Goal: Information Seeking & Learning: Learn about a topic

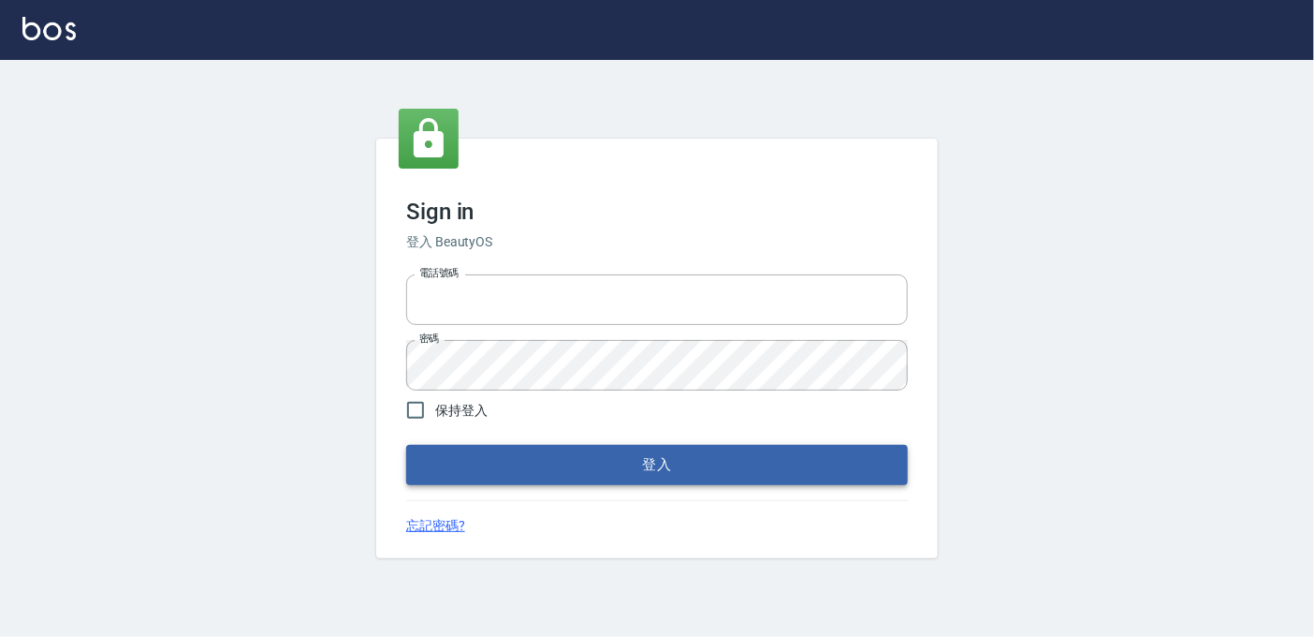
type input "0225223393815"
click at [683, 459] on button "登入" at bounding box center [657, 464] width 502 height 39
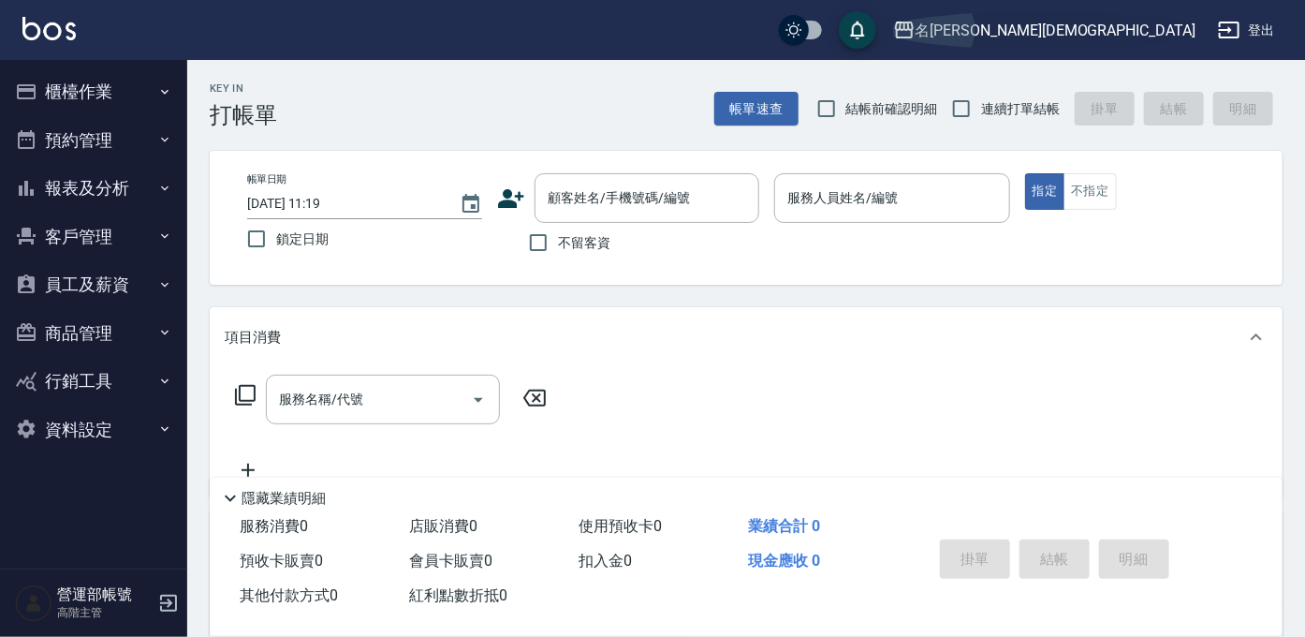
click at [1171, 24] on div "名留伊蓮" at bounding box center [1055, 30] width 280 height 23
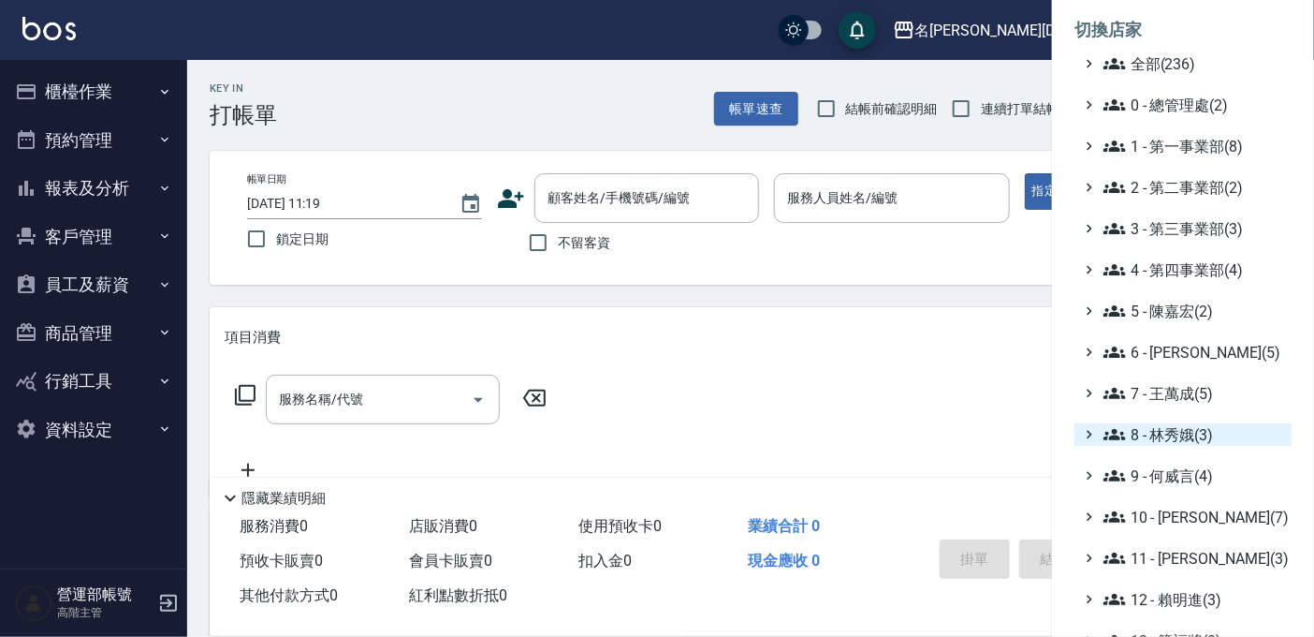
click at [1183, 428] on span "8 - 林秀娥(3)" at bounding box center [1194, 434] width 181 height 22
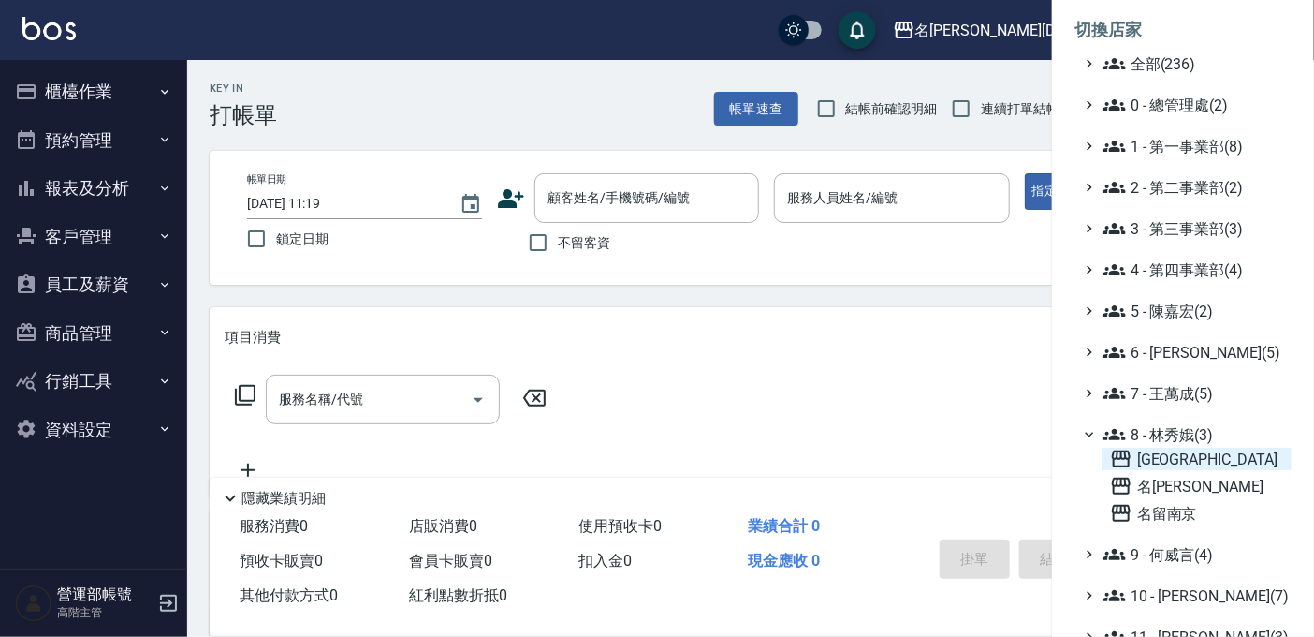
click at [1184, 457] on span "[GEOGRAPHIC_DATA]" at bounding box center [1197, 458] width 174 height 22
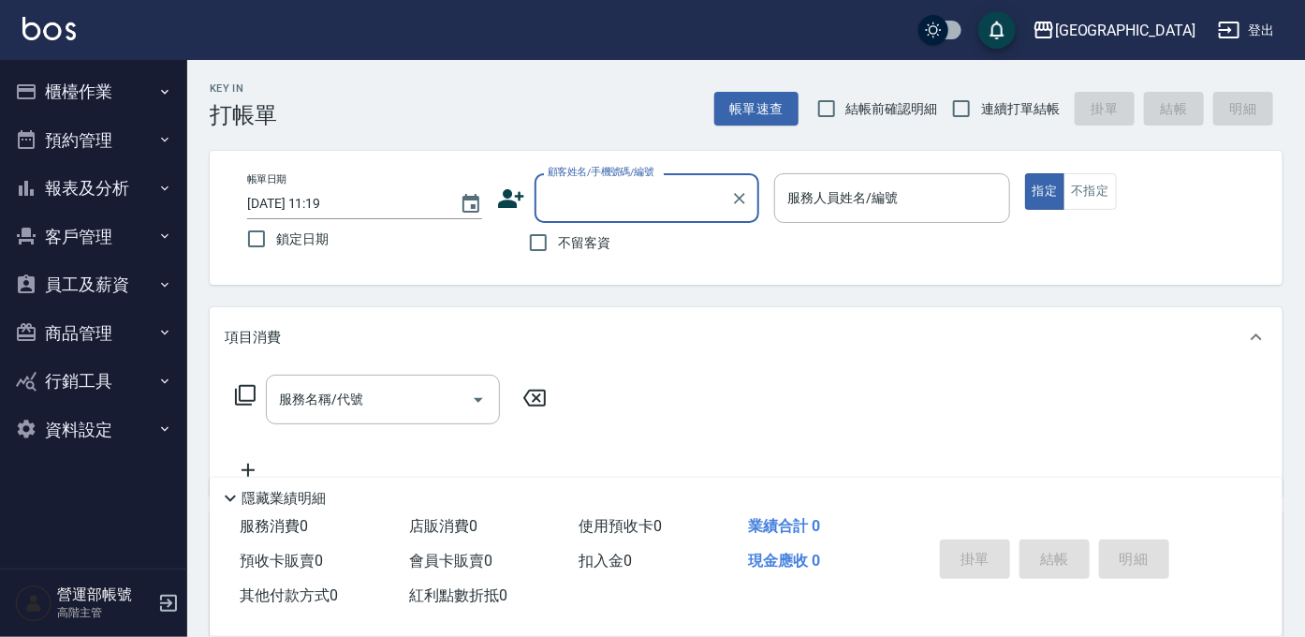
click at [87, 184] on button "報表及分析" at bounding box center [93, 188] width 172 height 49
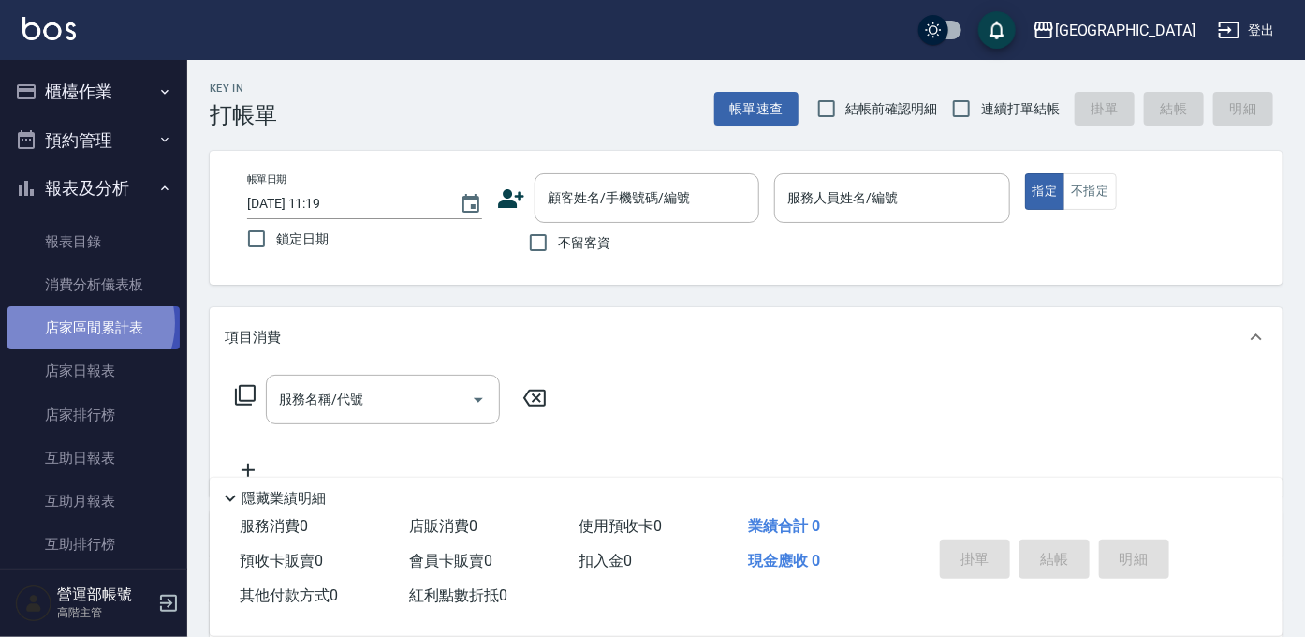
click at [84, 323] on link "店家區間累計表" at bounding box center [93, 327] width 172 height 43
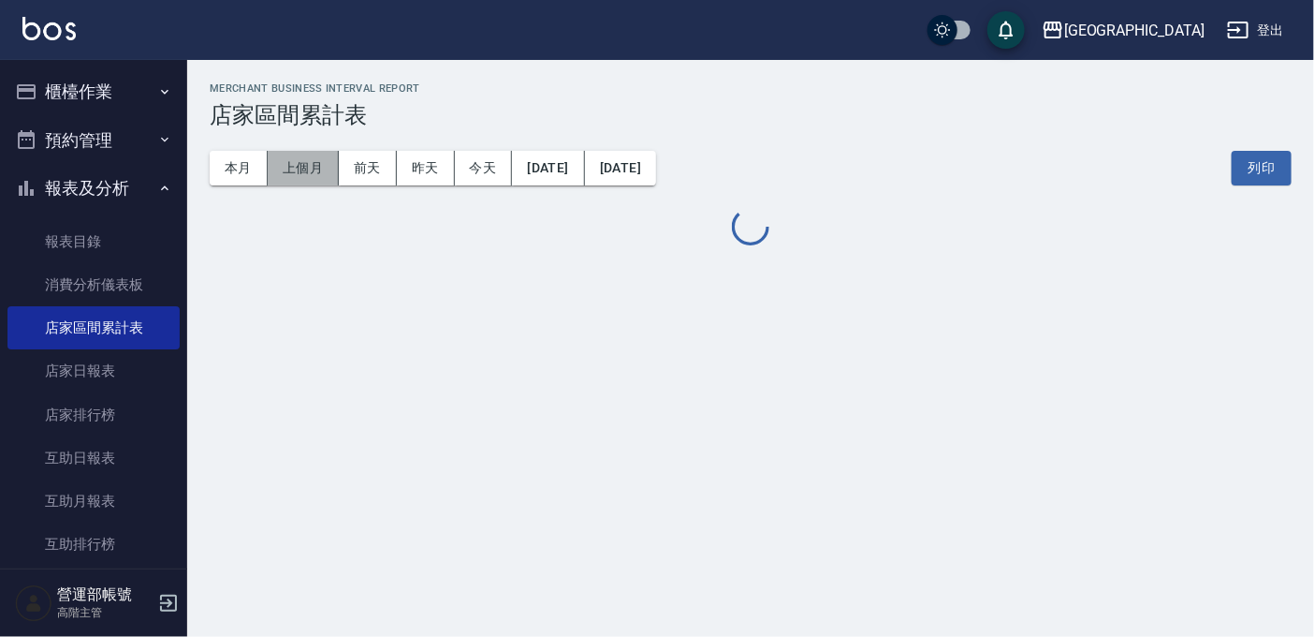
click at [292, 170] on button "上個月" at bounding box center [303, 168] width 71 height 35
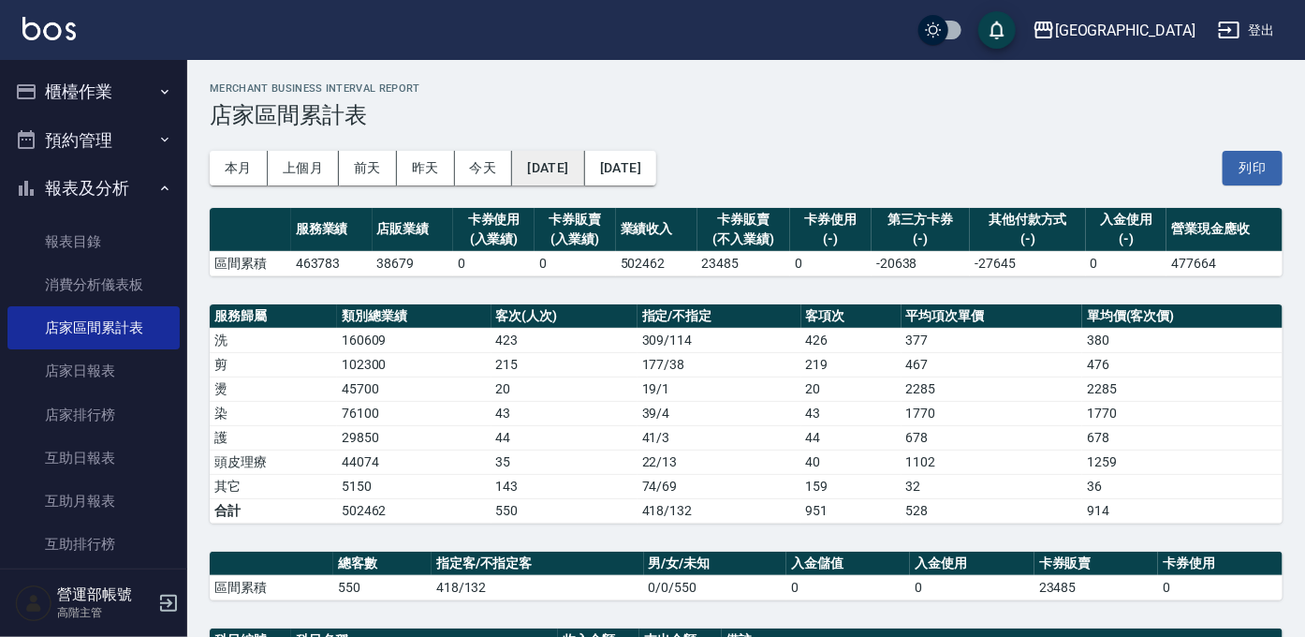
click at [571, 160] on button "2025/08/01" at bounding box center [548, 168] width 72 height 35
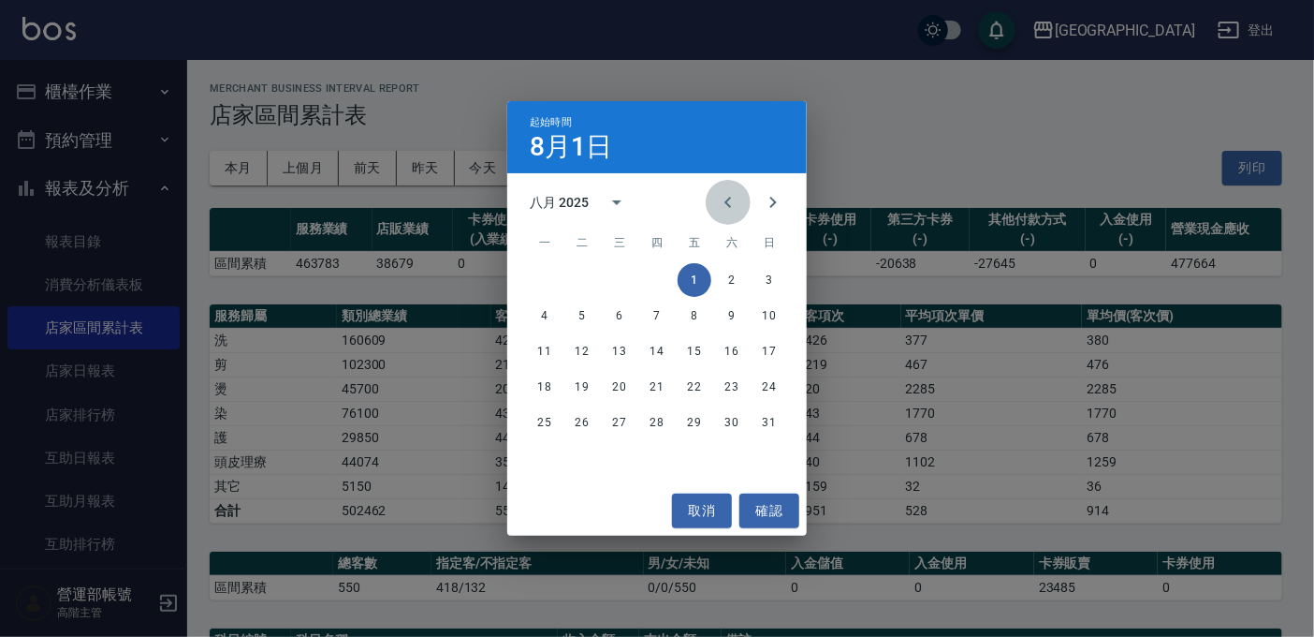
click at [731, 198] on icon "Previous month" at bounding box center [728, 202] width 7 height 11
click at [585, 271] on button "1" at bounding box center [582, 280] width 34 height 34
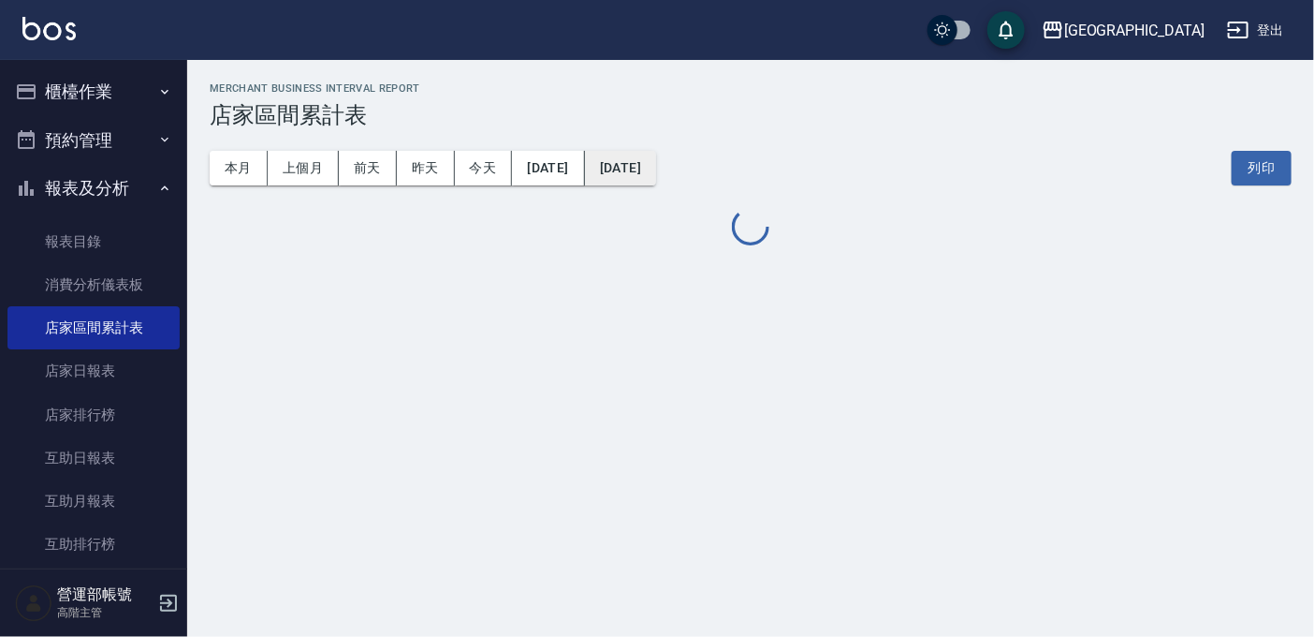
click at [656, 170] on button "2025/08/31" at bounding box center [620, 168] width 71 height 35
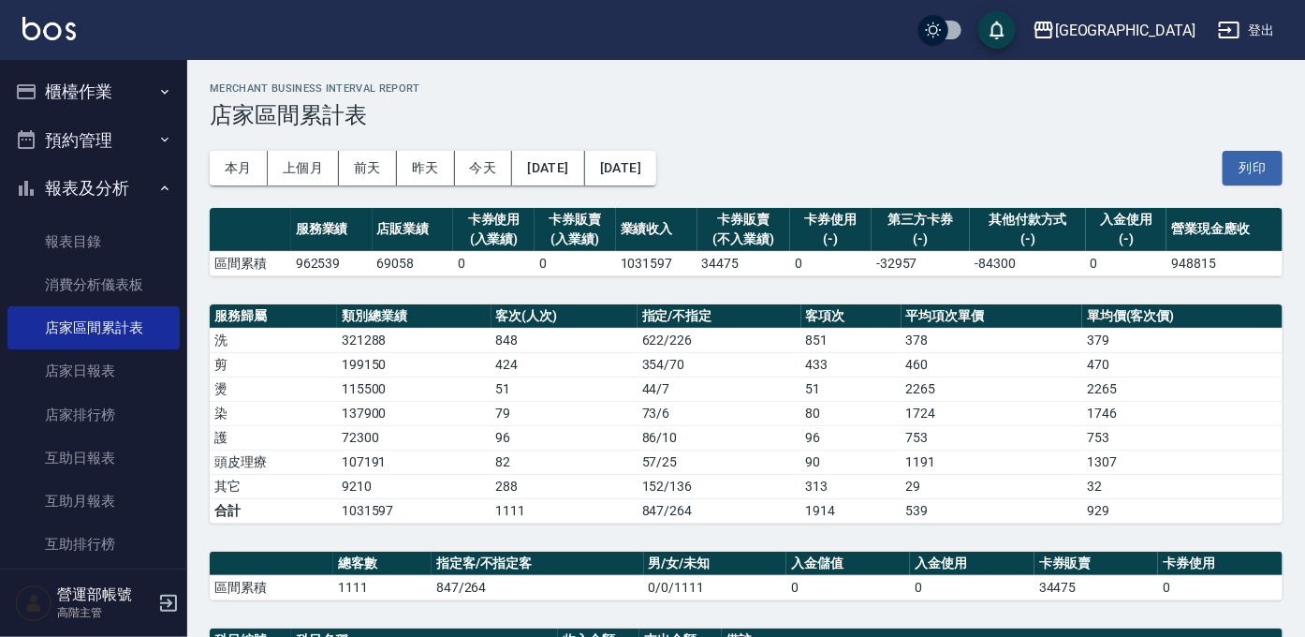
click at [729, 196] on div "本月 上個月 前天 昨天 今天 2025/07/01 2025/08/31 列印" at bounding box center [746, 168] width 1073 height 80
click at [656, 164] on button "2025/08/31" at bounding box center [620, 168] width 71 height 35
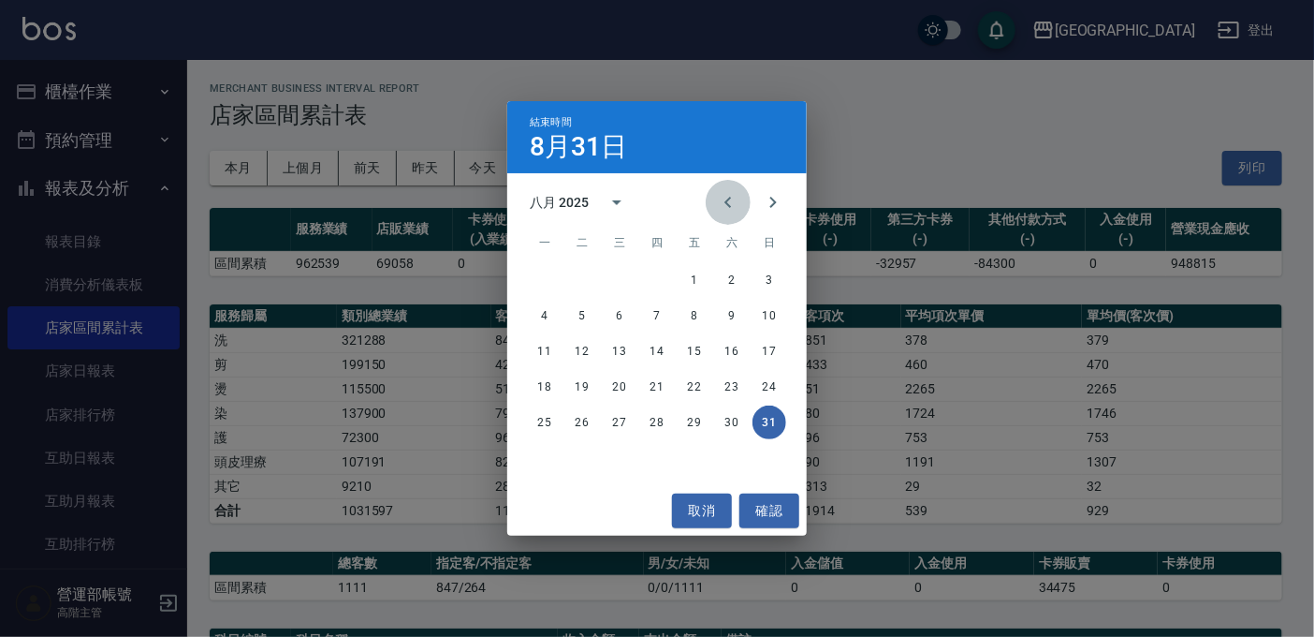
click at [729, 197] on icon "Previous month" at bounding box center [728, 202] width 22 height 22
click at [657, 419] on button "31" at bounding box center [657, 422] width 34 height 34
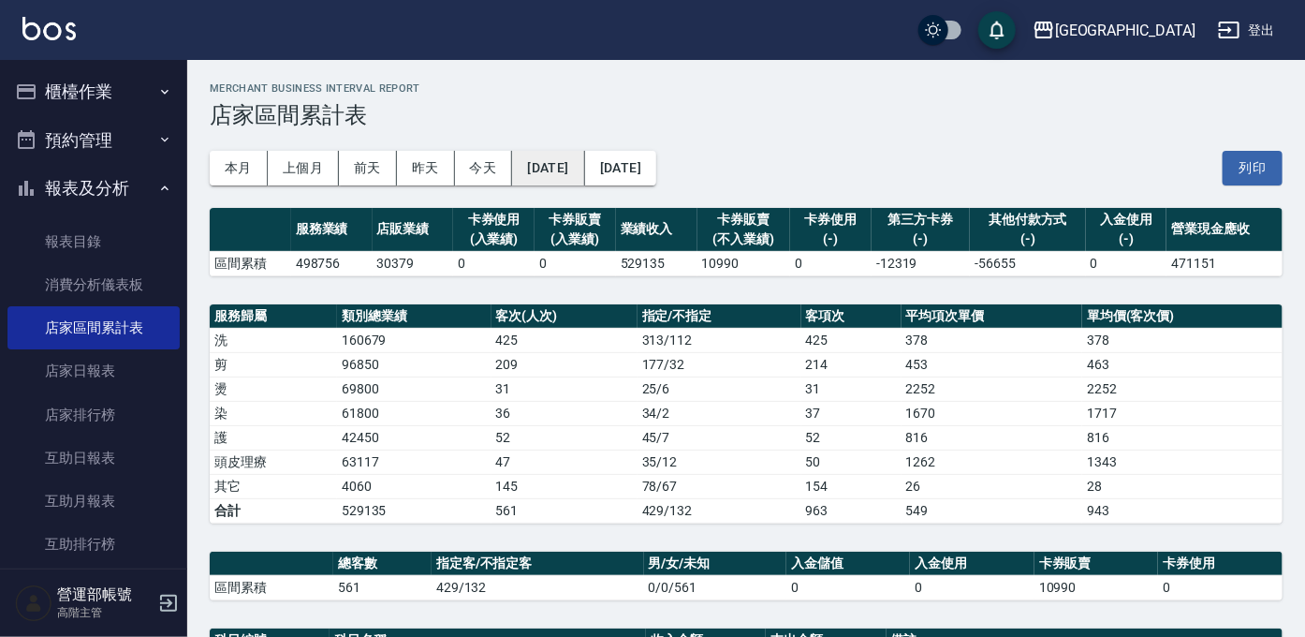
click at [584, 166] on button "[DATE]" at bounding box center [548, 168] width 72 height 35
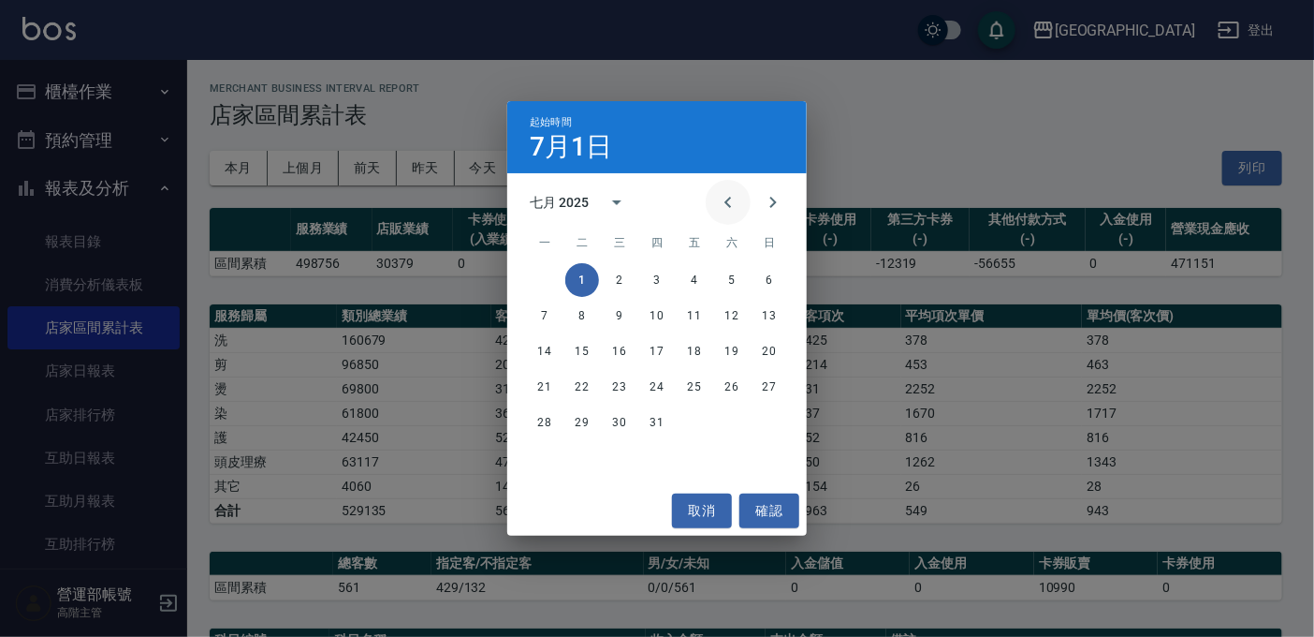
click at [722, 196] on icon "Previous month" at bounding box center [728, 202] width 22 height 22
click at [761, 276] on button "1" at bounding box center [770, 280] width 34 height 34
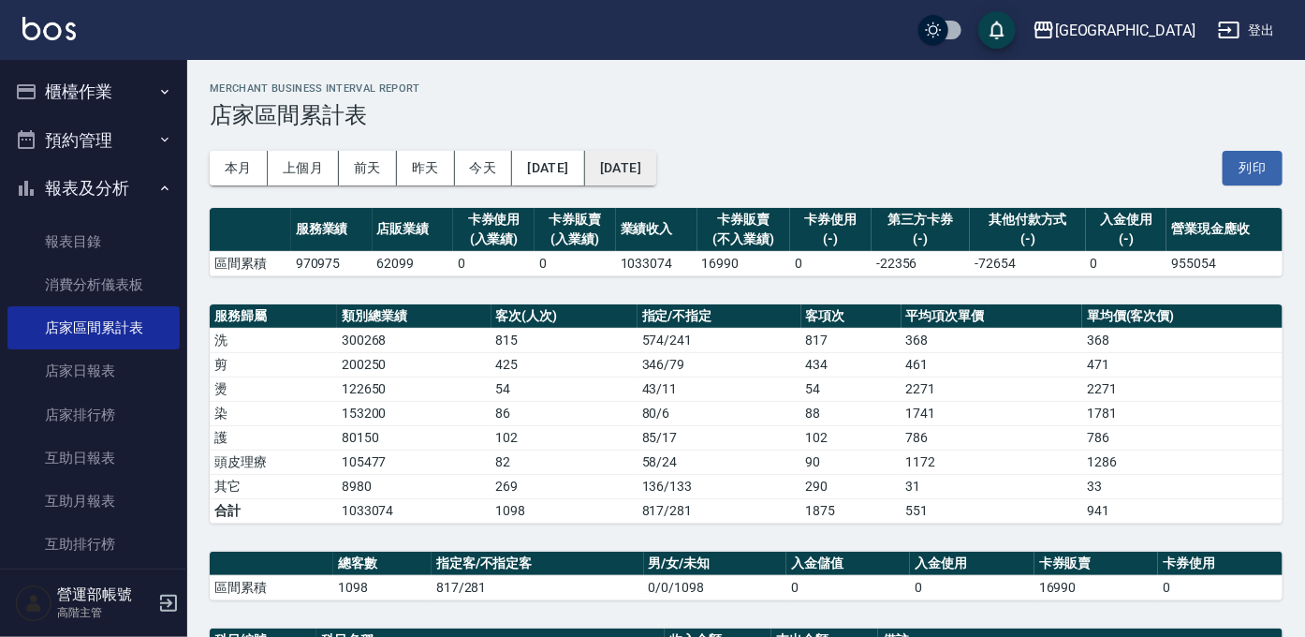
click at [656, 168] on button "[DATE]" at bounding box center [620, 168] width 71 height 35
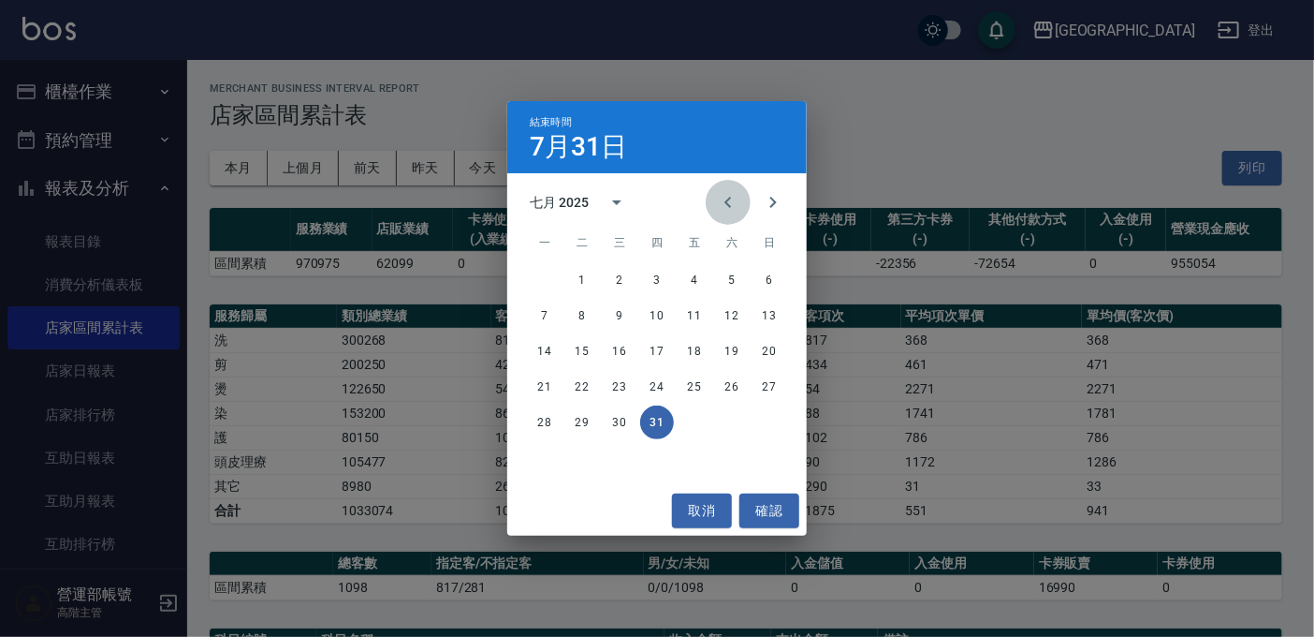
click at [733, 191] on icon "Previous month" at bounding box center [728, 202] width 22 height 22
click at [543, 455] on button "30" at bounding box center [545, 458] width 34 height 34
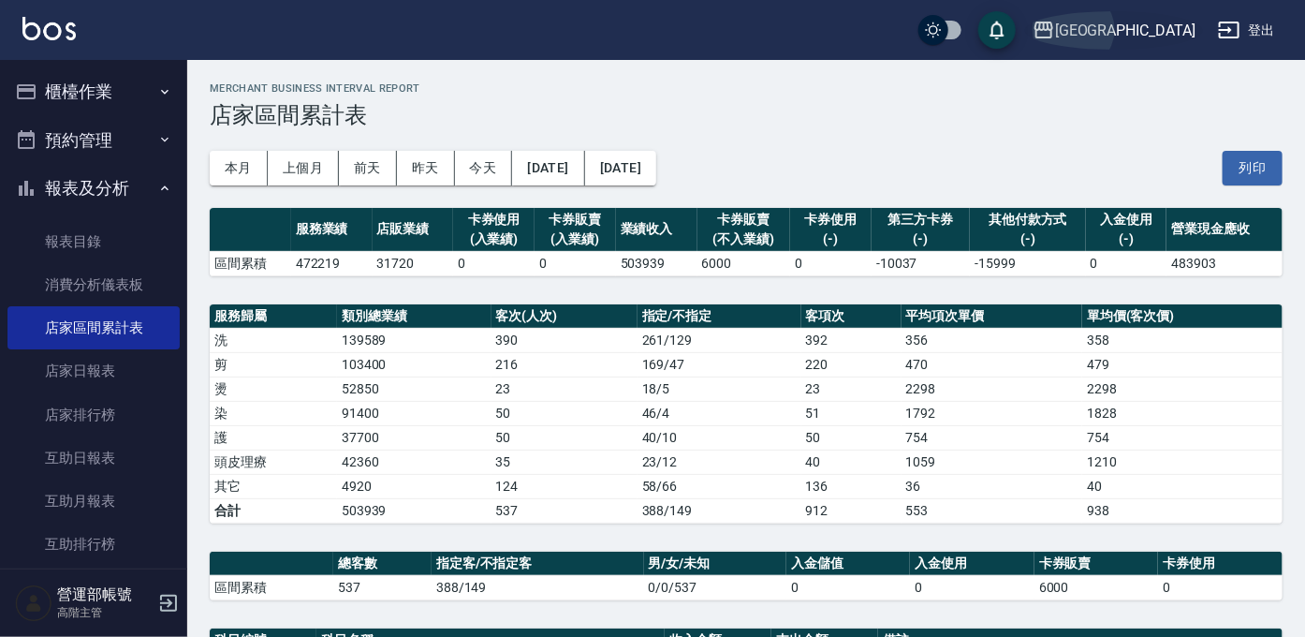
click at [1164, 32] on div "[GEOGRAPHIC_DATA]" at bounding box center [1125, 30] width 140 height 23
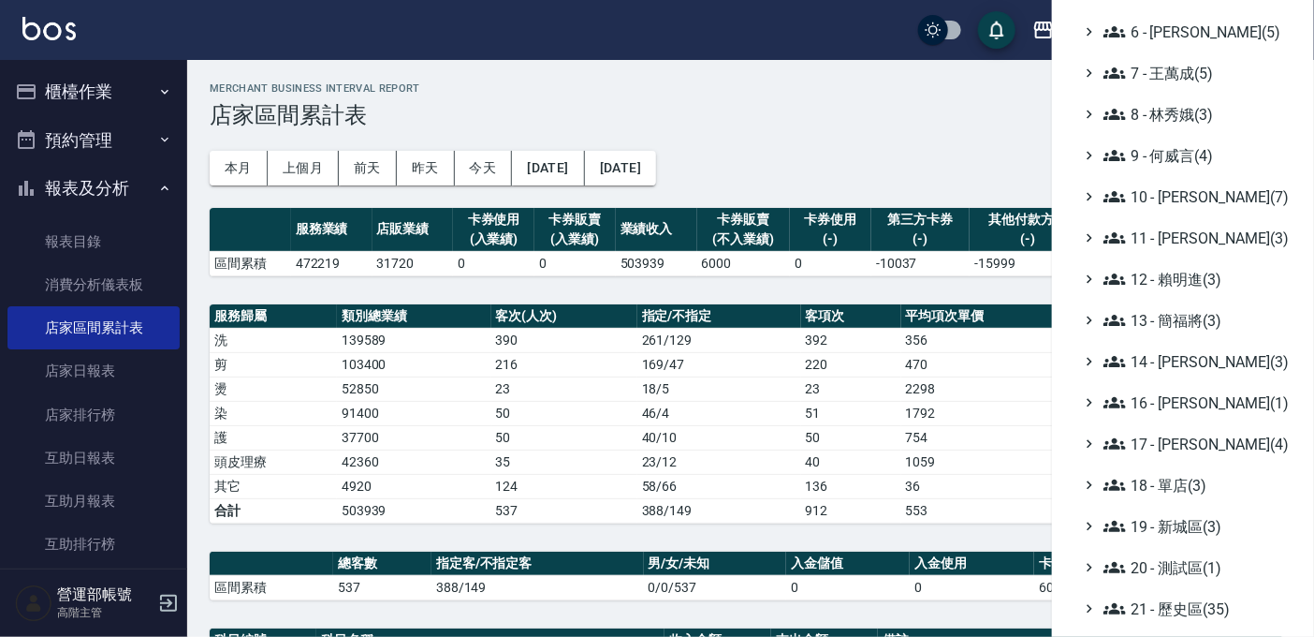
scroll to position [393, 0]
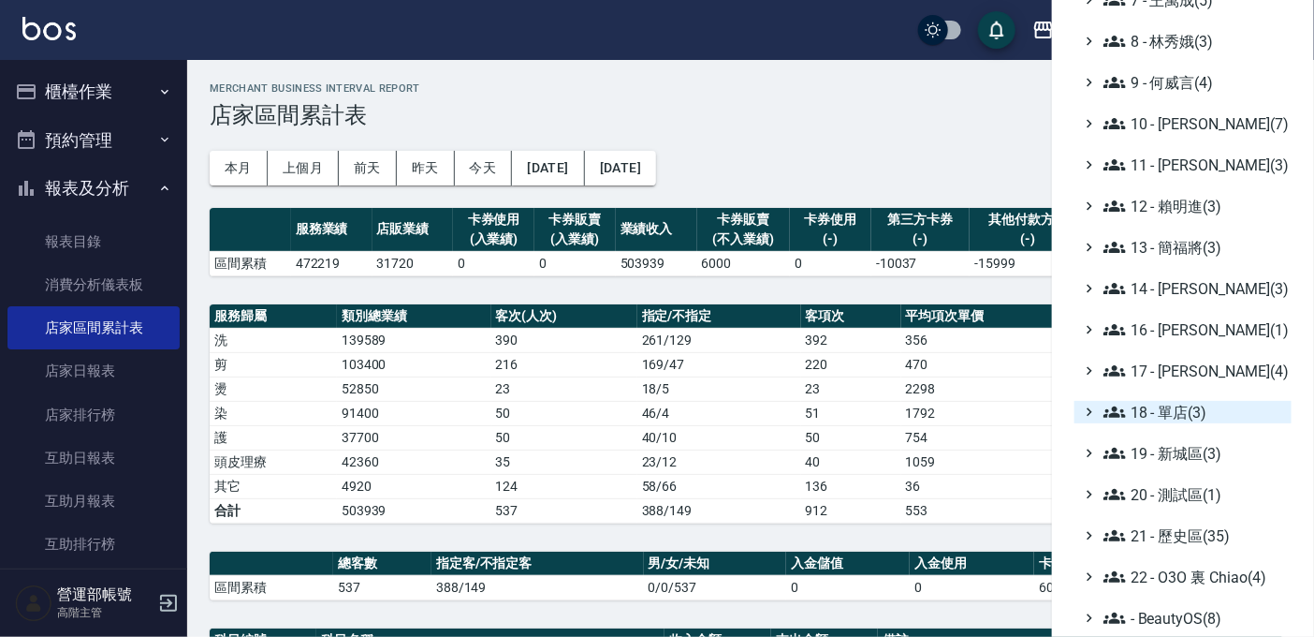
click at [1177, 409] on span "18 - 單店(3)" at bounding box center [1194, 412] width 181 height 22
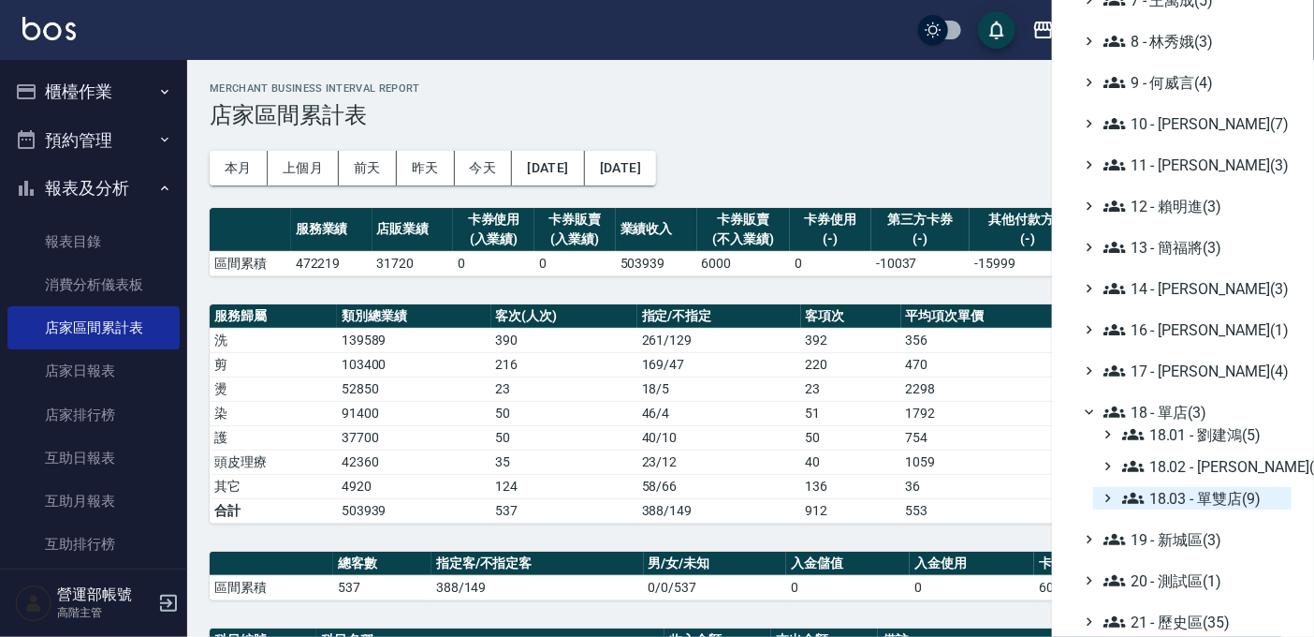
click at [1222, 493] on span "18.03 - 單雙店(9)" at bounding box center [1203, 498] width 162 height 22
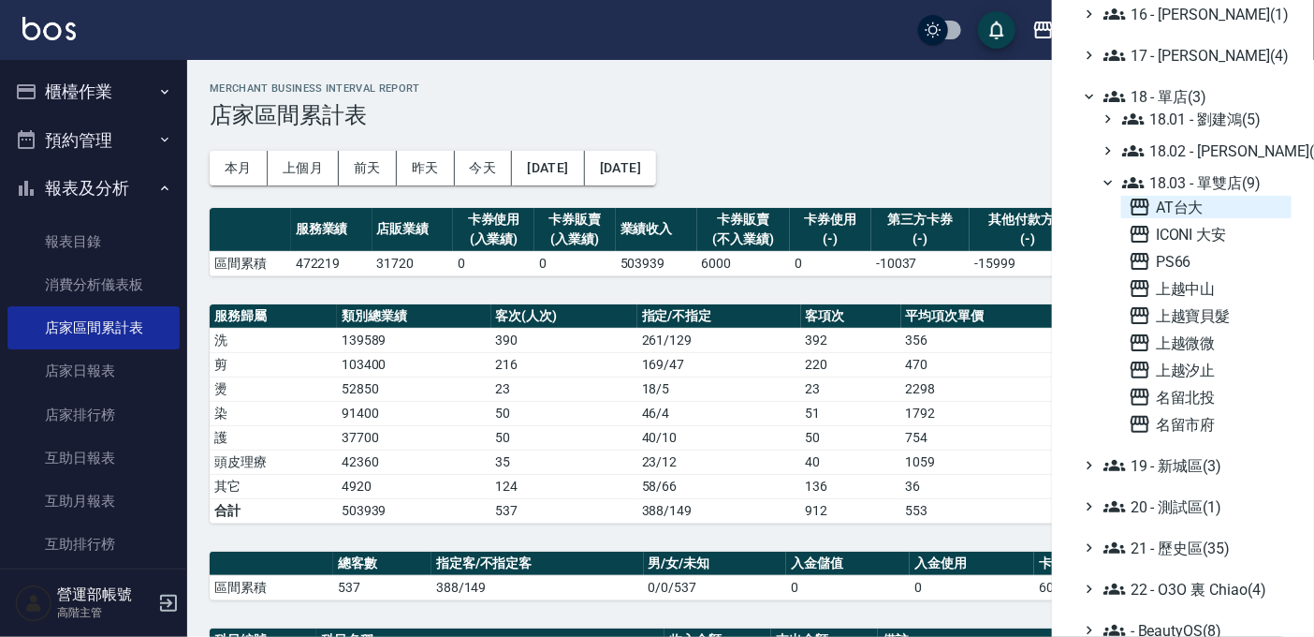
scroll to position [721, 0]
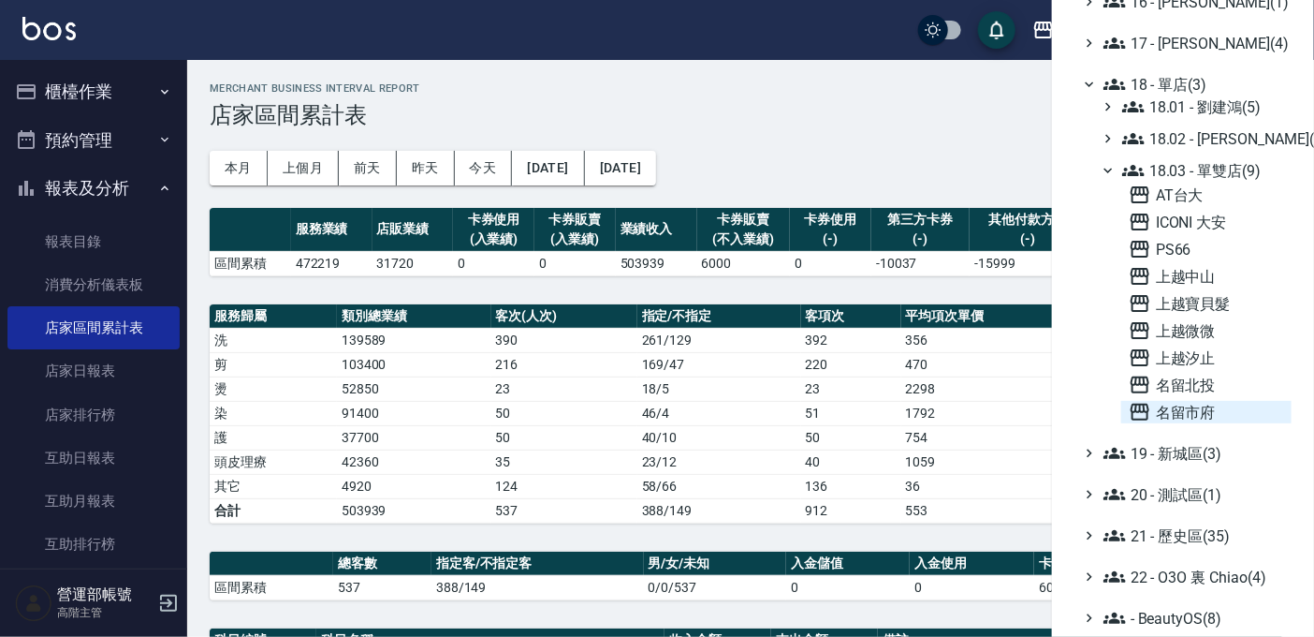
click at [1197, 405] on span "名留市府" at bounding box center [1206, 412] width 155 height 22
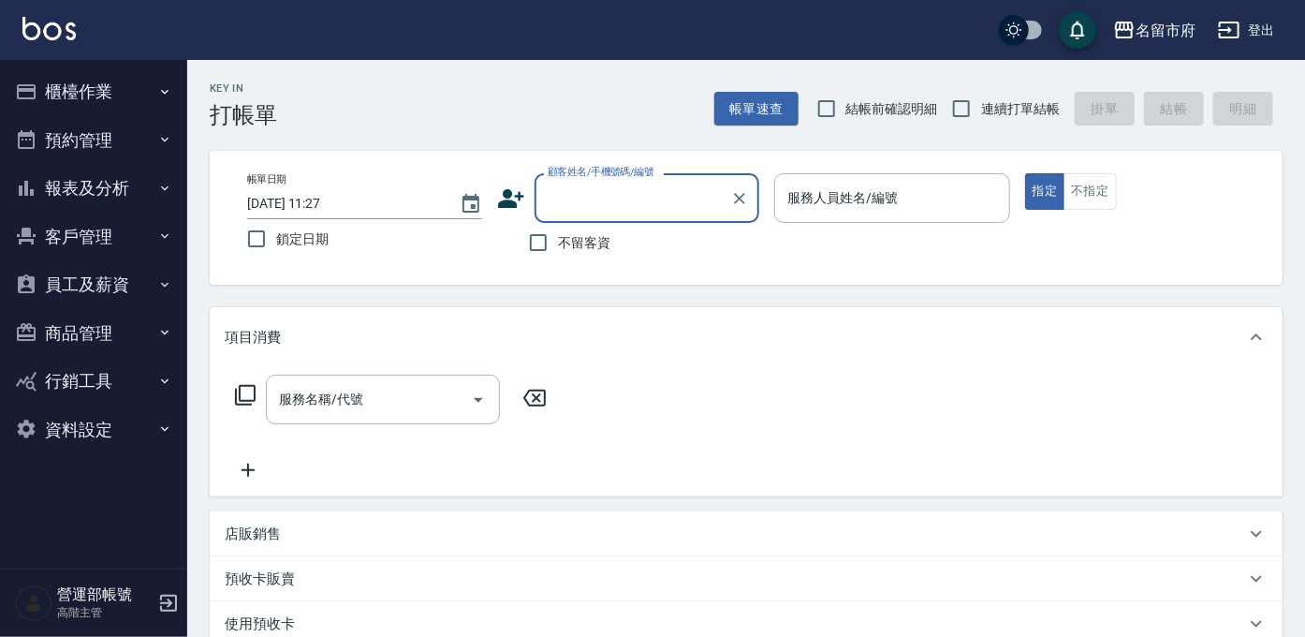
click at [83, 183] on button "報表及分析" at bounding box center [93, 188] width 172 height 49
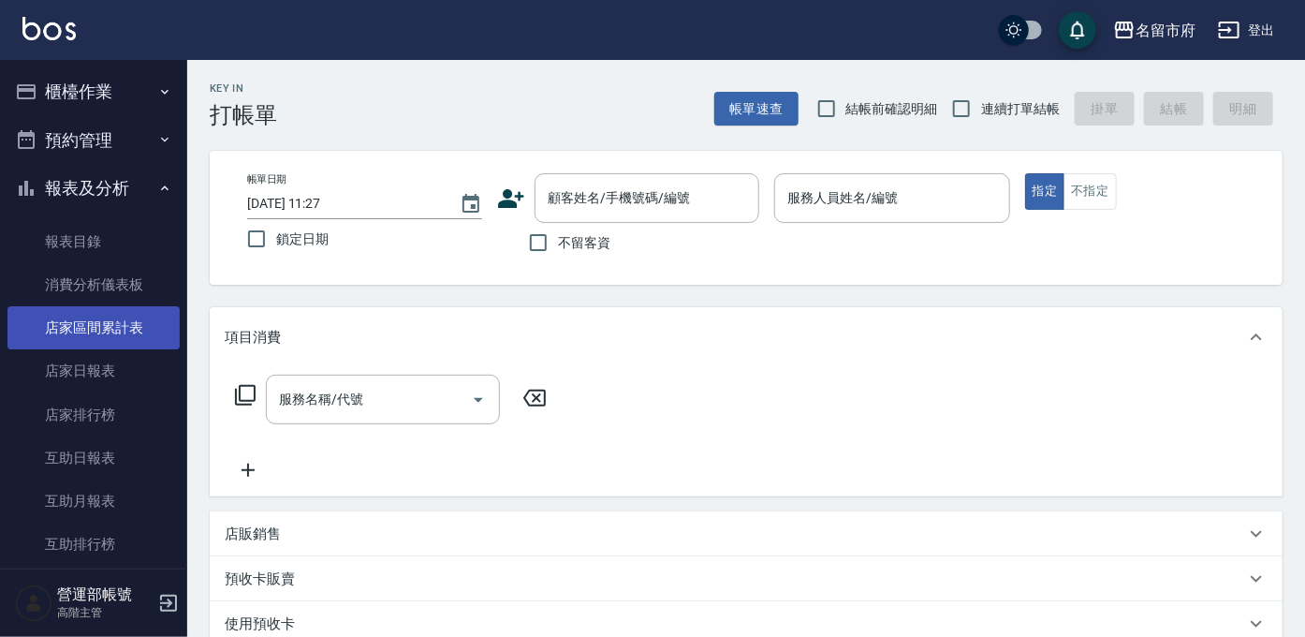
click at [107, 332] on link "店家區間累計表" at bounding box center [93, 327] width 172 height 43
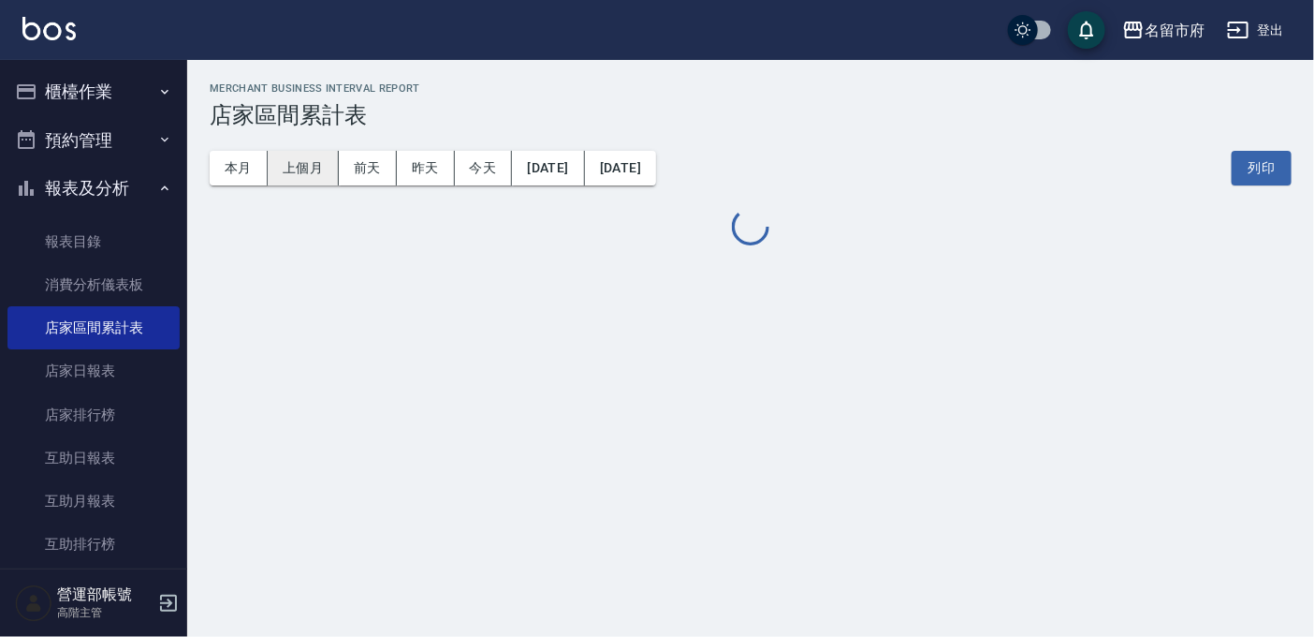
click at [313, 161] on button "上個月" at bounding box center [303, 168] width 71 height 35
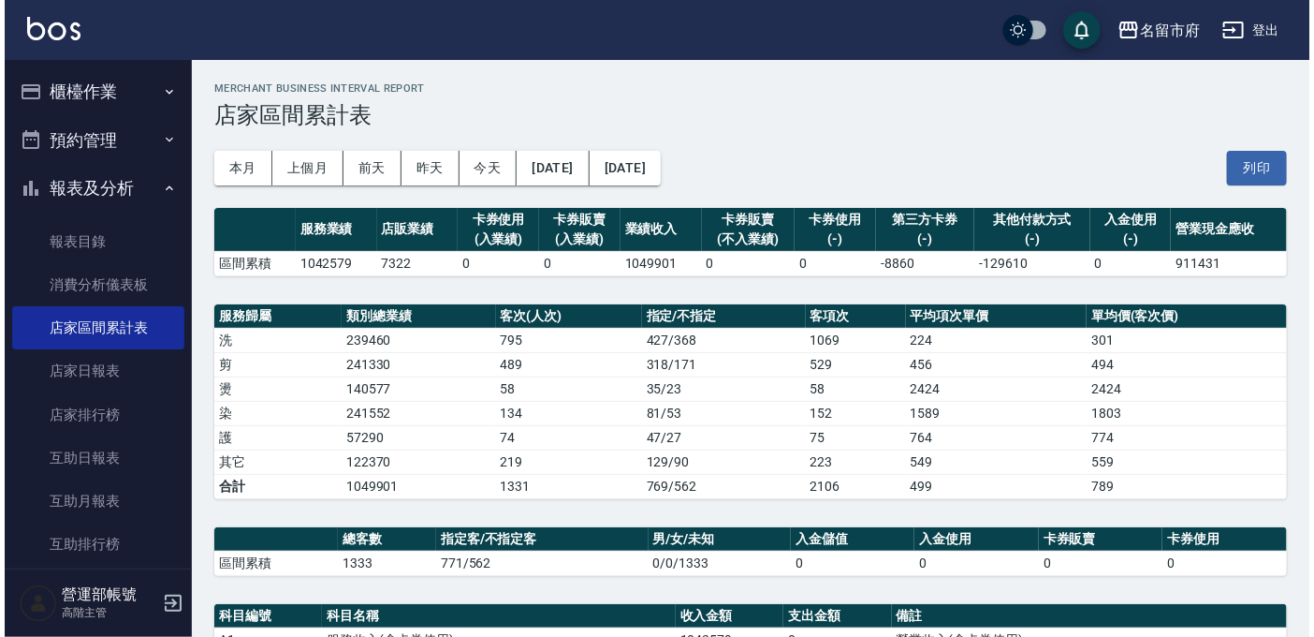
scroll to position [2, 0]
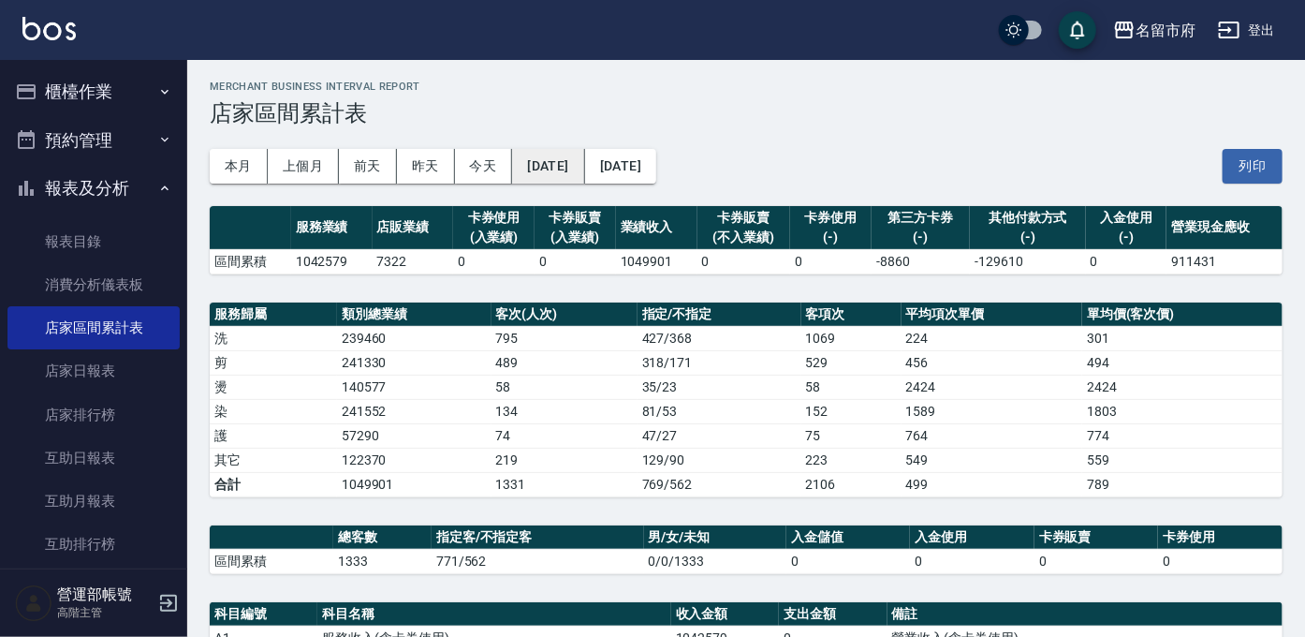
click at [567, 165] on button "2025/08/01" at bounding box center [548, 166] width 72 height 35
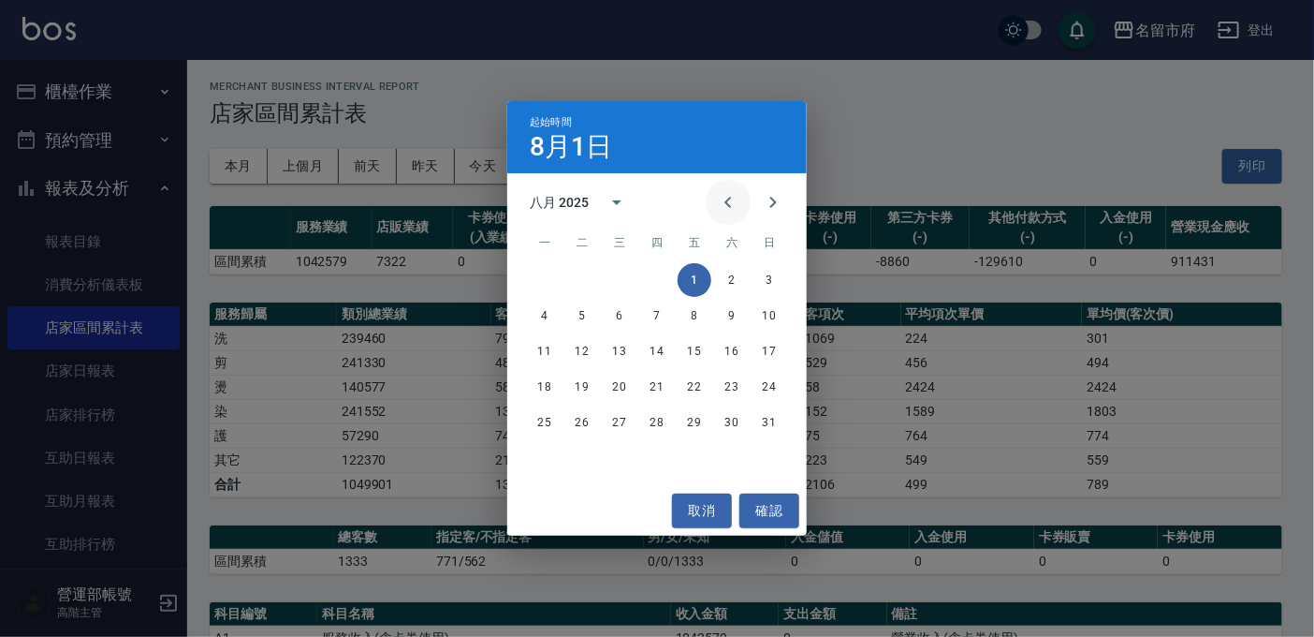
click at [735, 201] on icon "Previous month" at bounding box center [728, 202] width 22 height 22
click at [578, 271] on button "1" at bounding box center [582, 280] width 34 height 34
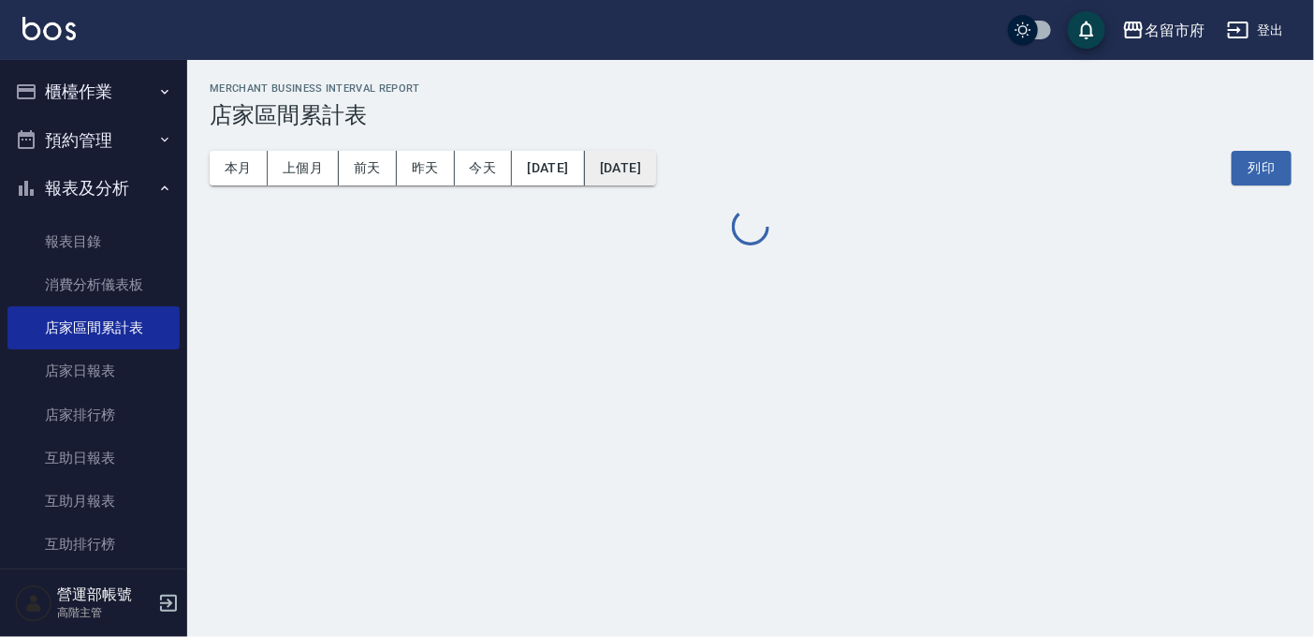
click at [656, 165] on button "2025/08/31" at bounding box center [620, 168] width 71 height 35
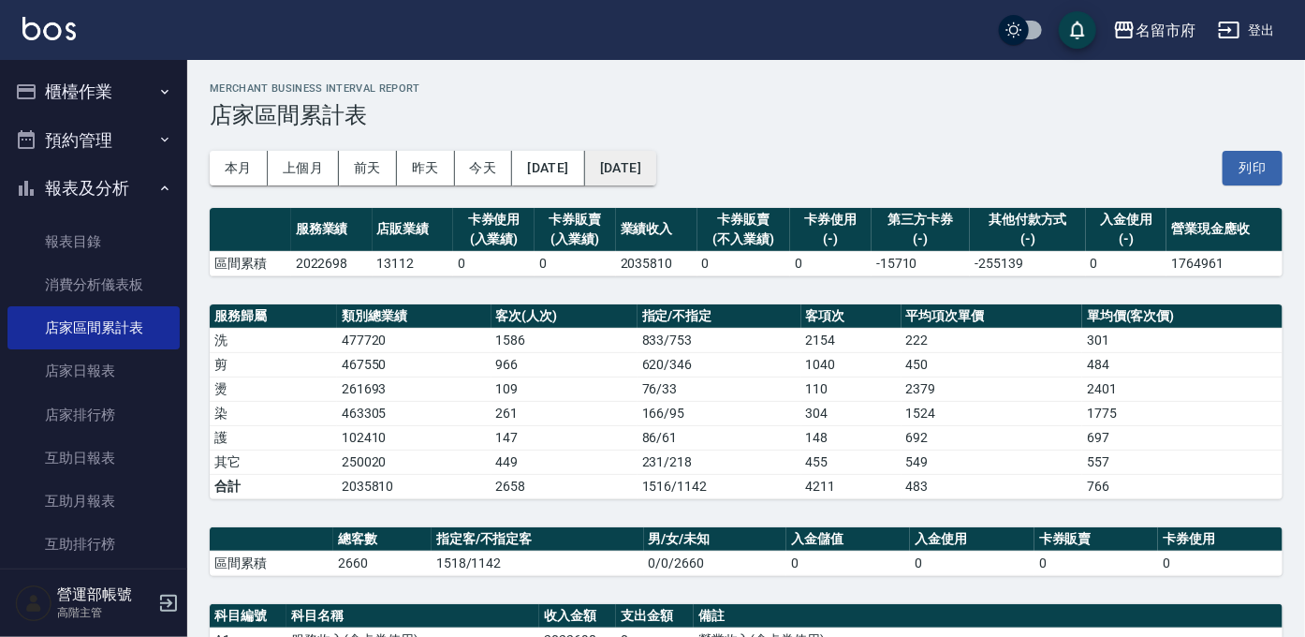
click at [656, 158] on button "2025/08/31" at bounding box center [620, 168] width 71 height 35
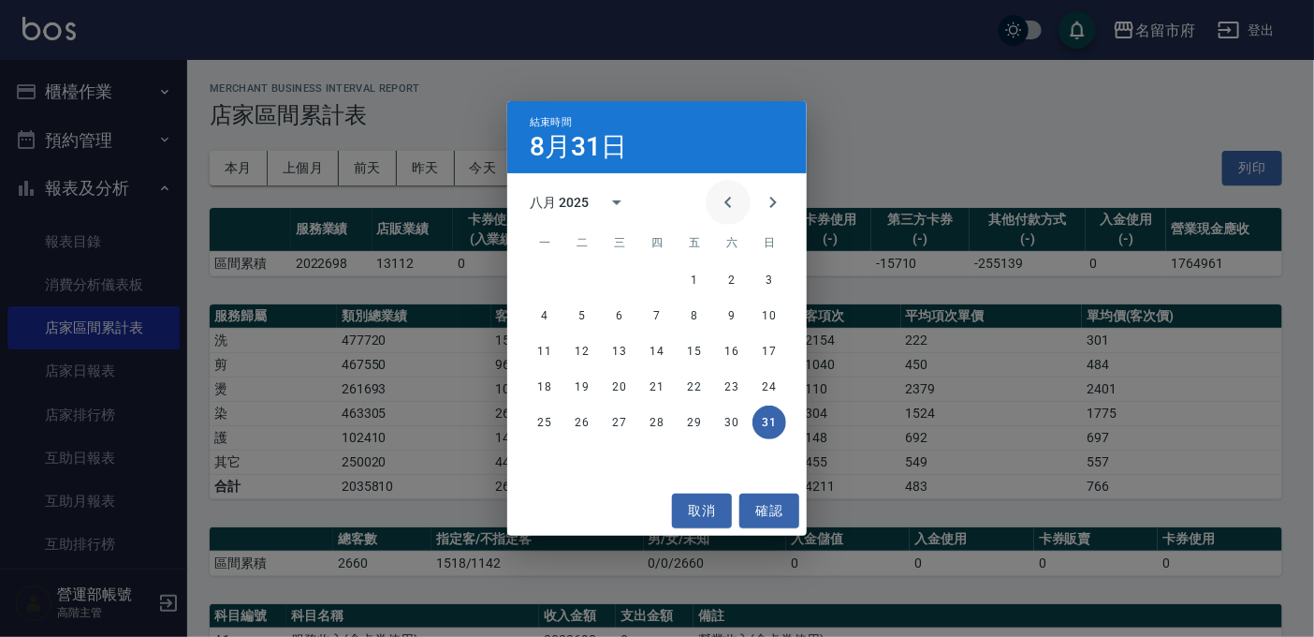
click at [721, 193] on icon "Previous month" at bounding box center [728, 202] width 22 height 22
click at [654, 424] on button "31" at bounding box center [657, 422] width 34 height 34
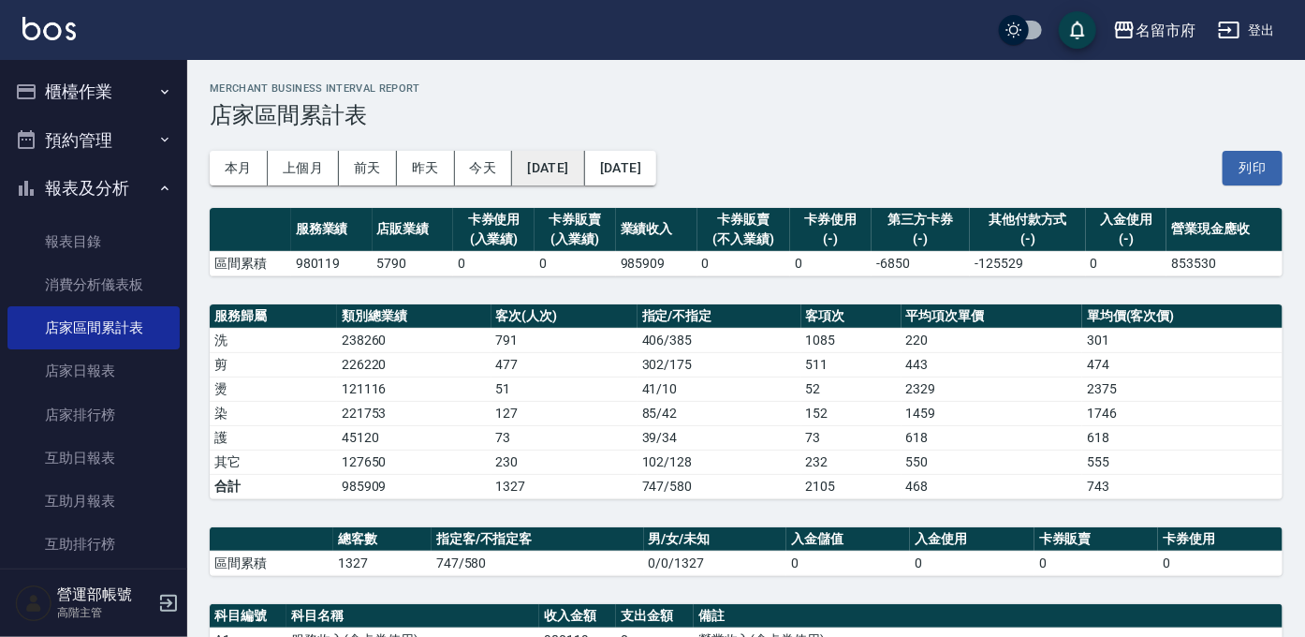
click at [540, 163] on button "2025/07/01" at bounding box center [548, 168] width 72 height 35
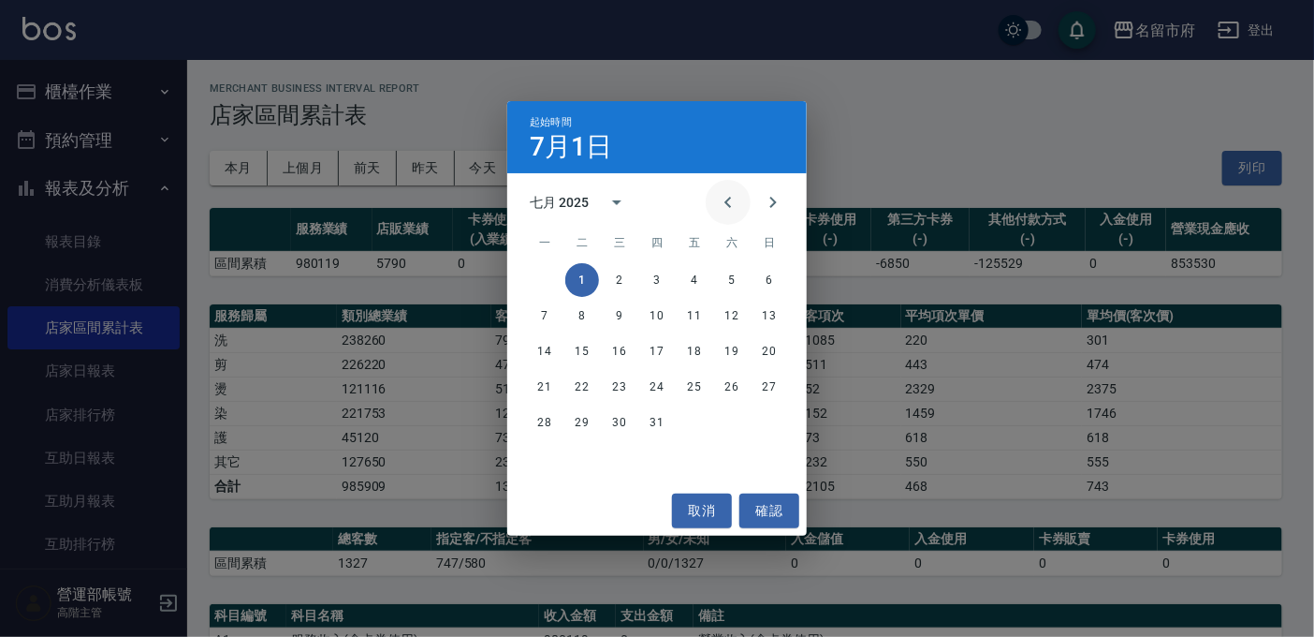
click at [725, 200] on icon "Previous month" at bounding box center [728, 202] width 22 height 22
click at [774, 279] on button "1" at bounding box center [770, 280] width 34 height 34
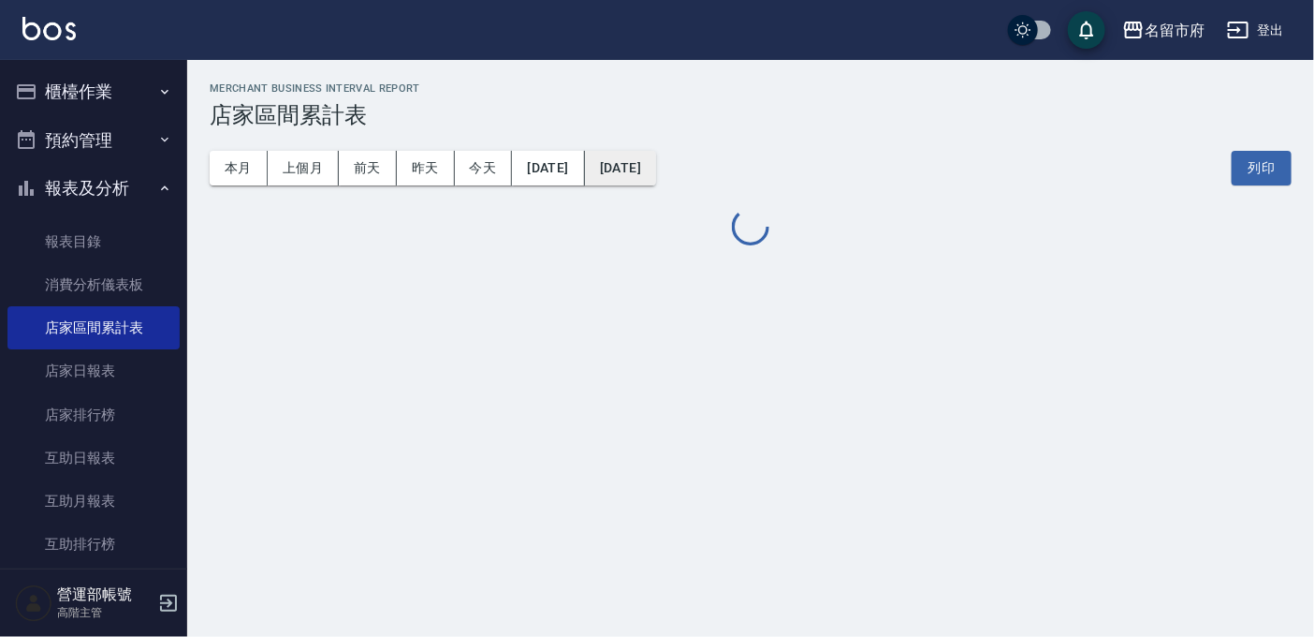
click at [656, 161] on button "2025/07/31" at bounding box center [620, 168] width 71 height 35
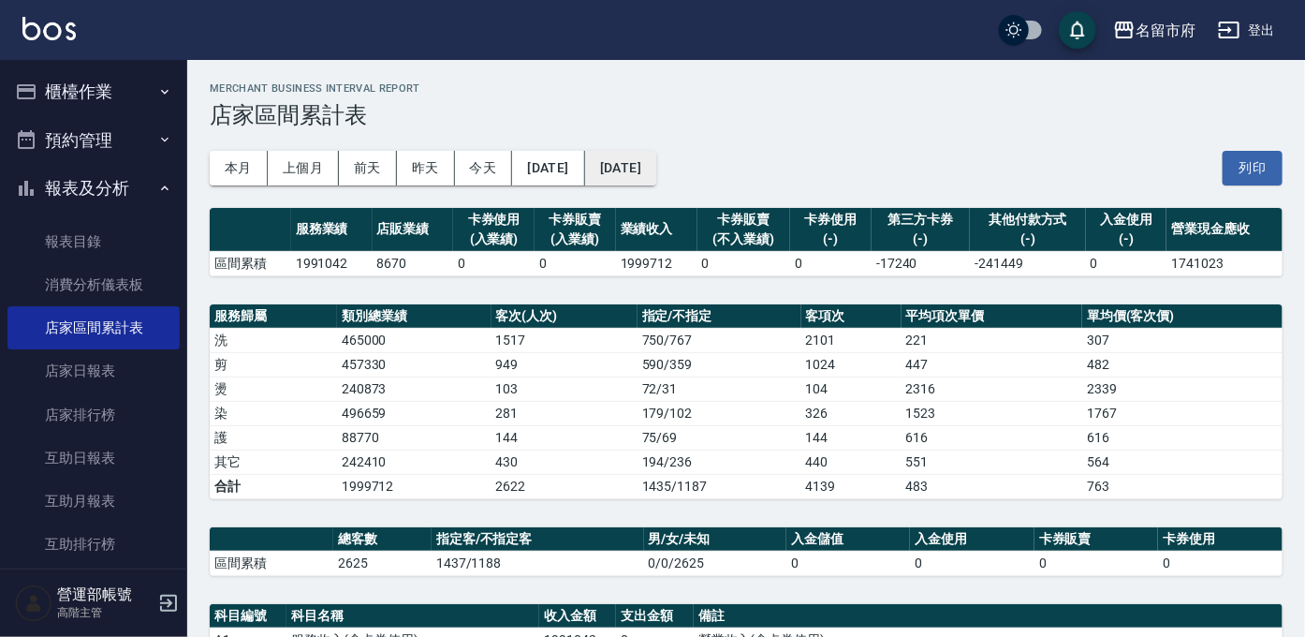
click at [656, 162] on button "2025/07/31" at bounding box center [620, 168] width 71 height 35
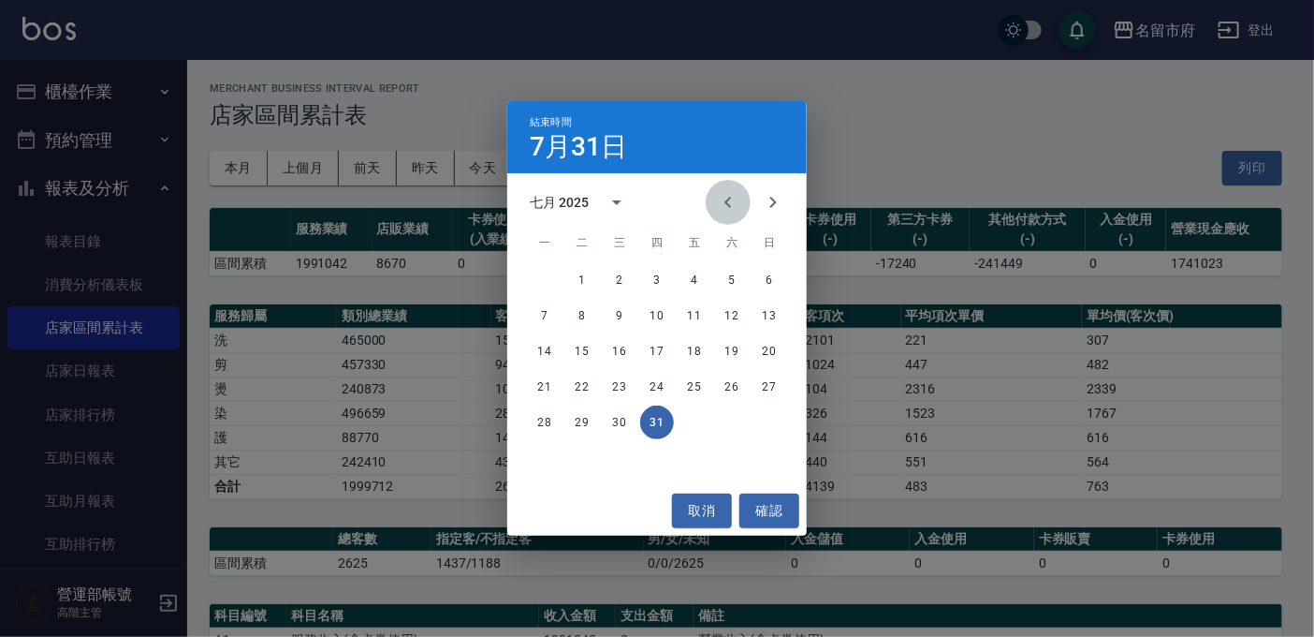
click at [731, 205] on icon "Previous month" at bounding box center [728, 202] width 22 height 22
click at [541, 453] on button "30" at bounding box center [545, 458] width 34 height 34
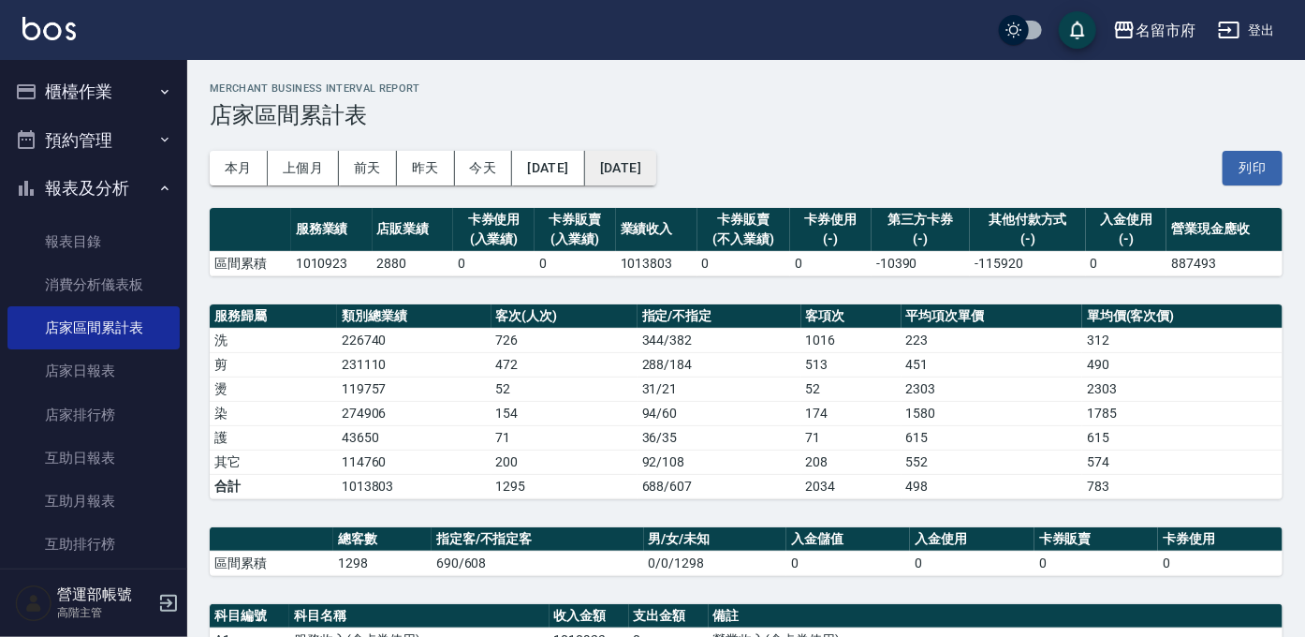
click at [656, 167] on button "2025/06/30" at bounding box center [620, 168] width 71 height 35
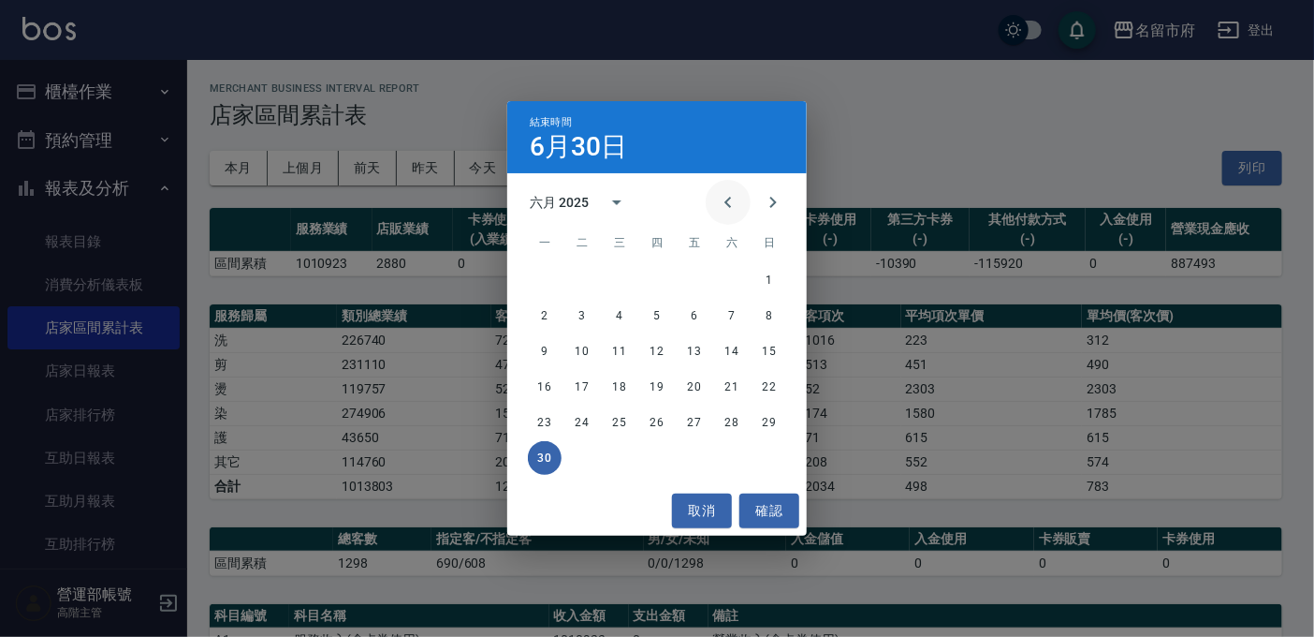
click at [727, 199] on icon "Previous month" at bounding box center [728, 202] width 7 height 11
click at [660, 273] on button "1" at bounding box center [657, 280] width 34 height 34
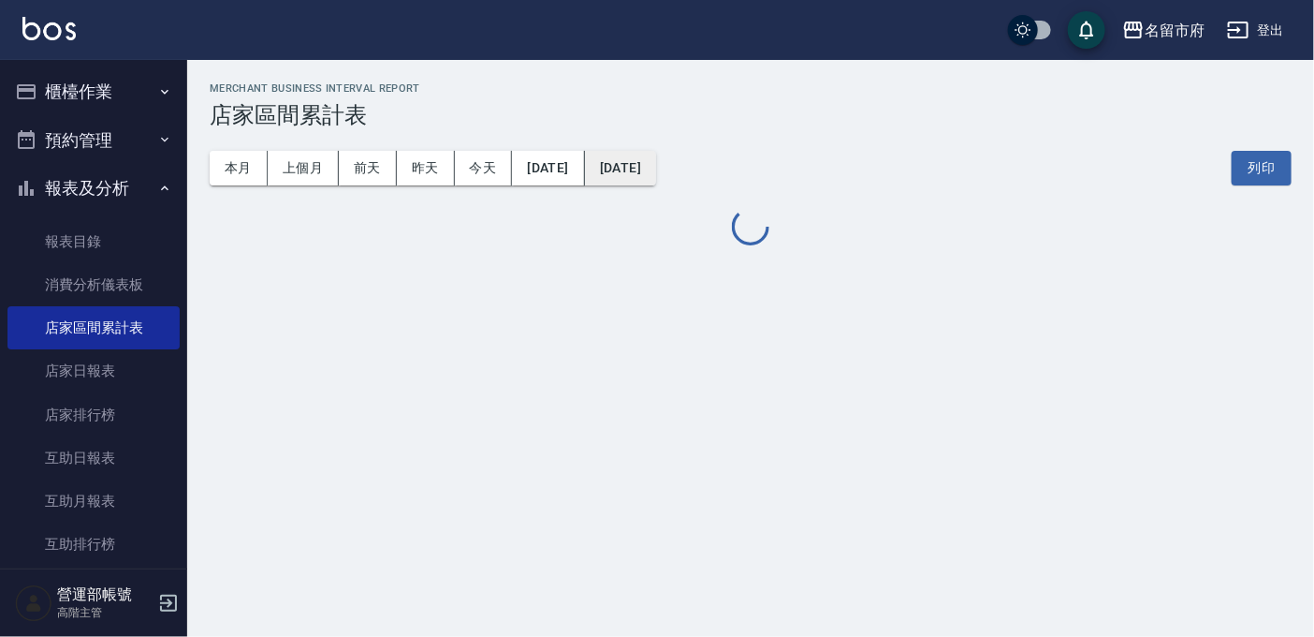
click at [656, 173] on button "2025/05/01" at bounding box center [620, 168] width 71 height 35
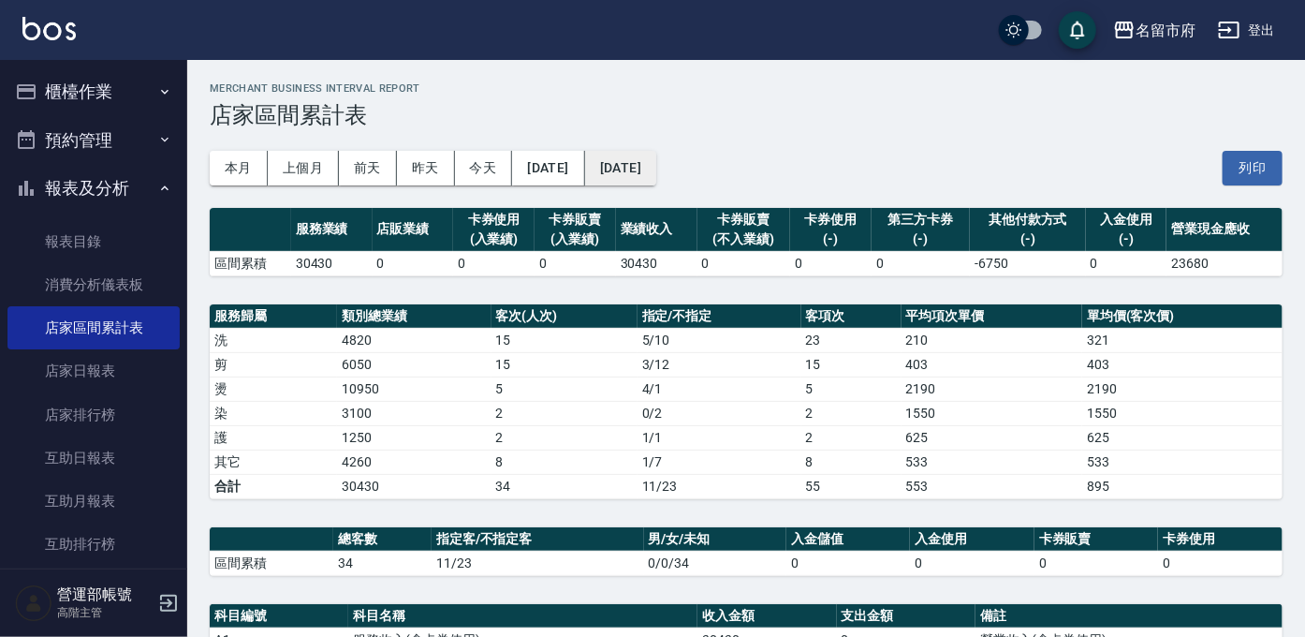
click at [656, 158] on button "2025/05/01" at bounding box center [620, 168] width 71 height 35
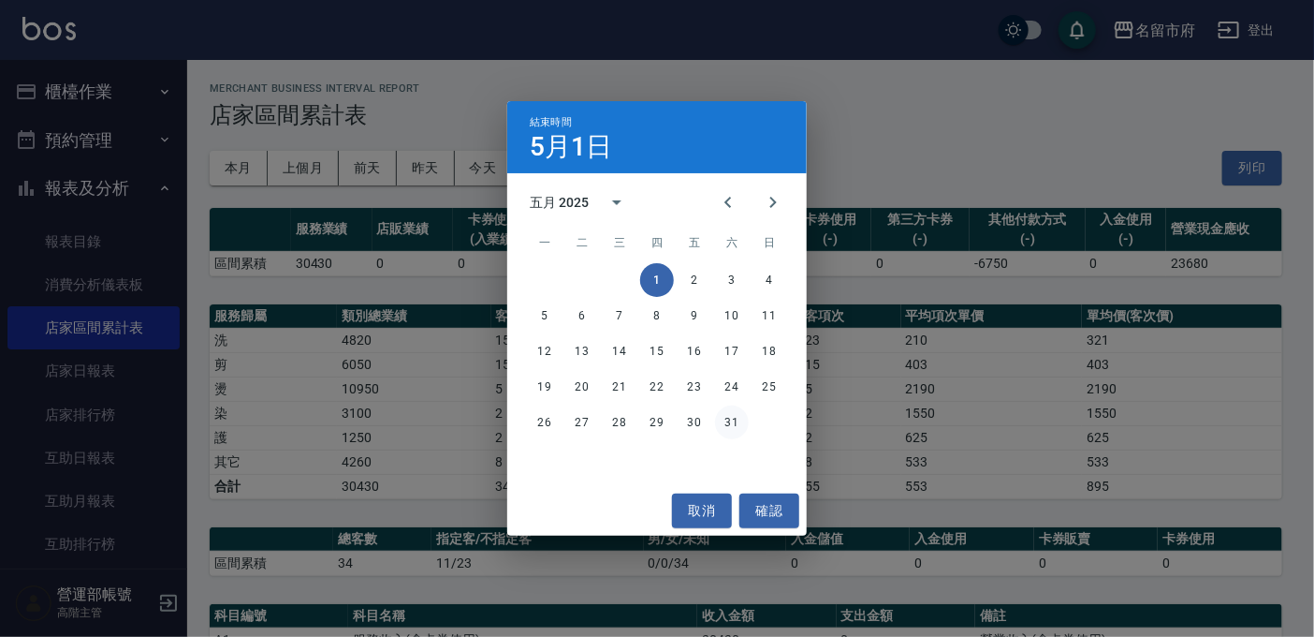
click at [727, 419] on button "31" at bounding box center [732, 422] width 34 height 34
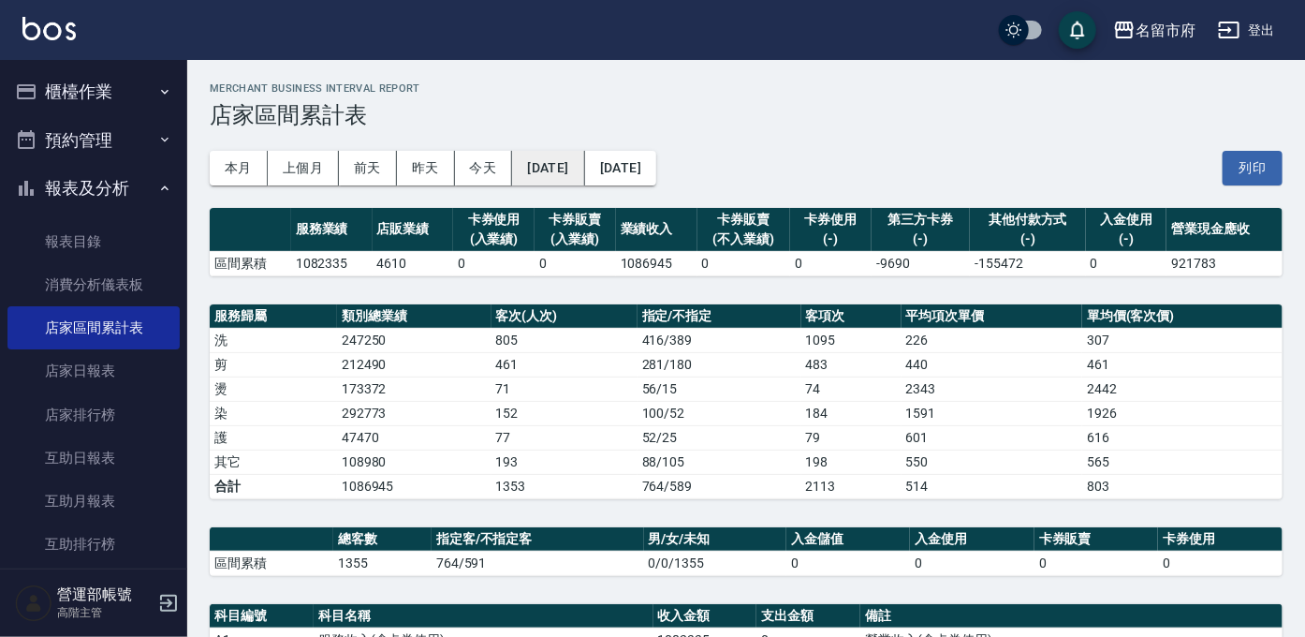
click at [570, 165] on button "2025/05/01" at bounding box center [548, 168] width 72 height 35
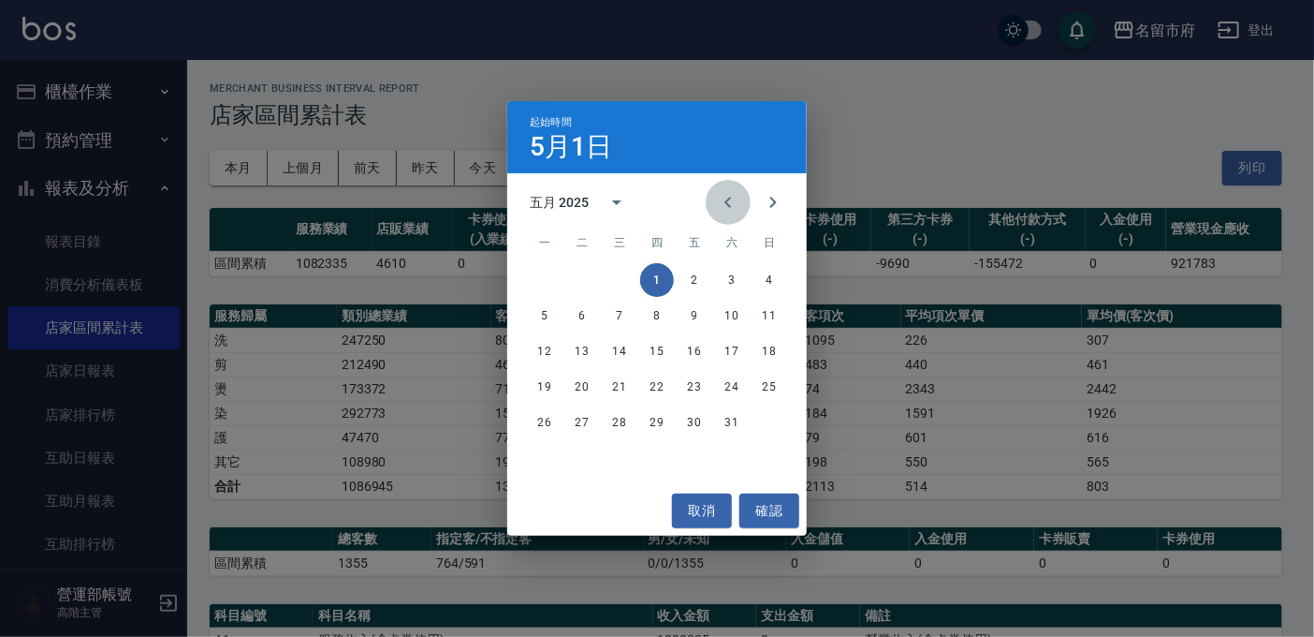
click at [727, 197] on icon "Previous month" at bounding box center [728, 202] width 22 height 22
click at [582, 272] on button "1" at bounding box center [582, 280] width 34 height 34
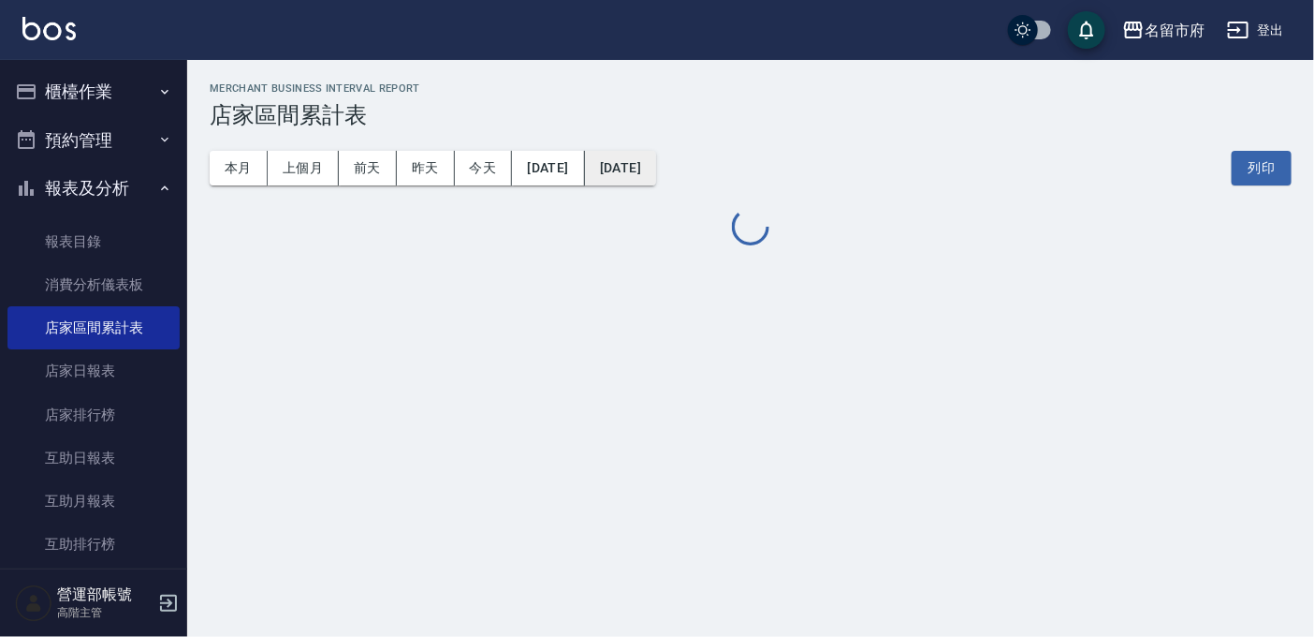
click at [656, 172] on button "2025/05/31" at bounding box center [620, 168] width 71 height 35
click at [656, 160] on button "2025/05/31" at bounding box center [620, 168] width 71 height 35
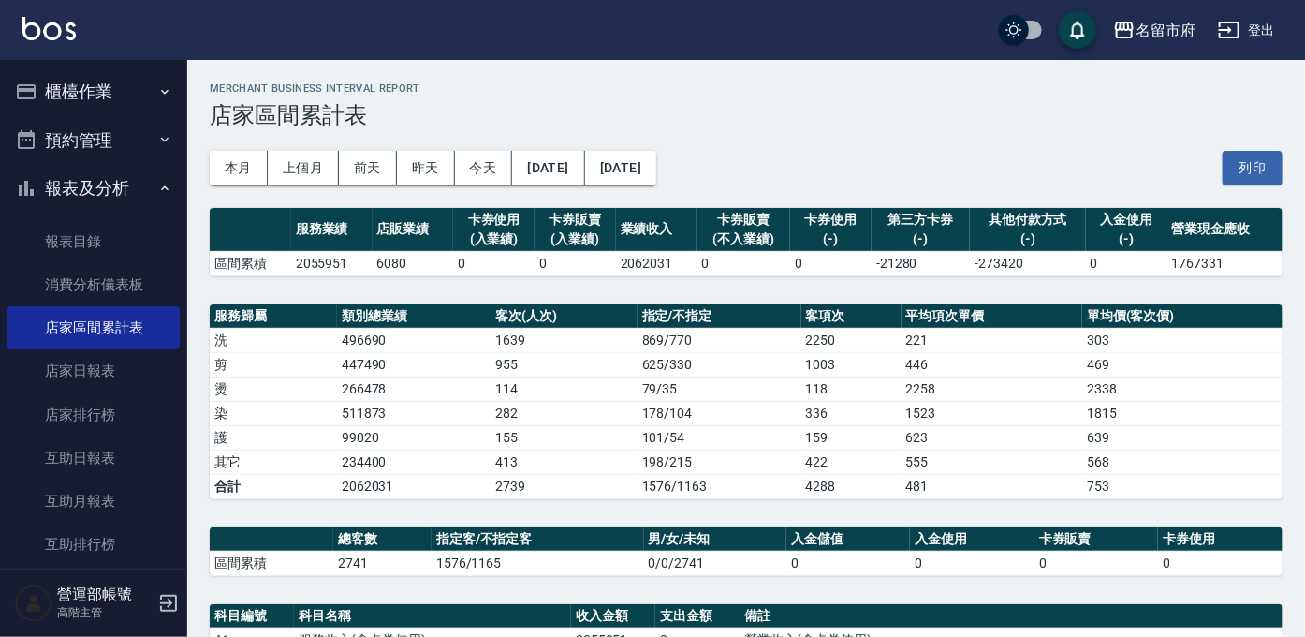
click at [726, 200] on div "本月 上個月 前天 昨天 今天 2025/04/01 2025/05/31 列印" at bounding box center [746, 168] width 1073 height 80
click at [652, 169] on button "2025/05/31" at bounding box center [620, 168] width 71 height 35
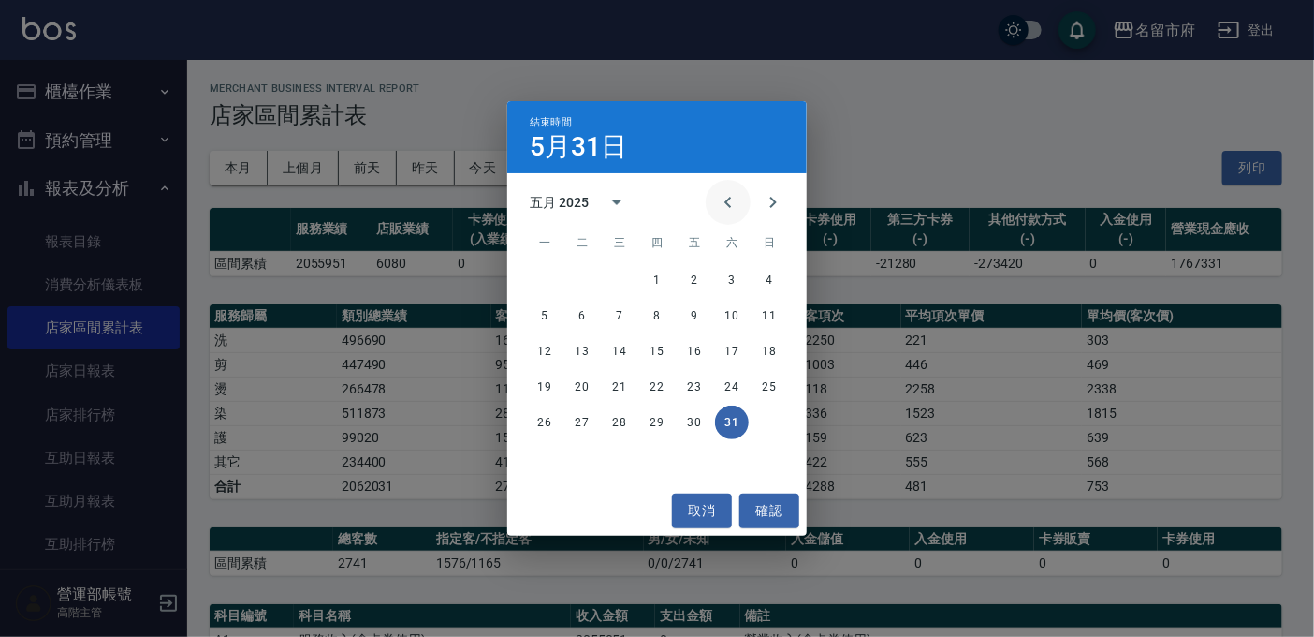
click at [728, 206] on icon "Previous month" at bounding box center [728, 202] width 7 height 11
click at [623, 421] on button "30" at bounding box center [620, 422] width 34 height 34
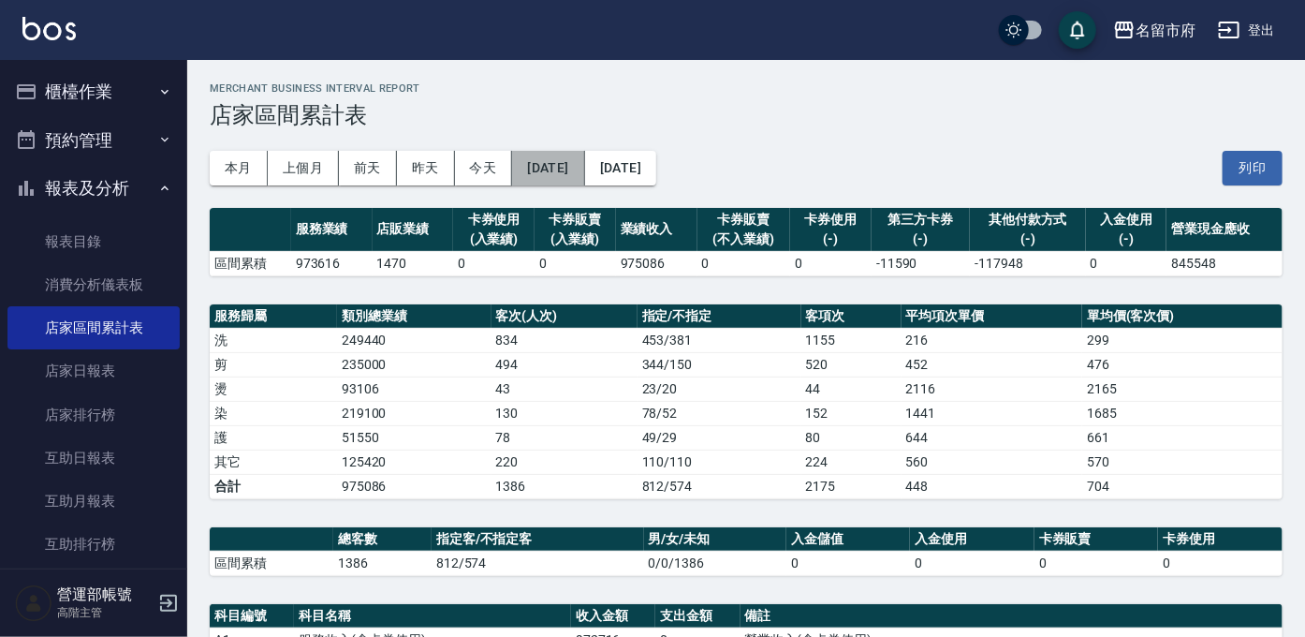
click at [558, 166] on button "2025/04/01" at bounding box center [548, 168] width 72 height 35
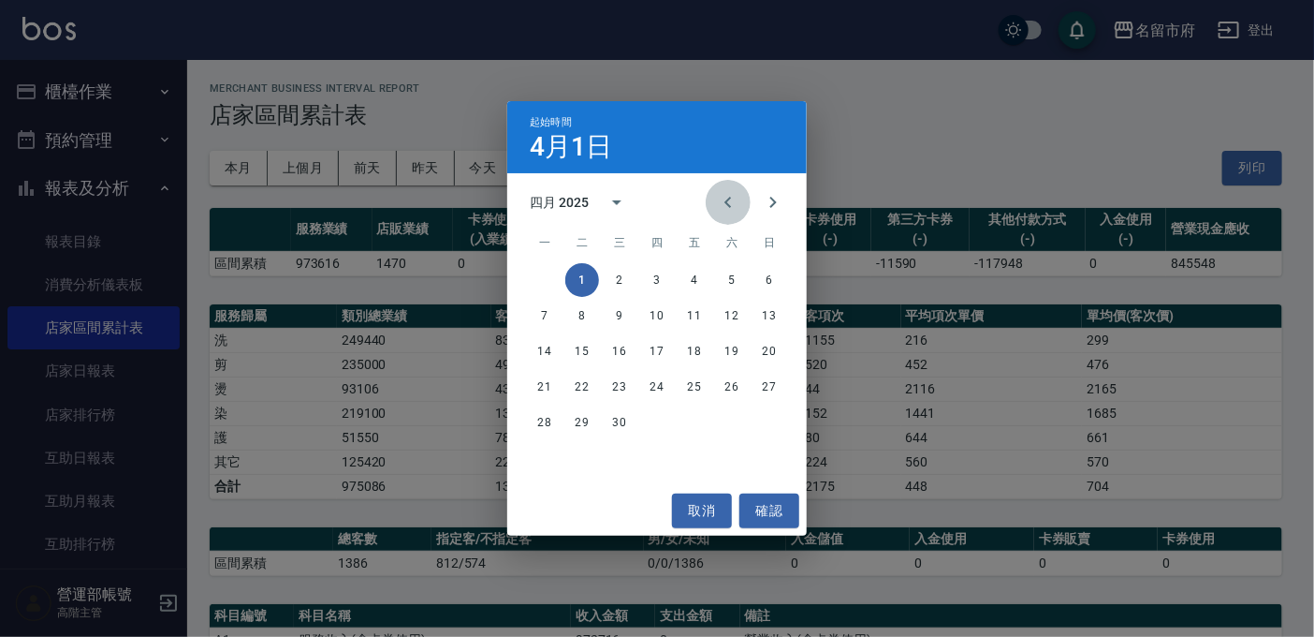
click at [733, 197] on icon "Previous month" at bounding box center [728, 202] width 22 height 22
click at [733, 278] on button "1" at bounding box center [732, 280] width 34 height 34
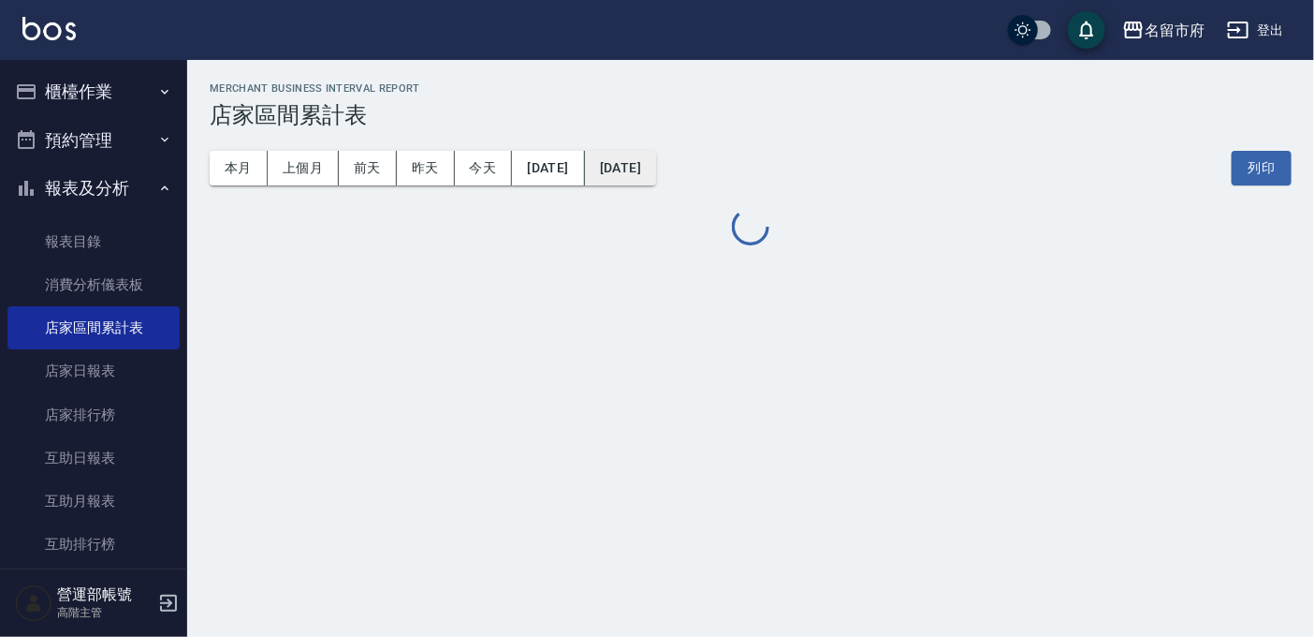
click at [656, 170] on button "2025/04/30" at bounding box center [620, 168] width 71 height 35
click at [731, 204] on div "本月 上個月 前天 昨天 今天 2025/03/01 2025/04/30 列印" at bounding box center [751, 168] width 1082 height 80
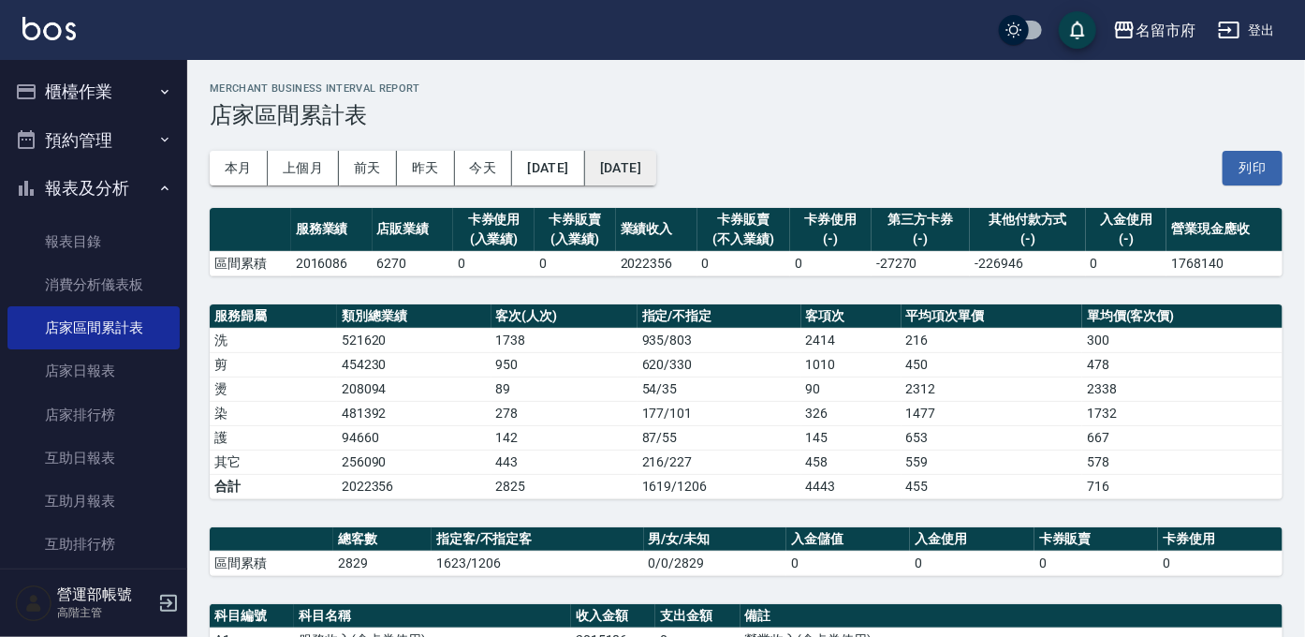
click at [656, 173] on button "2025/04/30" at bounding box center [620, 168] width 71 height 35
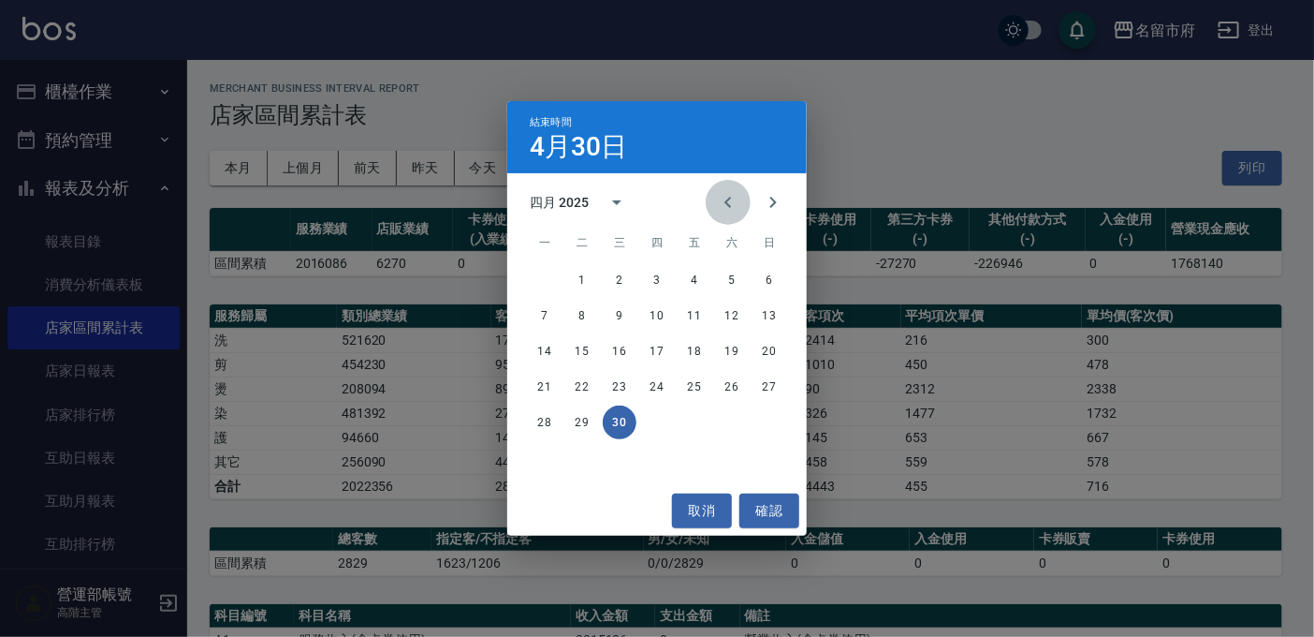
click at [727, 195] on icon "Previous month" at bounding box center [728, 202] width 22 height 22
click at [550, 458] on button "31" at bounding box center [545, 458] width 34 height 34
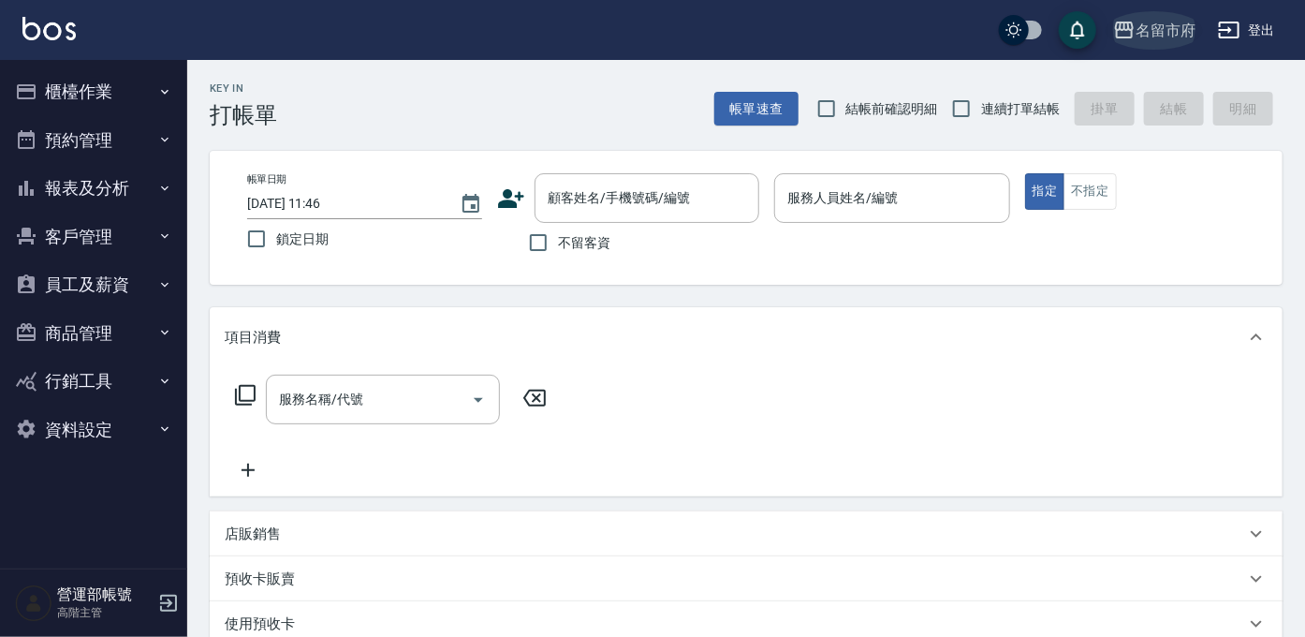
click at [1156, 22] on div "名留市府" at bounding box center [1165, 30] width 60 height 23
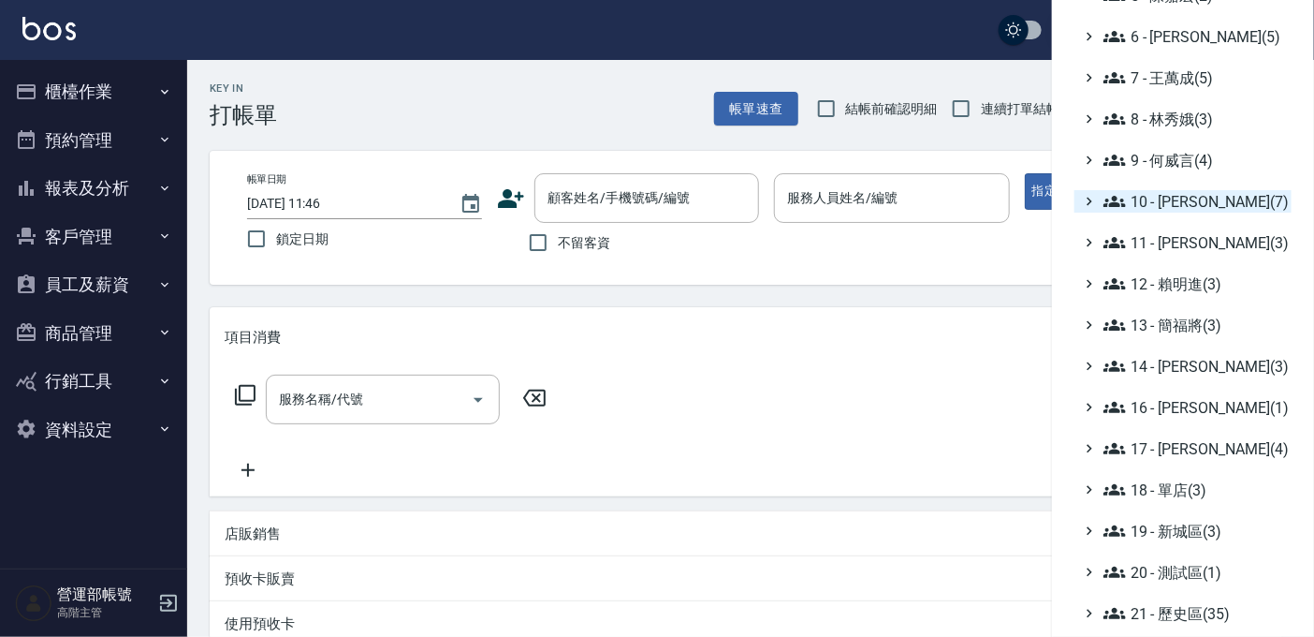
scroll to position [318, 0]
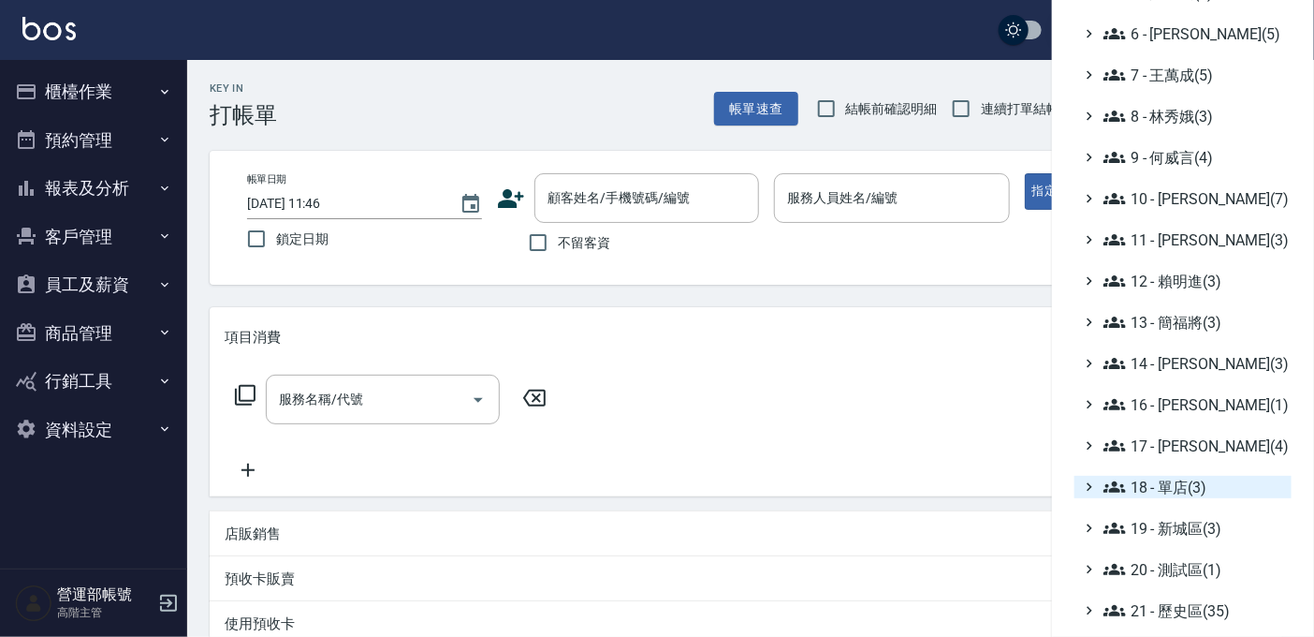
click at [1183, 489] on span "18 - 單店(3)" at bounding box center [1194, 487] width 181 height 22
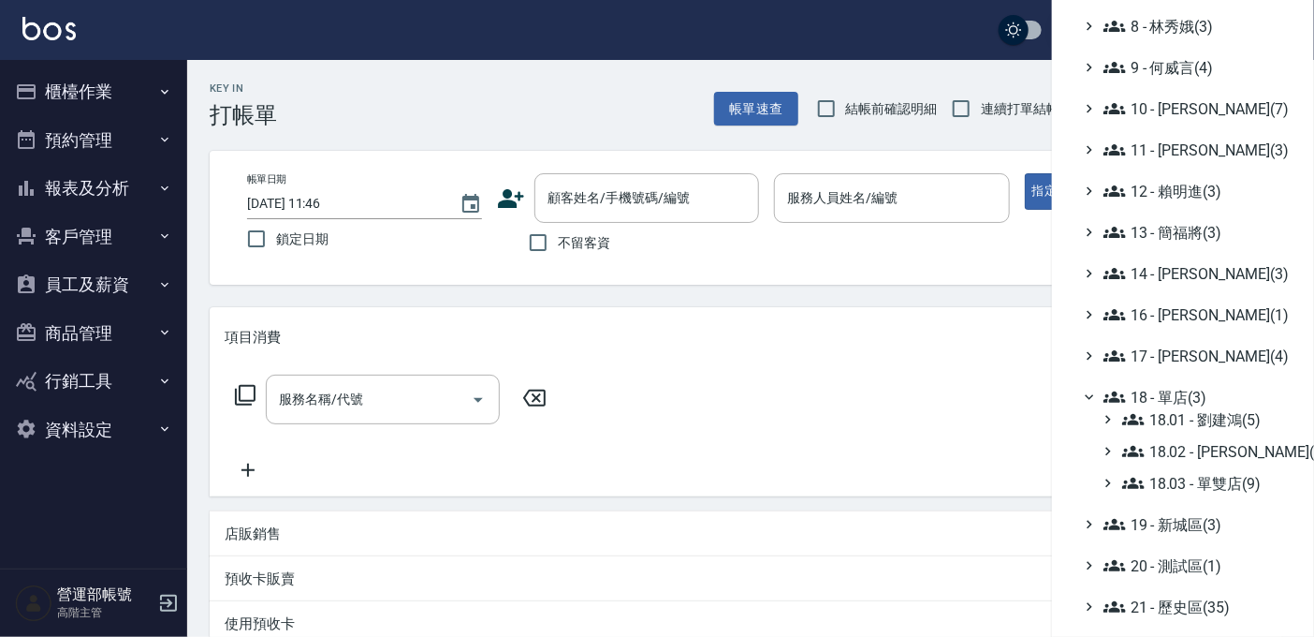
scroll to position [414, 0]
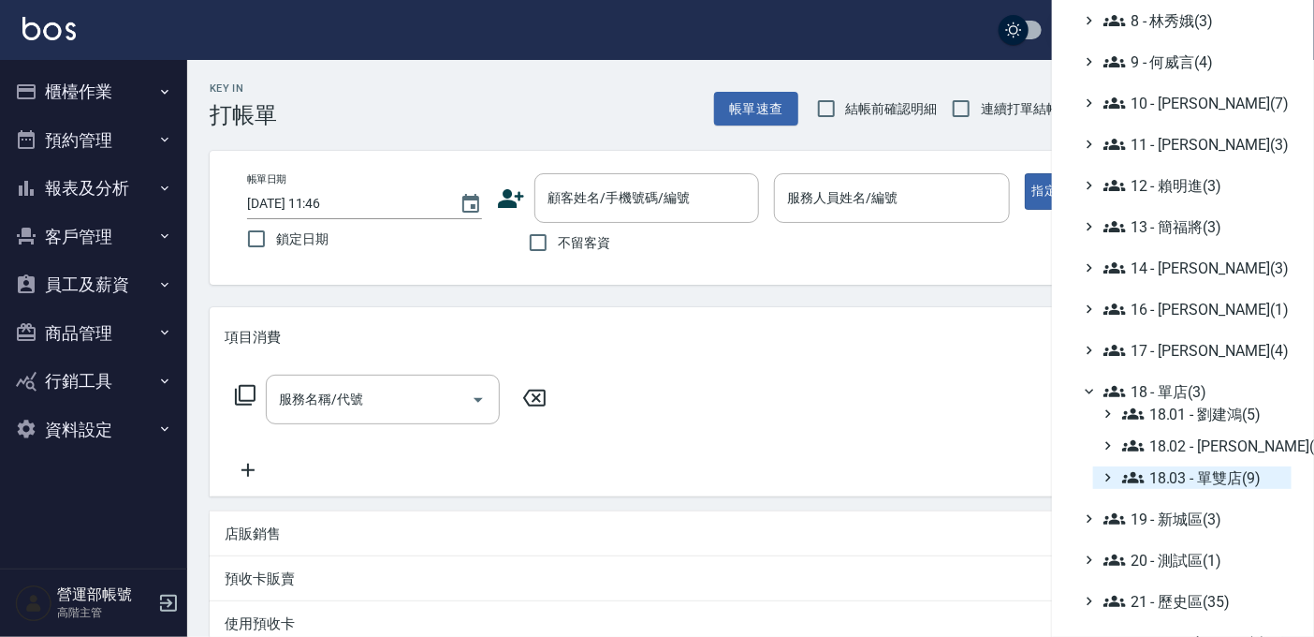
click at [1192, 478] on span "18.03 - 單雙店(9)" at bounding box center [1203, 477] width 162 height 22
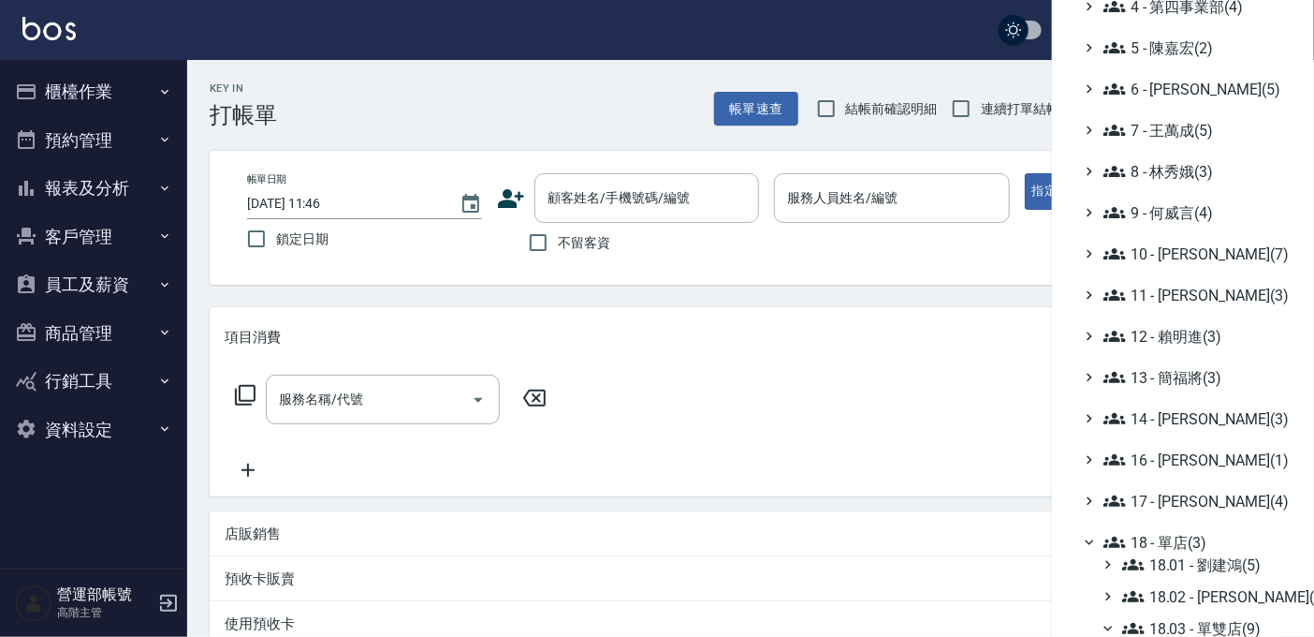
scroll to position [165, 0]
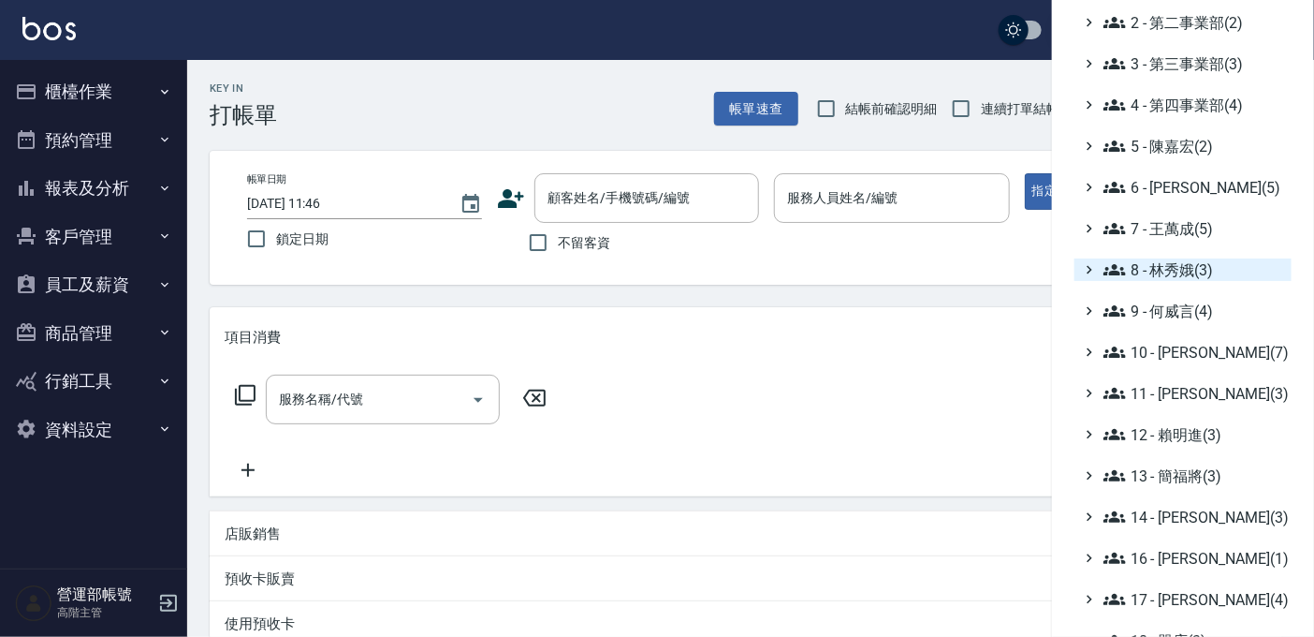
click at [1189, 266] on span "8 - 林秀娥(3)" at bounding box center [1194, 269] width 181 height 22
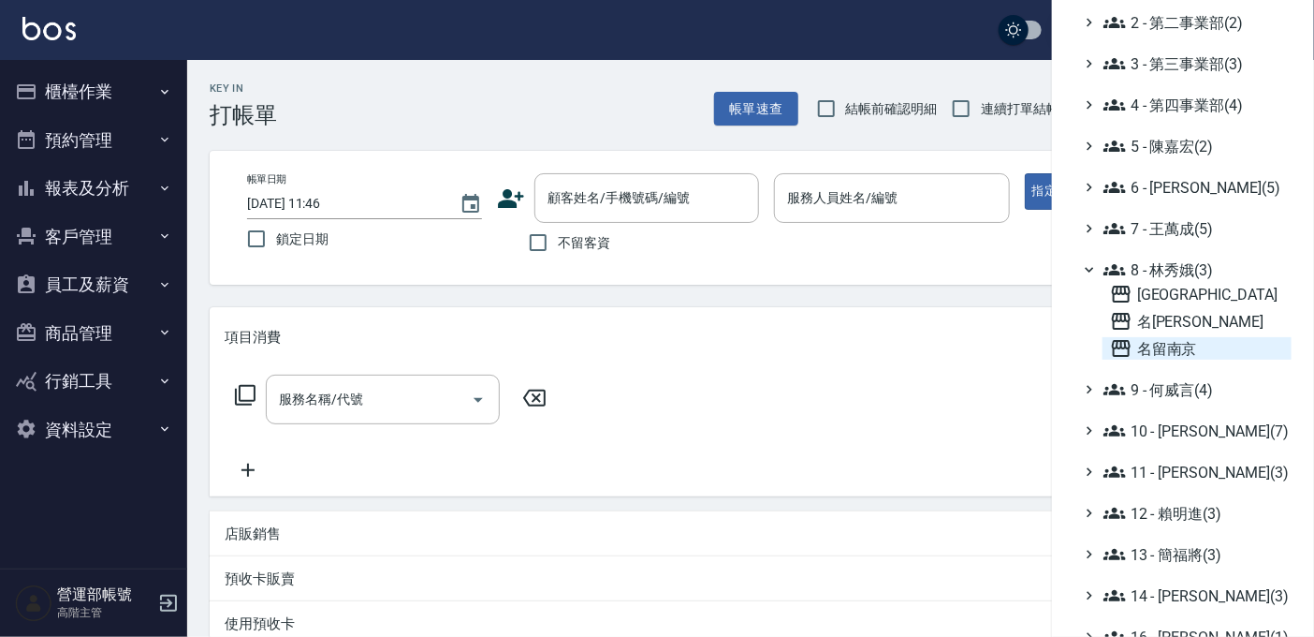
click at [1175, 349] on span "名留南京" at bounding box center [1197, 348] width 174 height 22
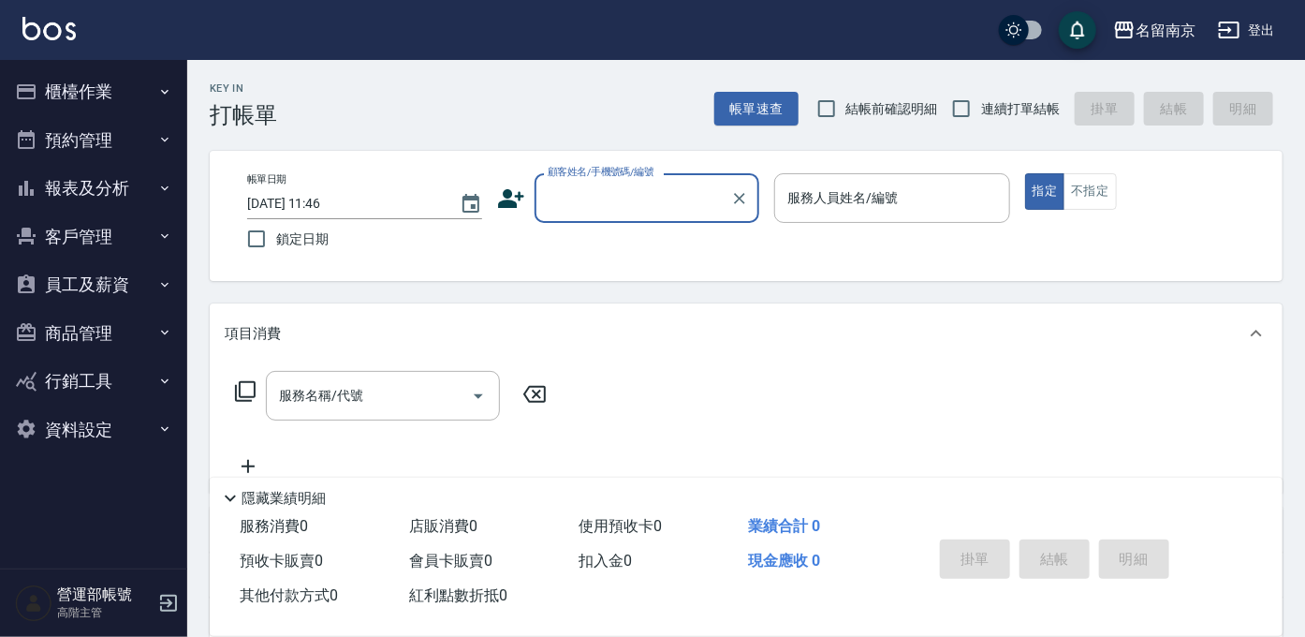
click at [105, 283] on button "員工及薪資" at bounding box center [93, 284] width 172 height 49
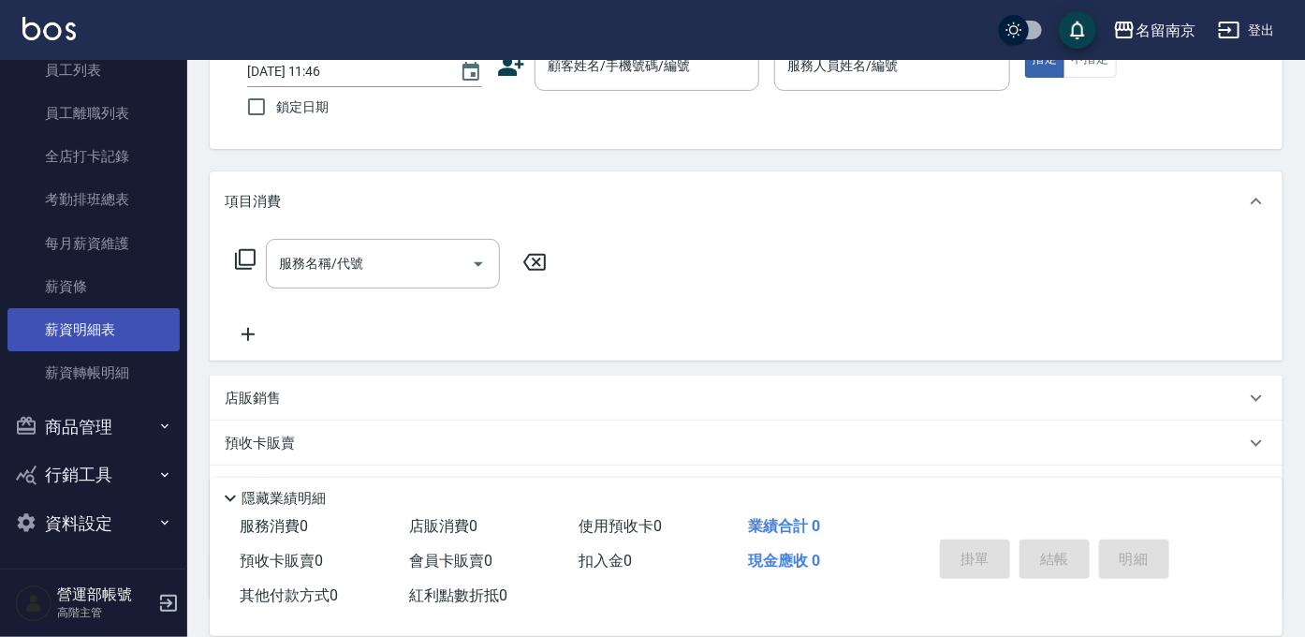
scroll to position [138, 0]
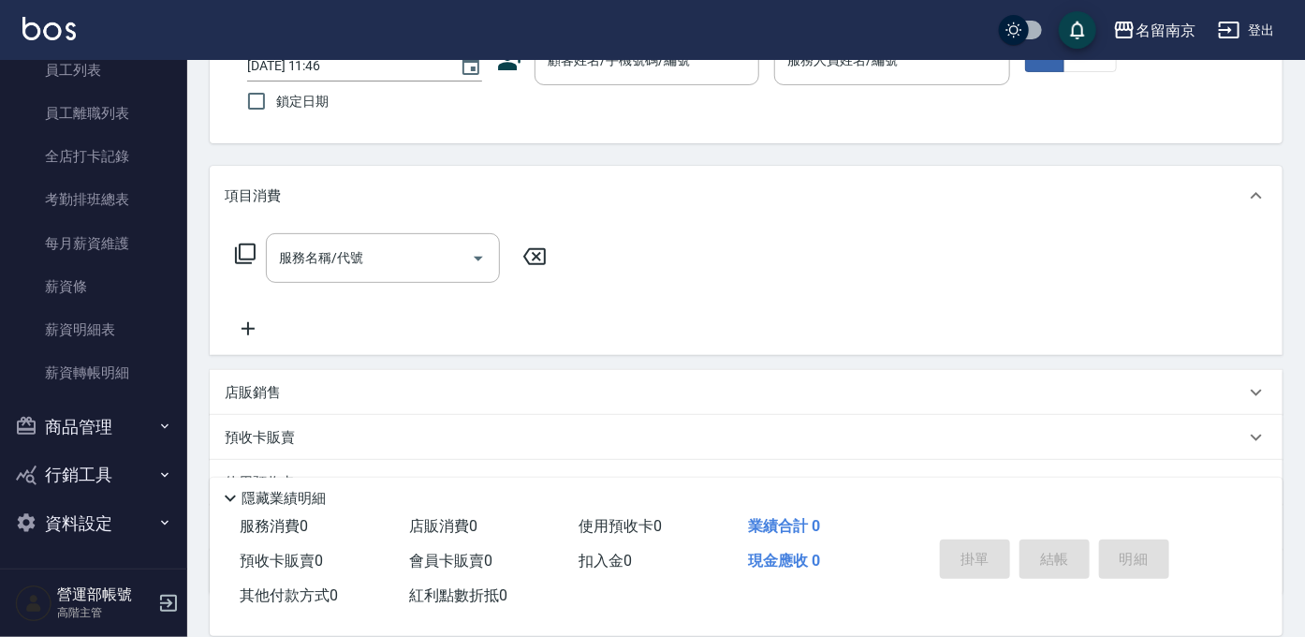
click at [82, 519] on button "資料設定" at bounding box center [93, 523] width 172 height 49
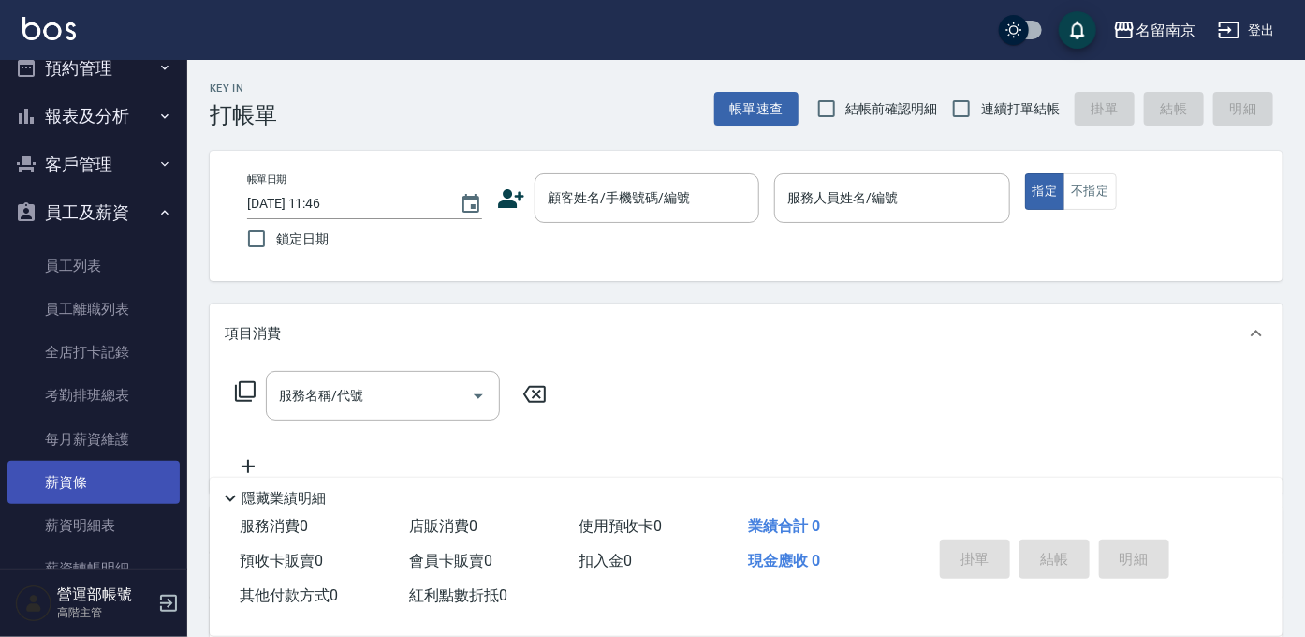
scroll to position [0, 0]
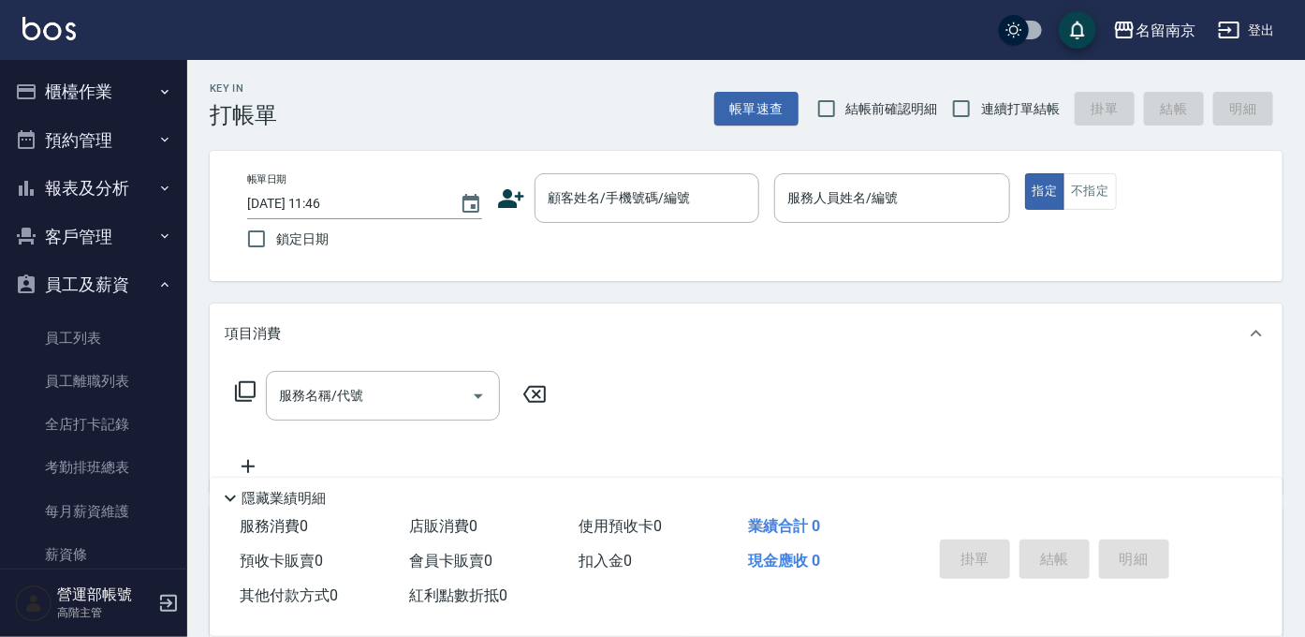
click at [107, 284] on button "員工及薪資" at bounding box center [93, 284] width 172 height 49
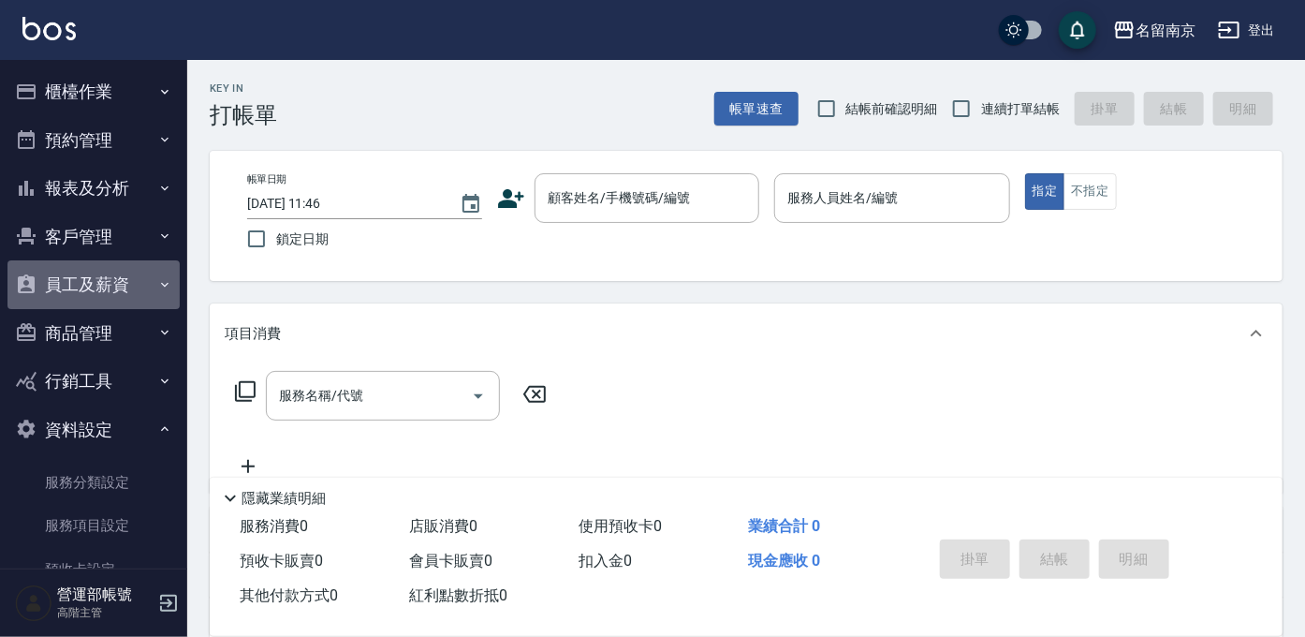
click at [105, 276] on button "員工及薪資" at bounding box center [93, 284] width 172 height 49
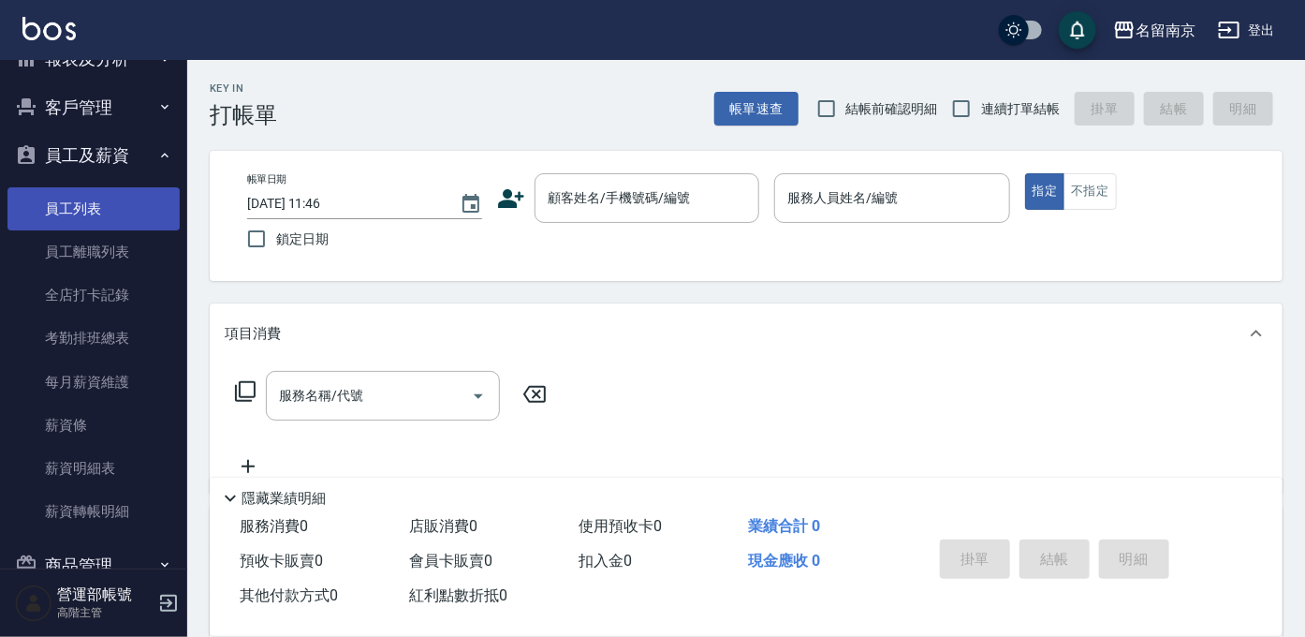
scroll to position [135, 0]
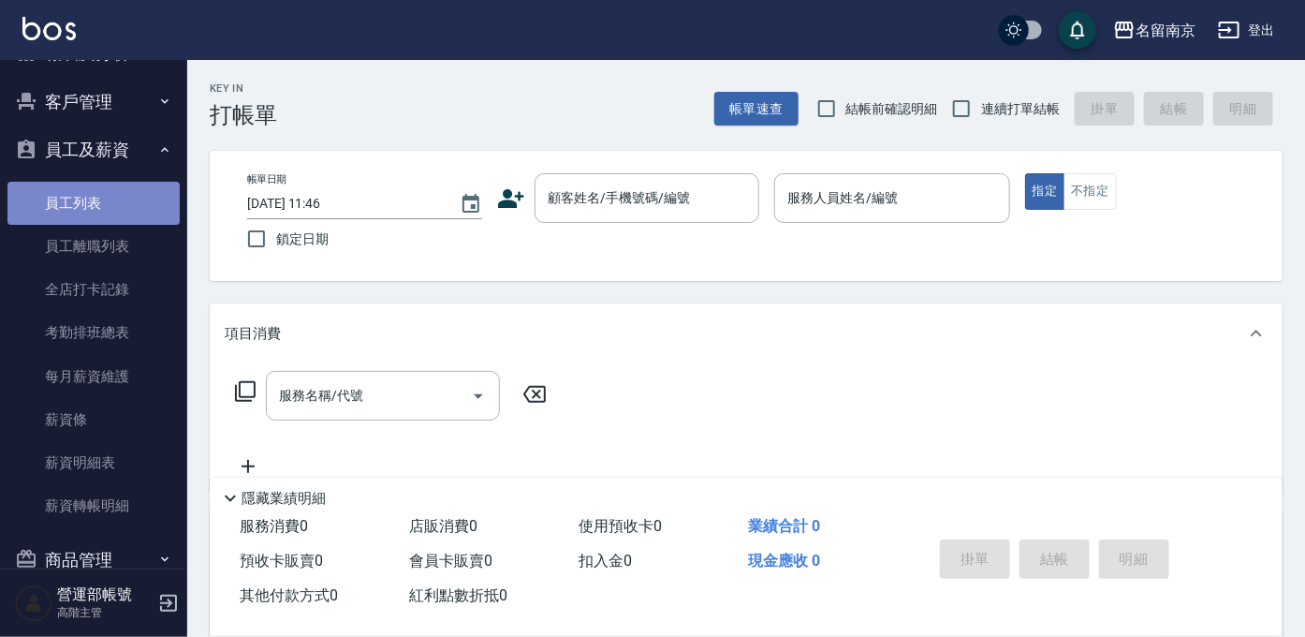
click at [108, 205] on link "員工列表" at bounding box center [93, 203] width 172 height 43
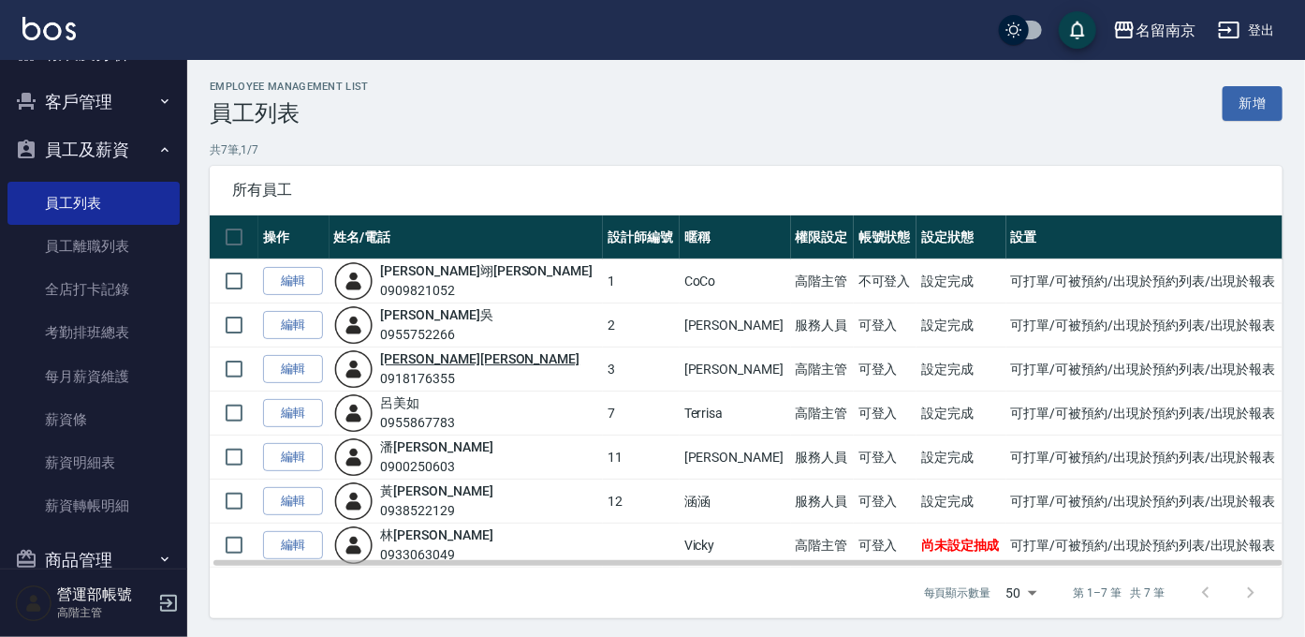
scroll to position [0, 3]
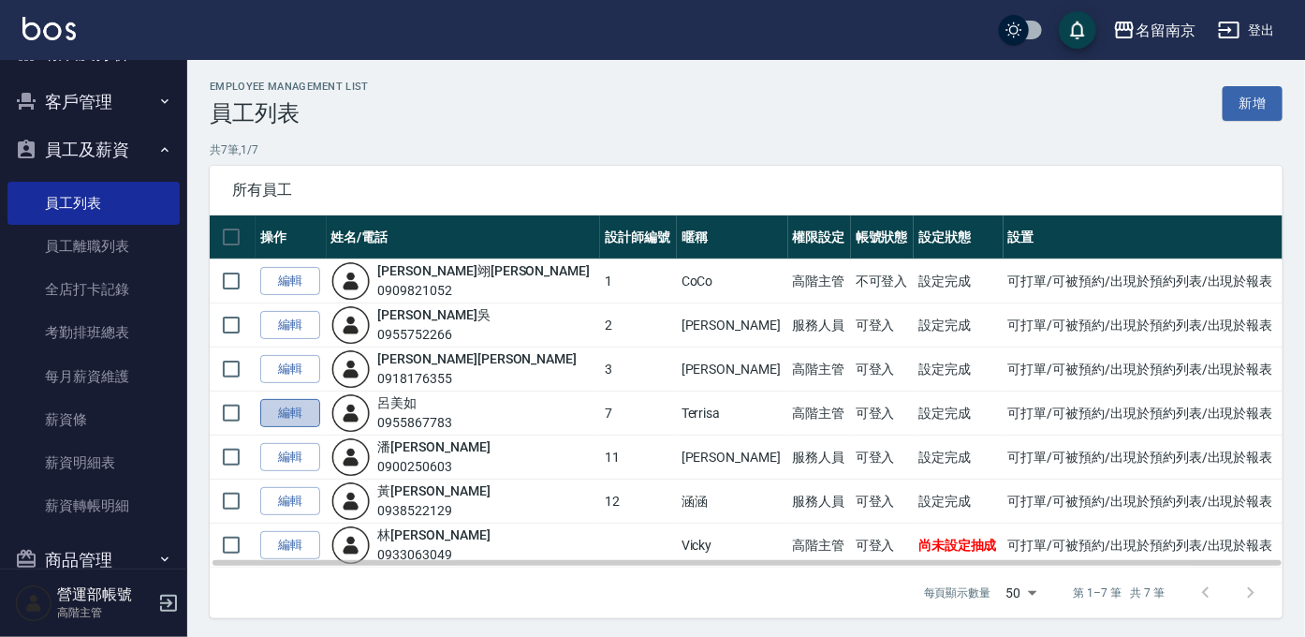
click at [285, 407] on link "編輯" at bounding box center [290, 413] width 60 height 29
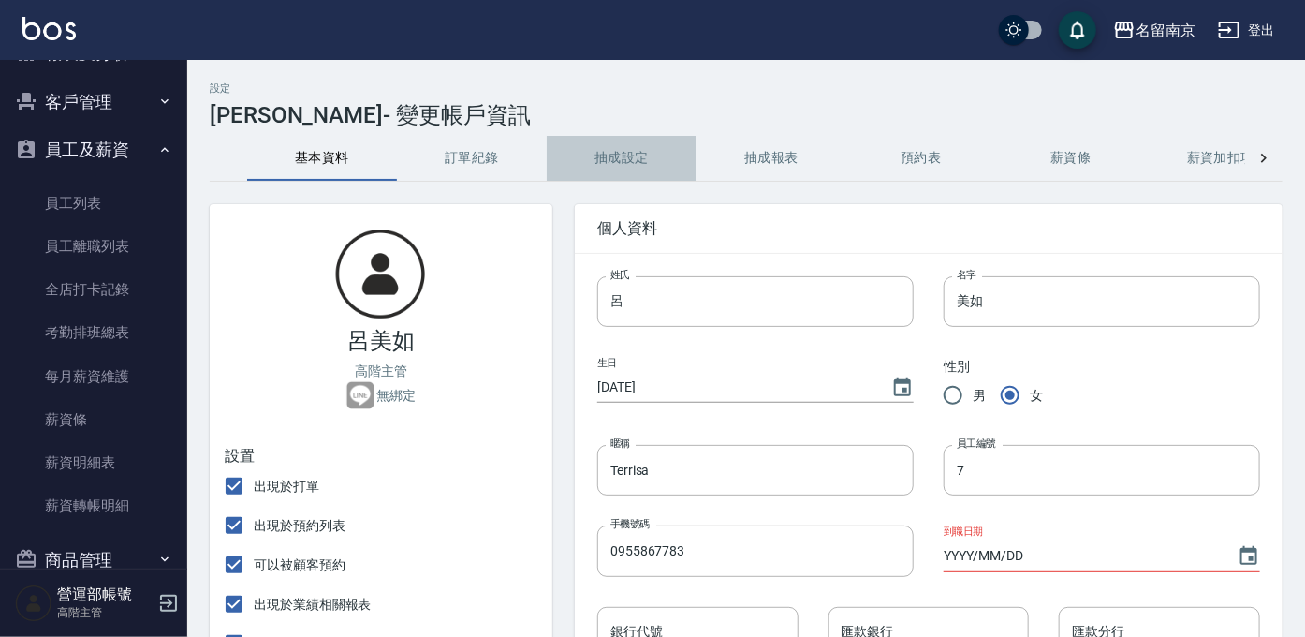
click at [639, 155] on button "抽成設定" at bounding box center [622, 158] width 150 height 45
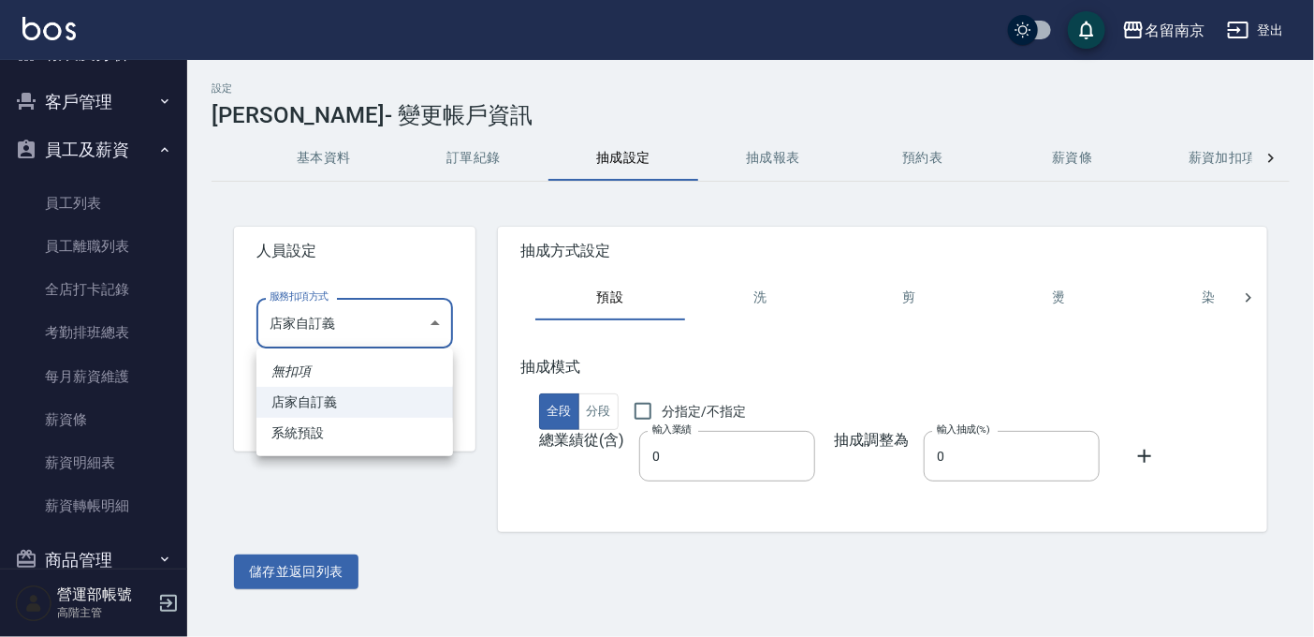
click at [438, 320] on body "名留南京 登出 櫃檯作業 打帳單 帳單列表 掛單列表 座位開單 營業儀表板 現金收支登錄 高階收支登錄 材料自購登錄 每日結帳 排班表 現場電腦打卡 掃碼打卡…" at bounding box center [657, 318] width 1314 height 637
click at [408, 505] on div at bounding box center [657, 318] width 1314 height 637
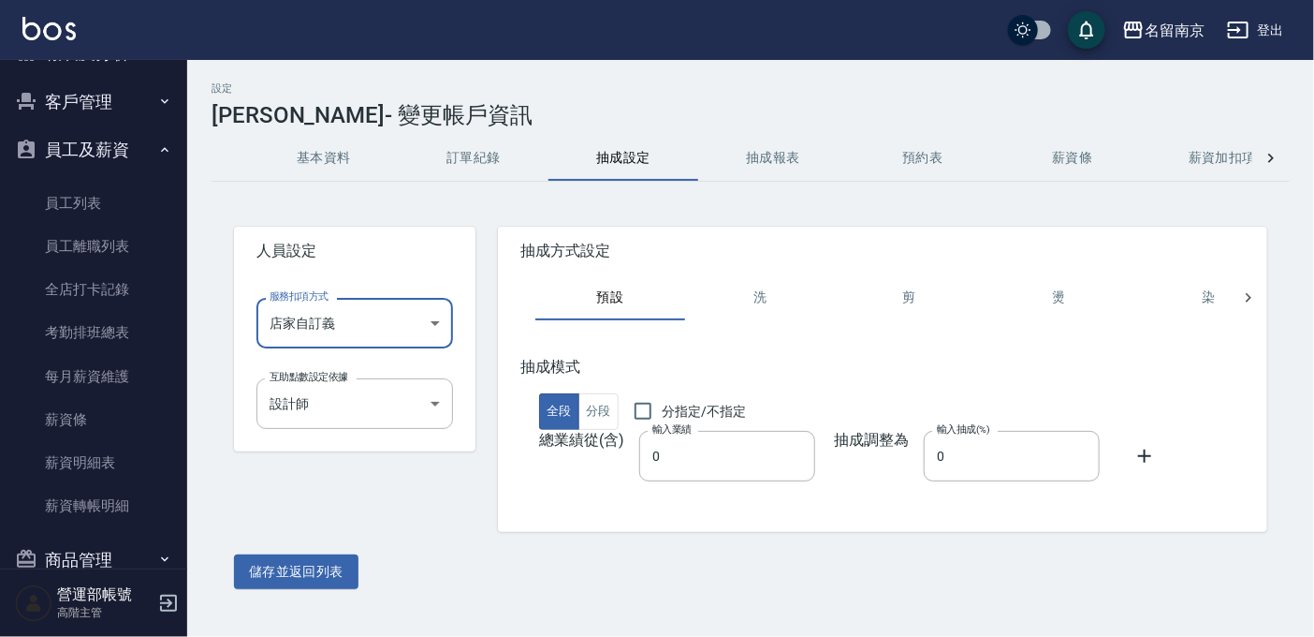
click at [775, 142] on button "抽成報表" at bounding box center [773, 158] width 150 height 45
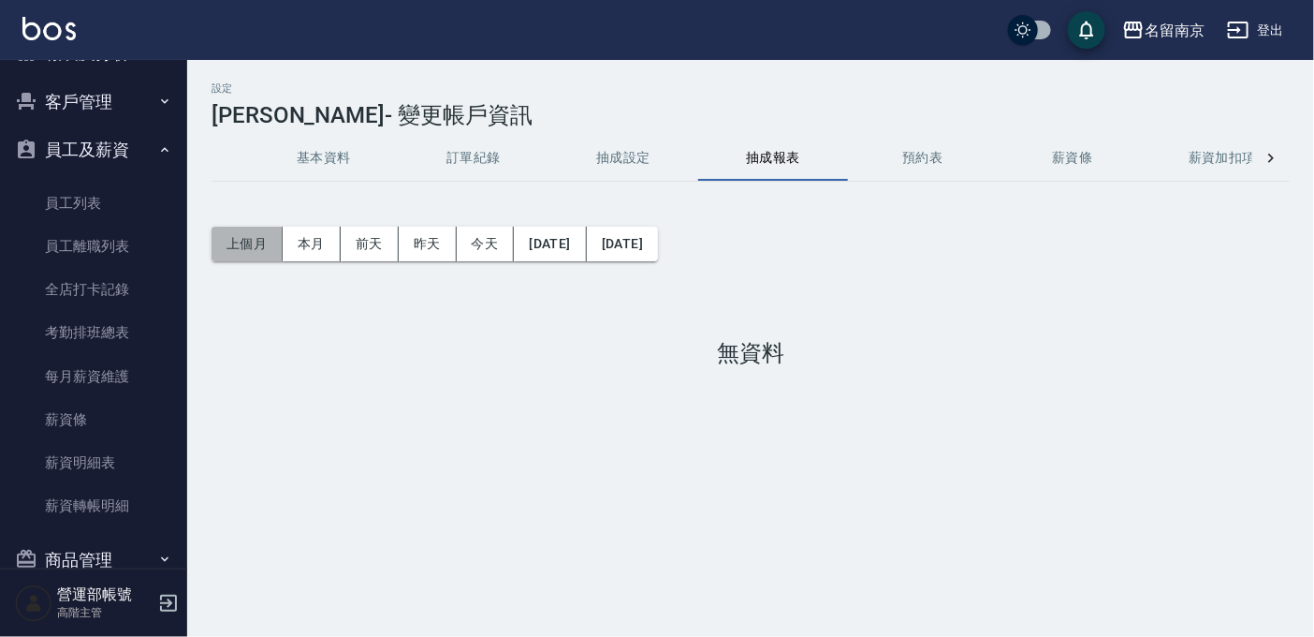
click at [242, 239] on button "上個月" at bounding box center [247, 244] width 71 height 35
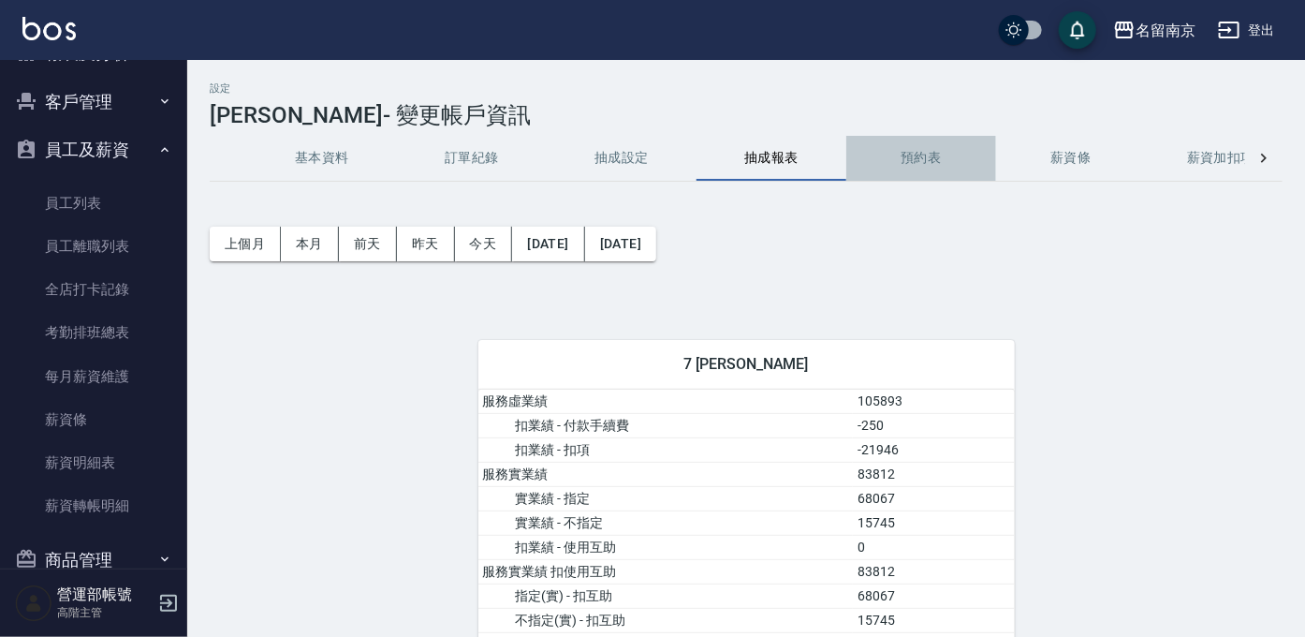
click at [930, 154] on button "預約表" at bounding box center [921, 158] width 150 height 45
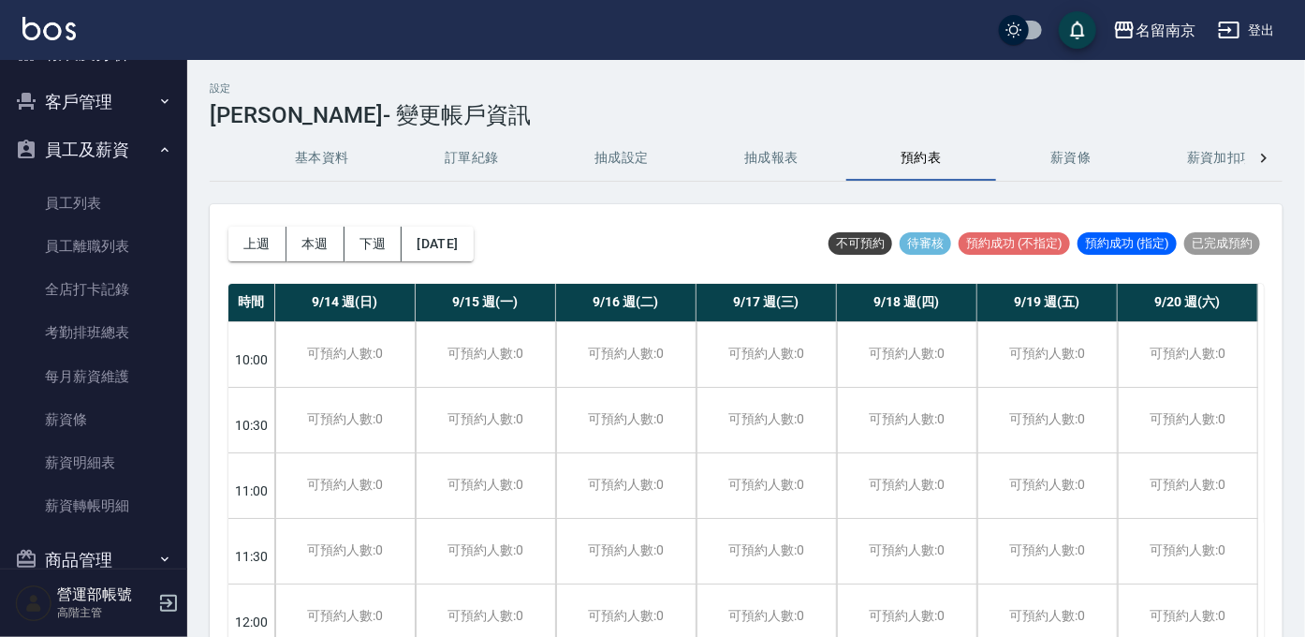
click at [316, 156] on button "基本資料" at bounding box center [322, 158] width 150 height 45
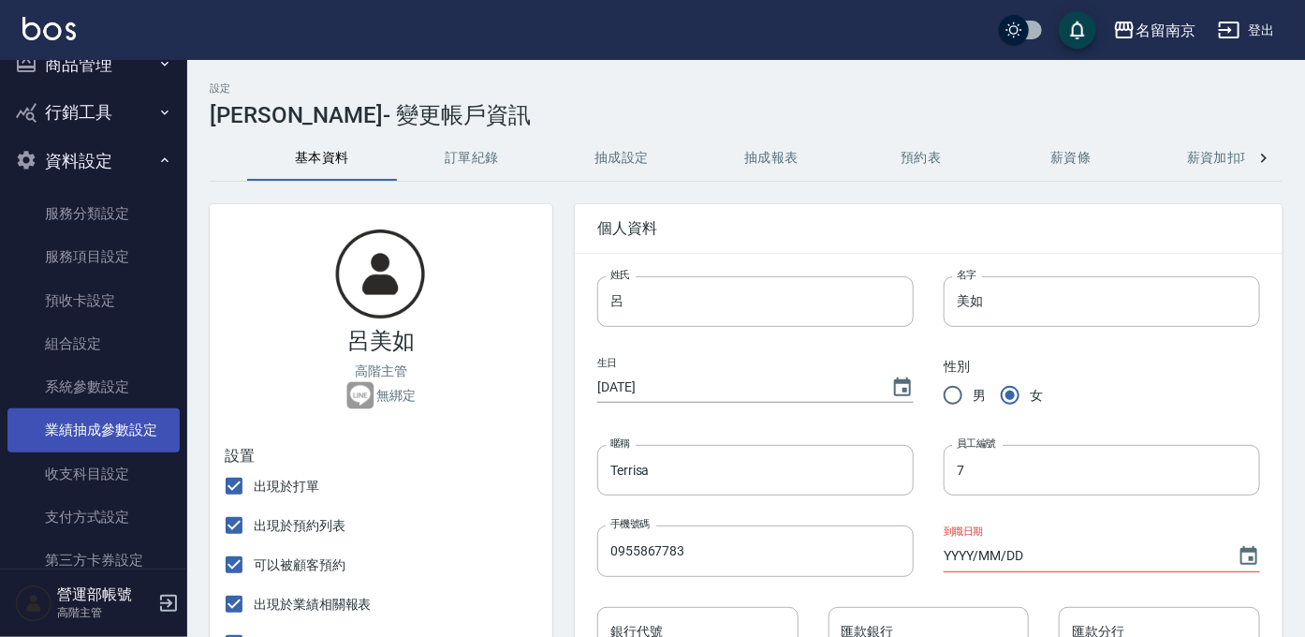
scroll to position [632, 0]
click at [110, 422] on link "業績抽成參數設定" at bounding box center [93, 427] width 172 height 43
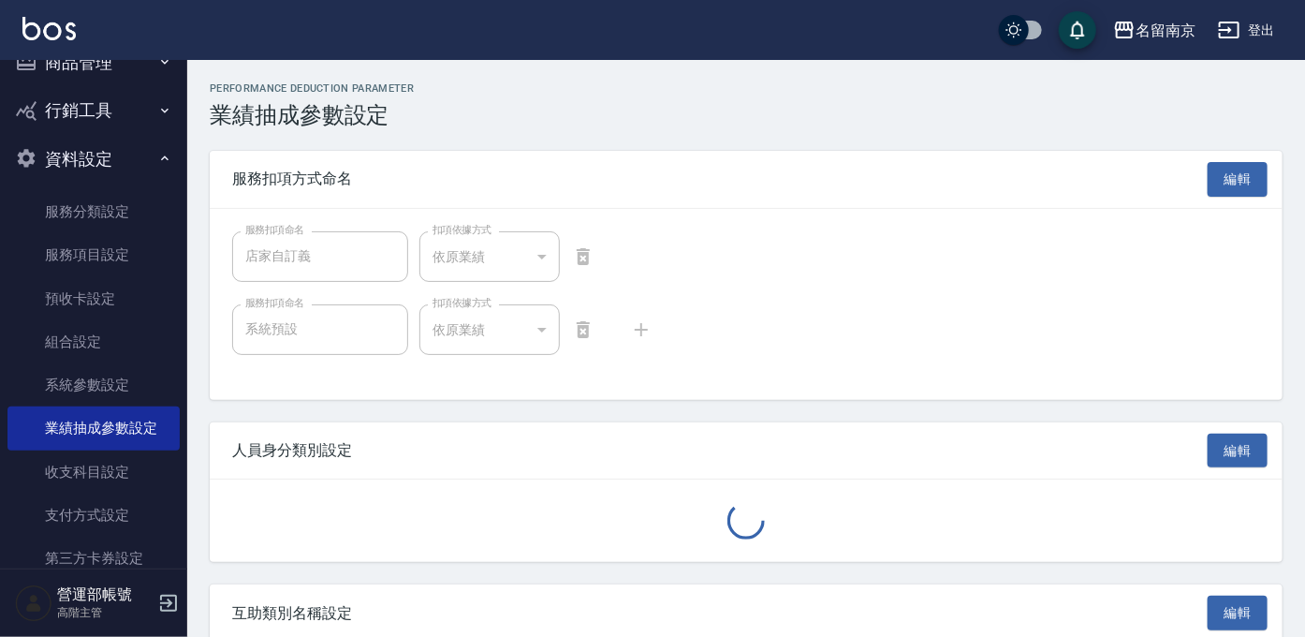
type input "技術協助"
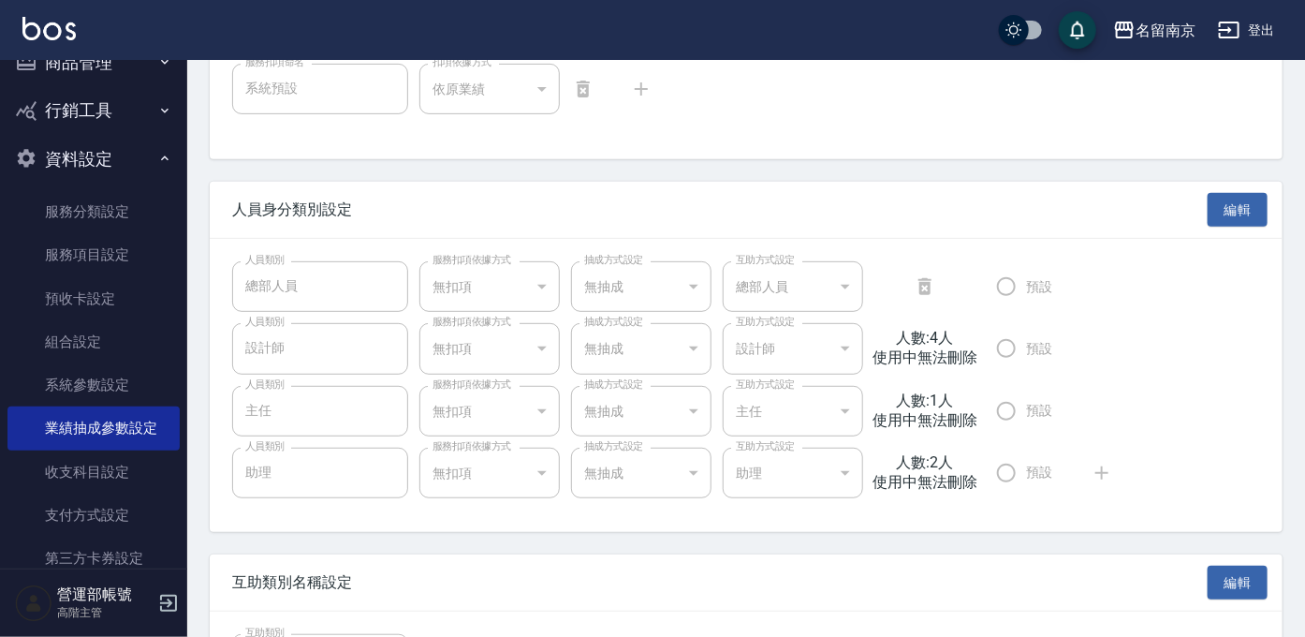
scroll to position [251, 0]
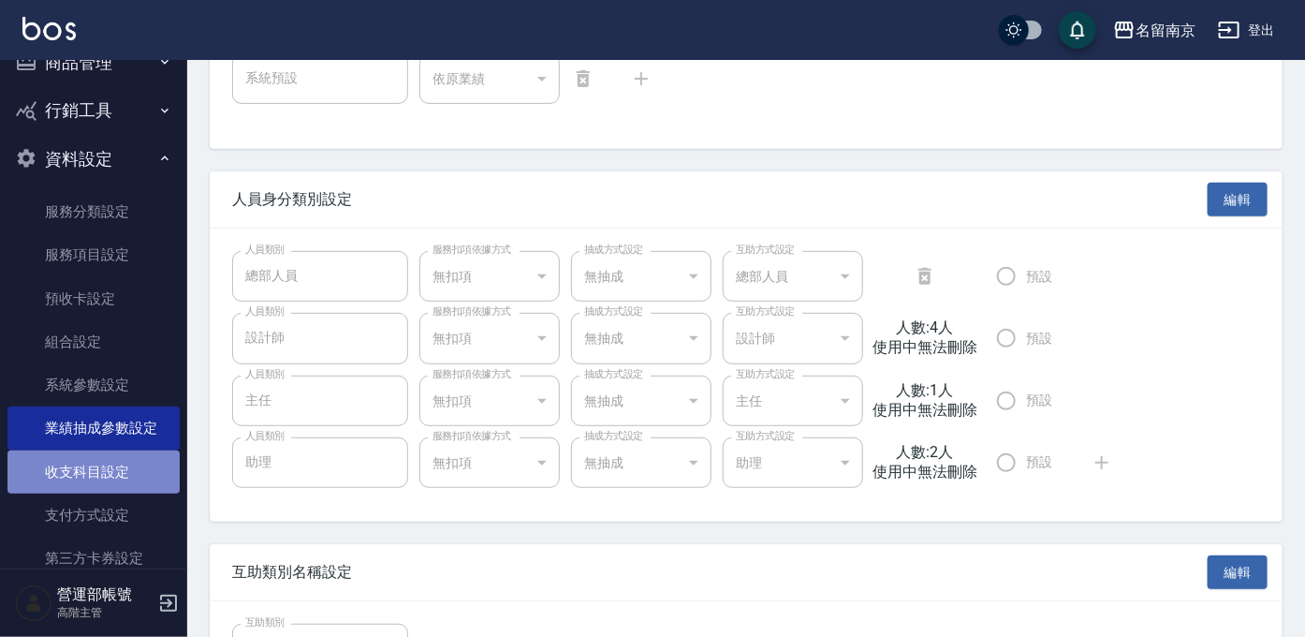
click at [113, 469] on link "收支科目設定" at bounding box center [93, 471] width 172 height 43
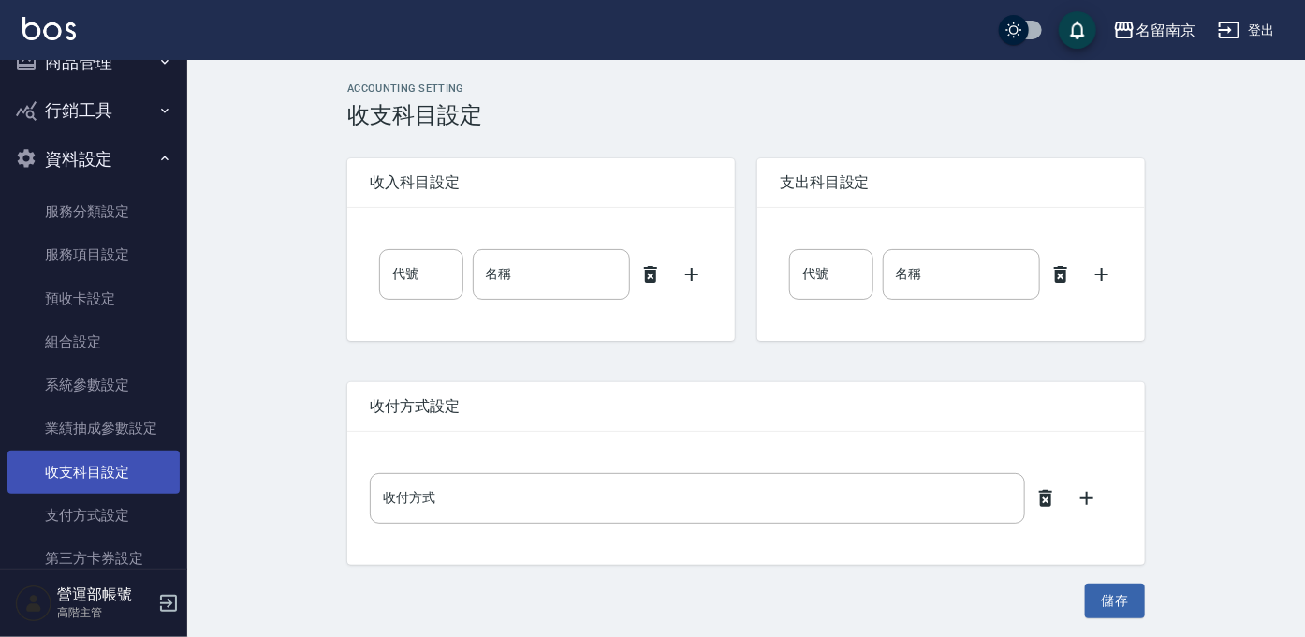
type input "0"
type input "售貨費用"
type input "0"
type input "售貨費用"
type input "現場現金"
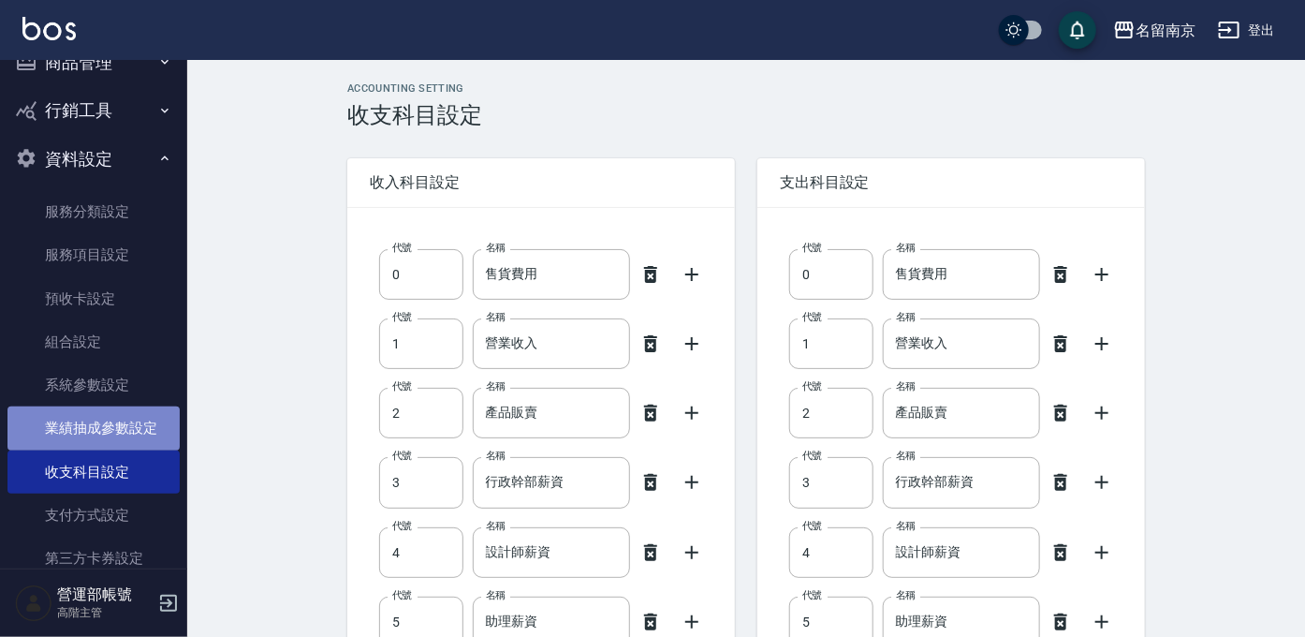
click at [119, 427] on link "業績抽成參數設定" at bounding box center [93, 427] width 172 height 43
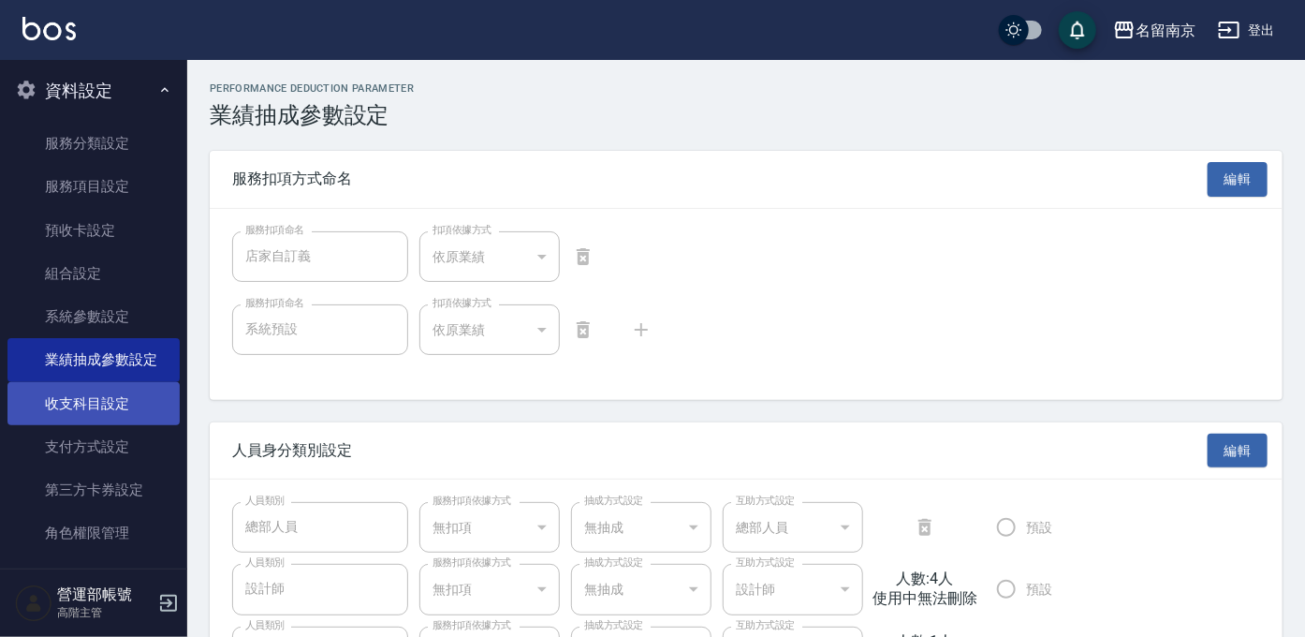
scroll to position [716, 0]
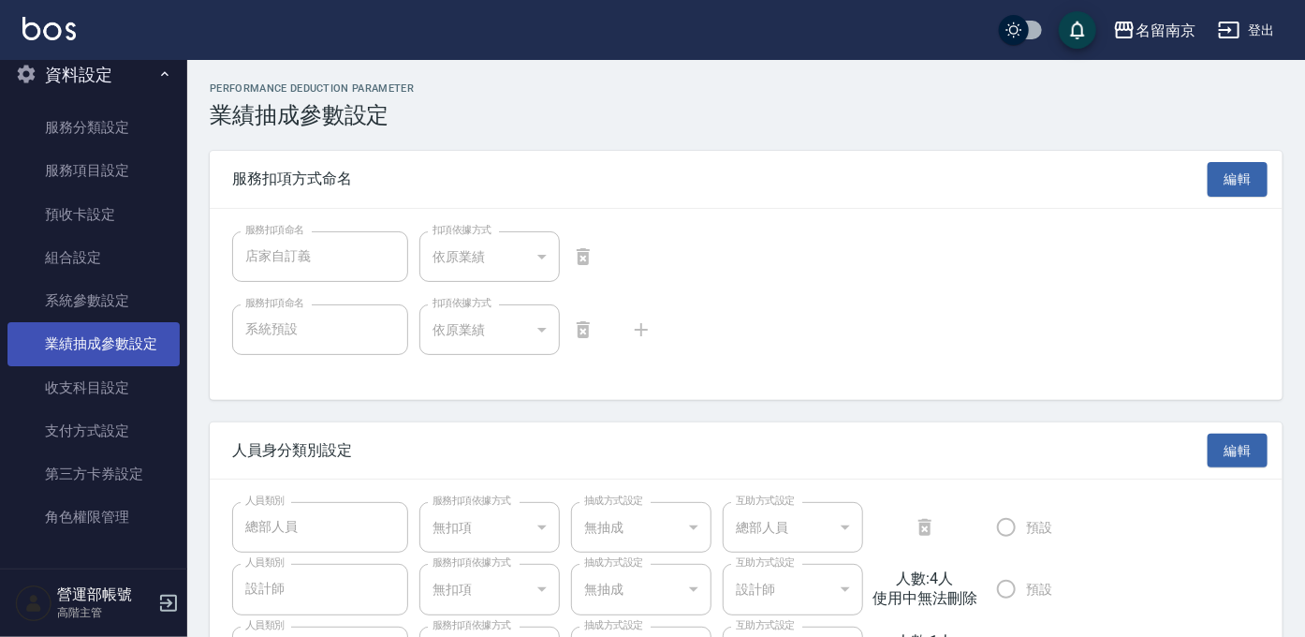
click at [125, 344] on link "業績抽成參數設定" at bounding box center [93, 343] width 172 height 43
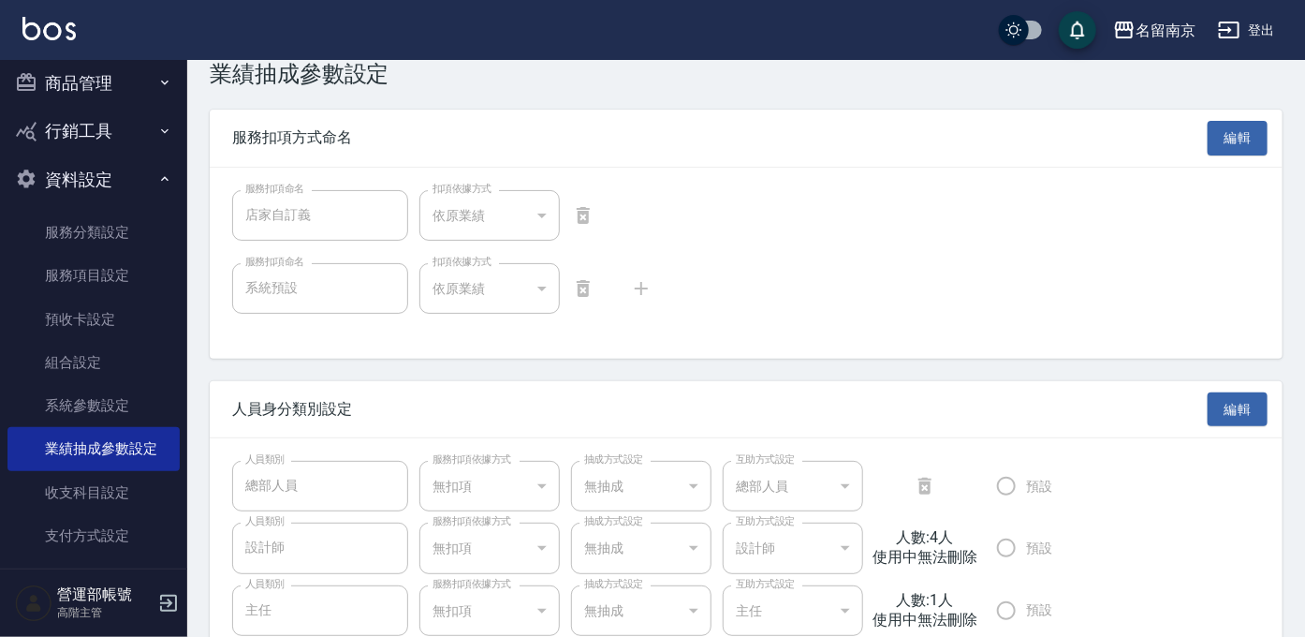
scroll to position [0, 0]
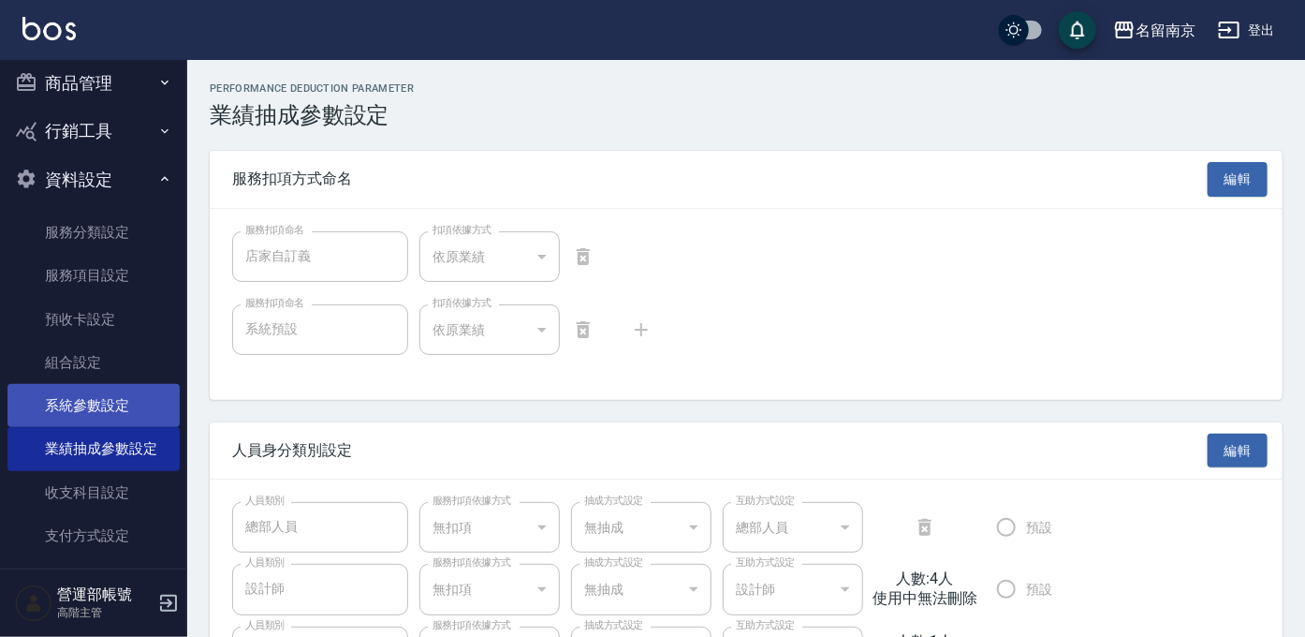
click at [101, 400] on link "系統參數設定" at bounding box center [93, 405] width 172 height 43
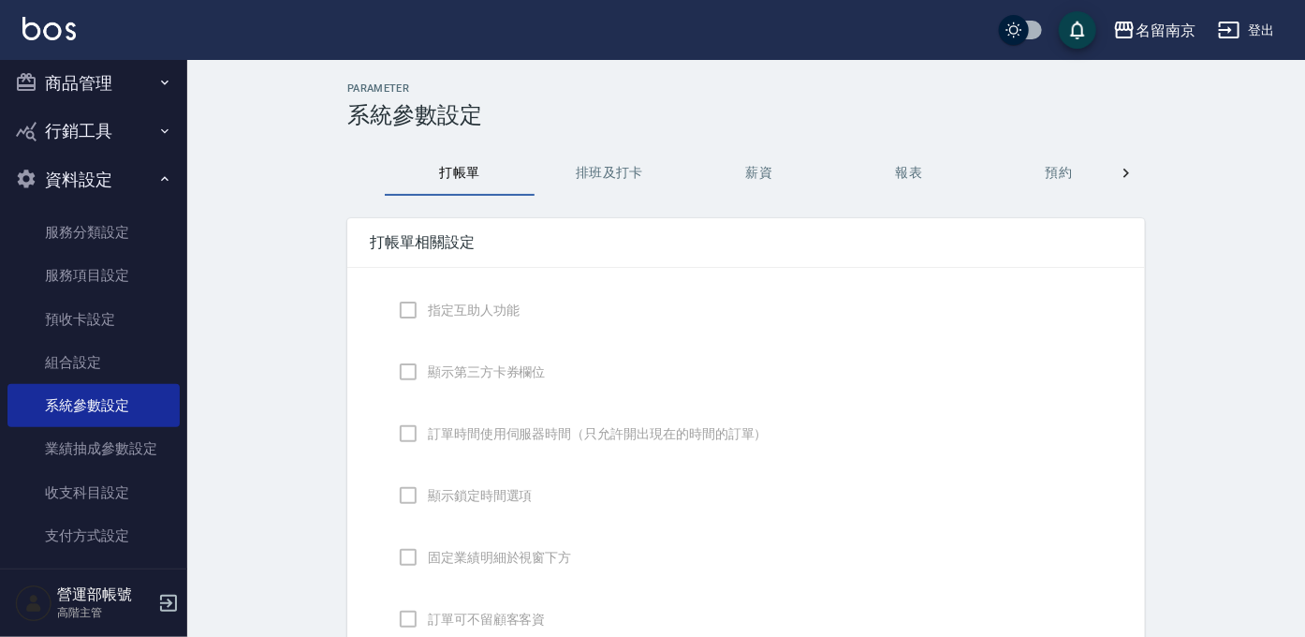
checkbox input "true"
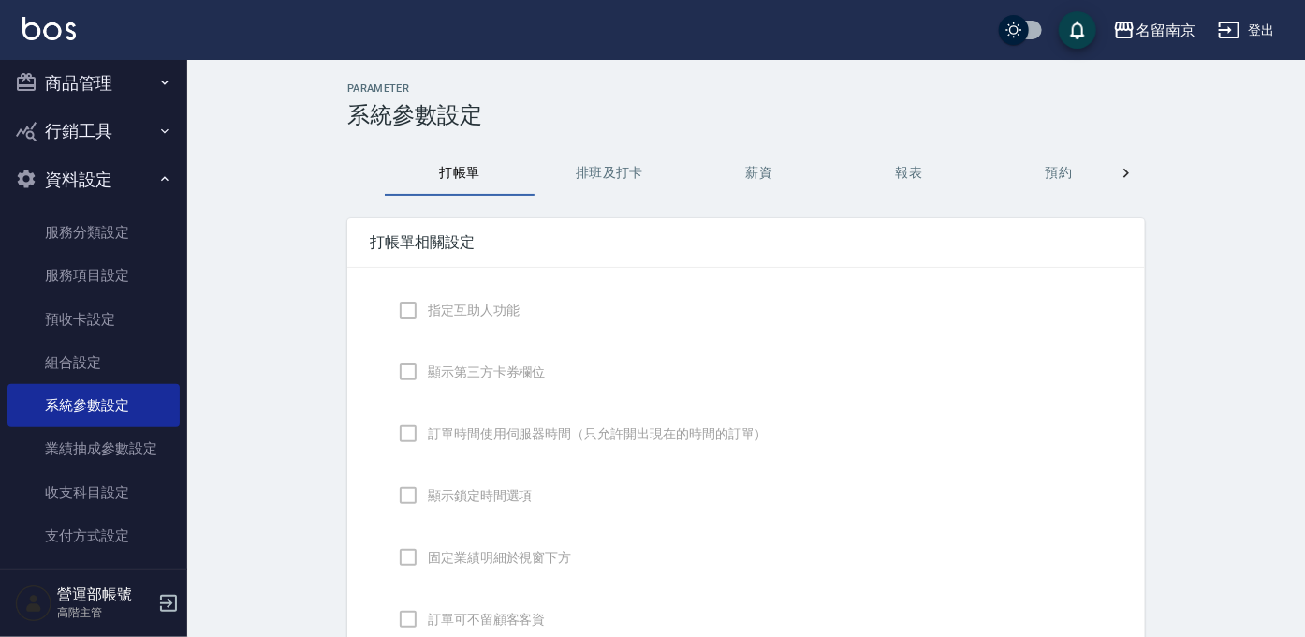
checkbox input "false"
type input "NICKNAME"
type input "LASTORDER"
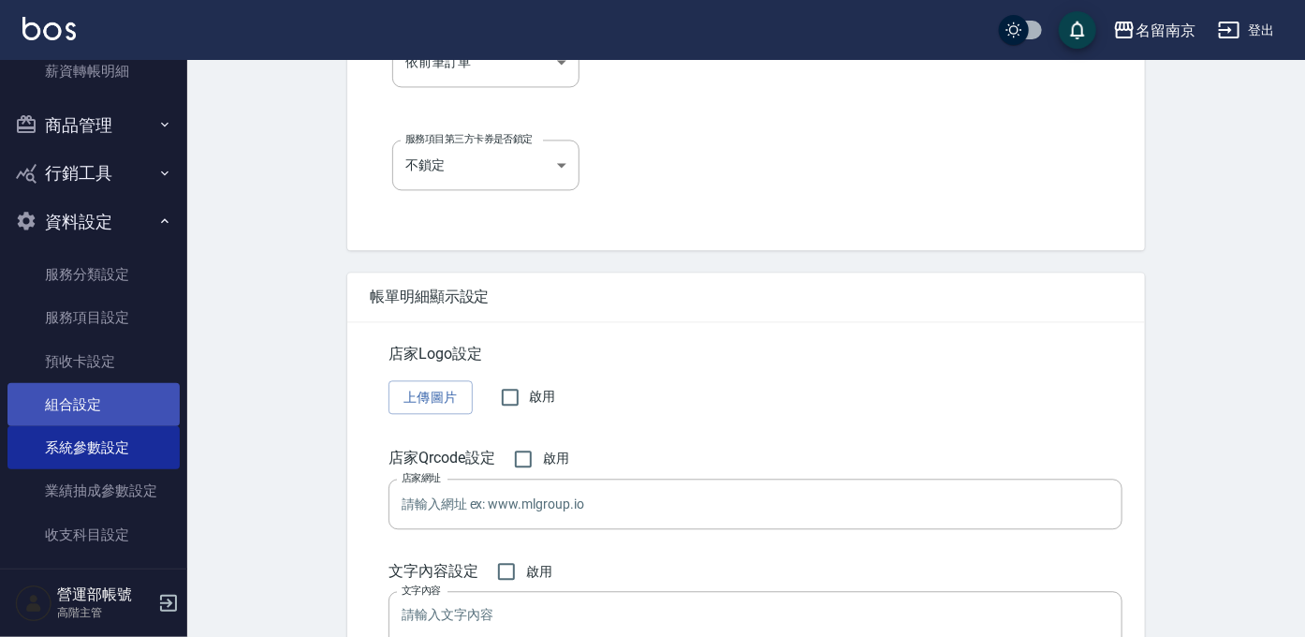
scroll to position [555, 0]
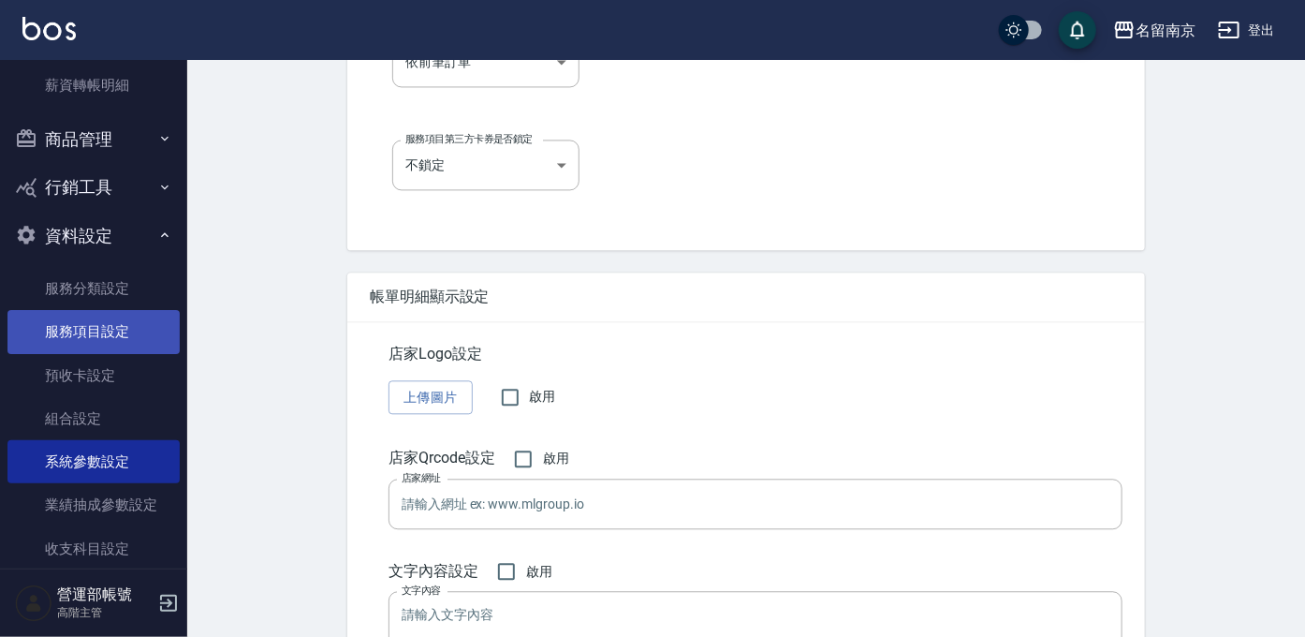
click at [95, 335] on link "服務項目設定" at bounding box center [93, 331] width 172 height 43
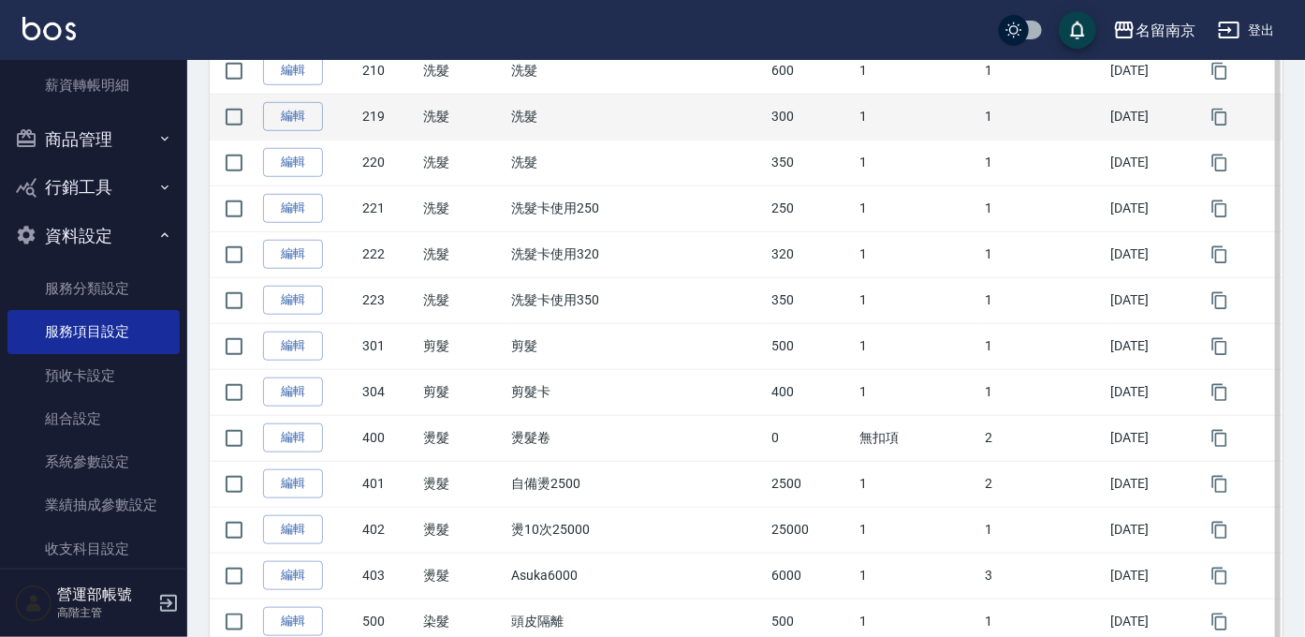
scroll to position [490, 0]
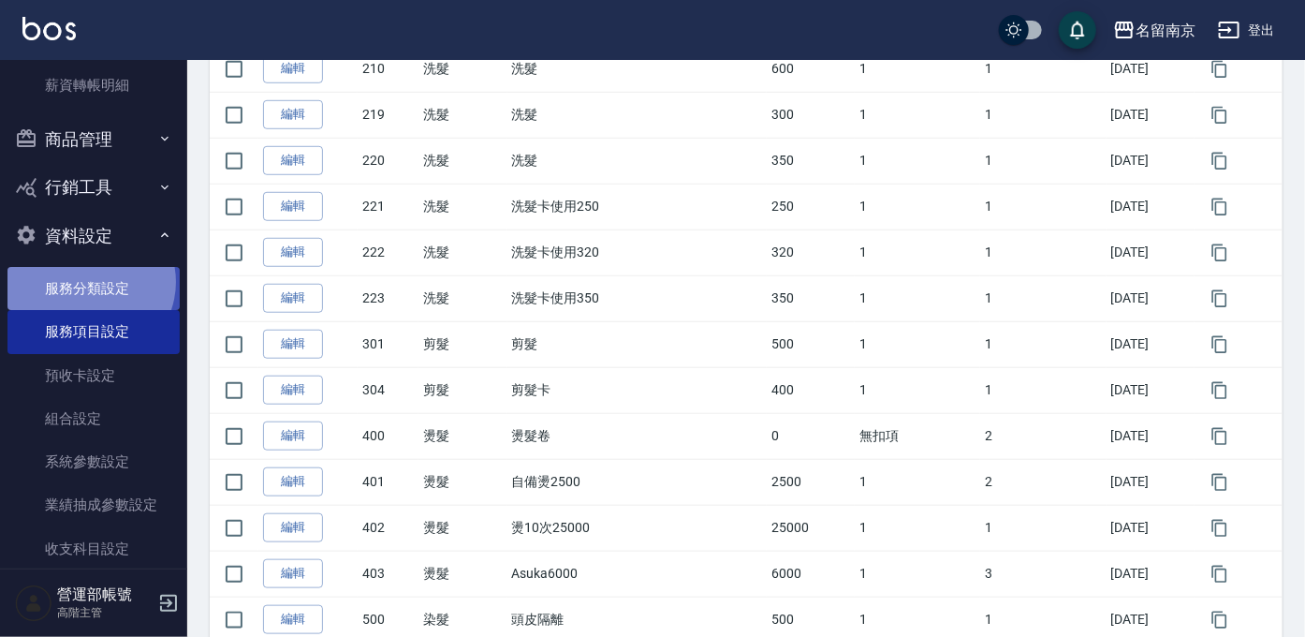
click at [89, 281] on link "服務分類設定" at bounding box center [93, 288] width 172 height 43
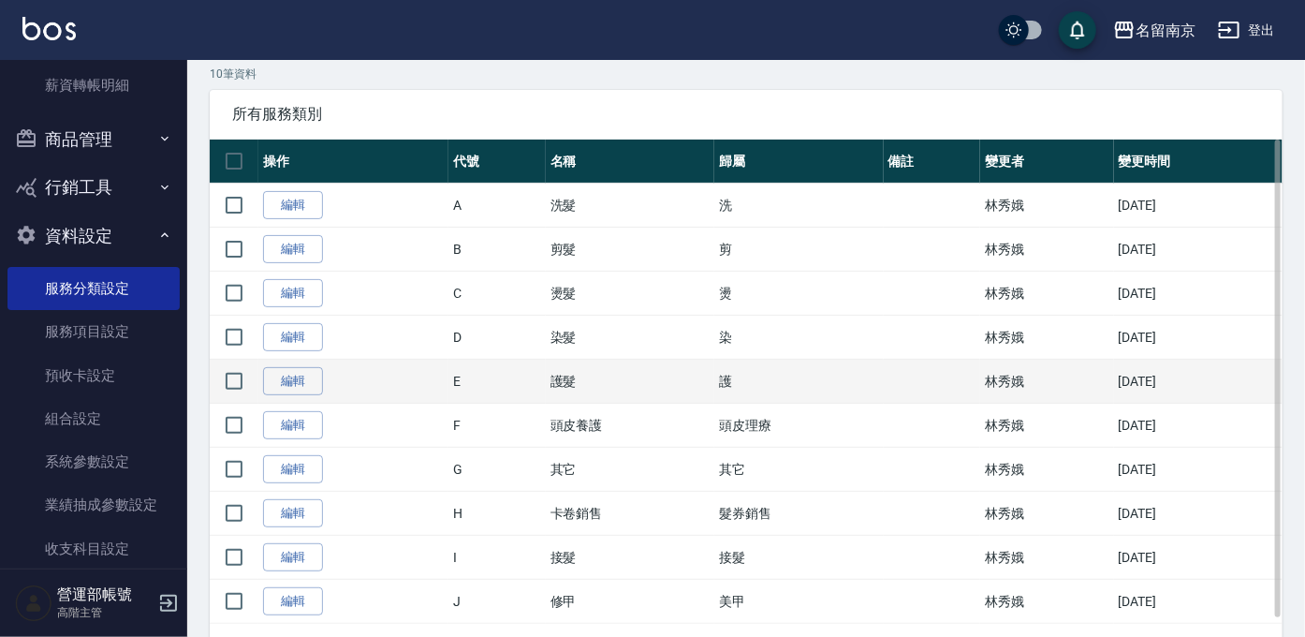
scroll to position [134, 0]
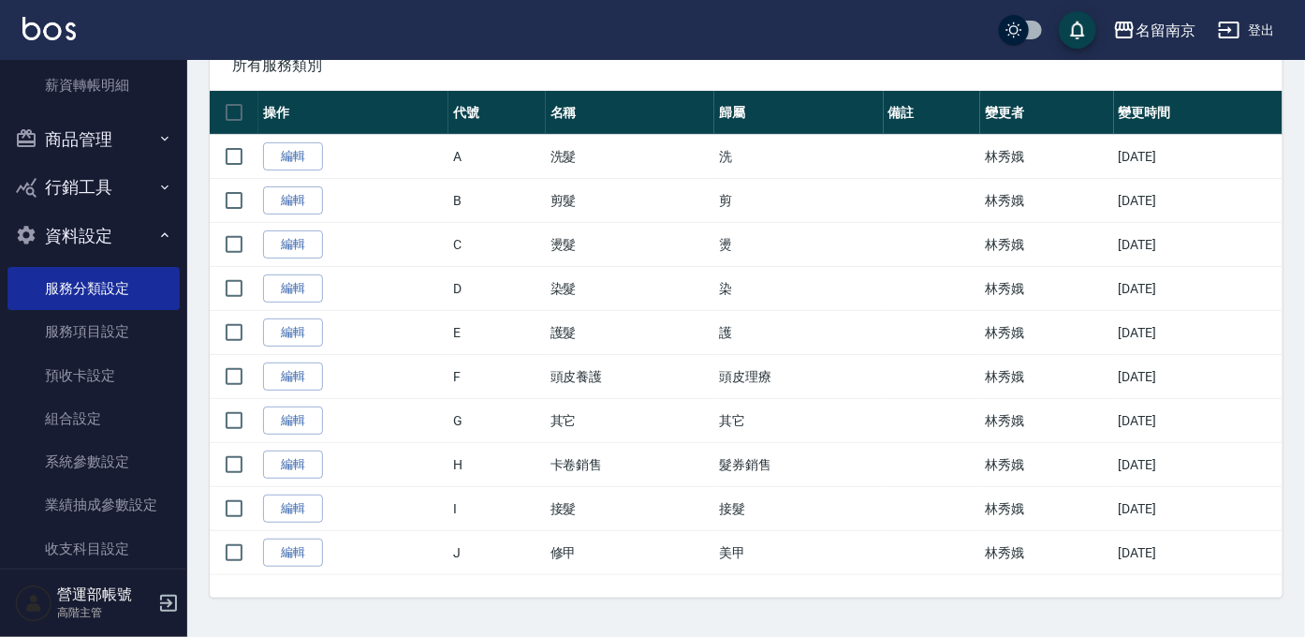
click at [102, 230] on button "資料設定" at bounding box center [93, 236] width 172 height 49
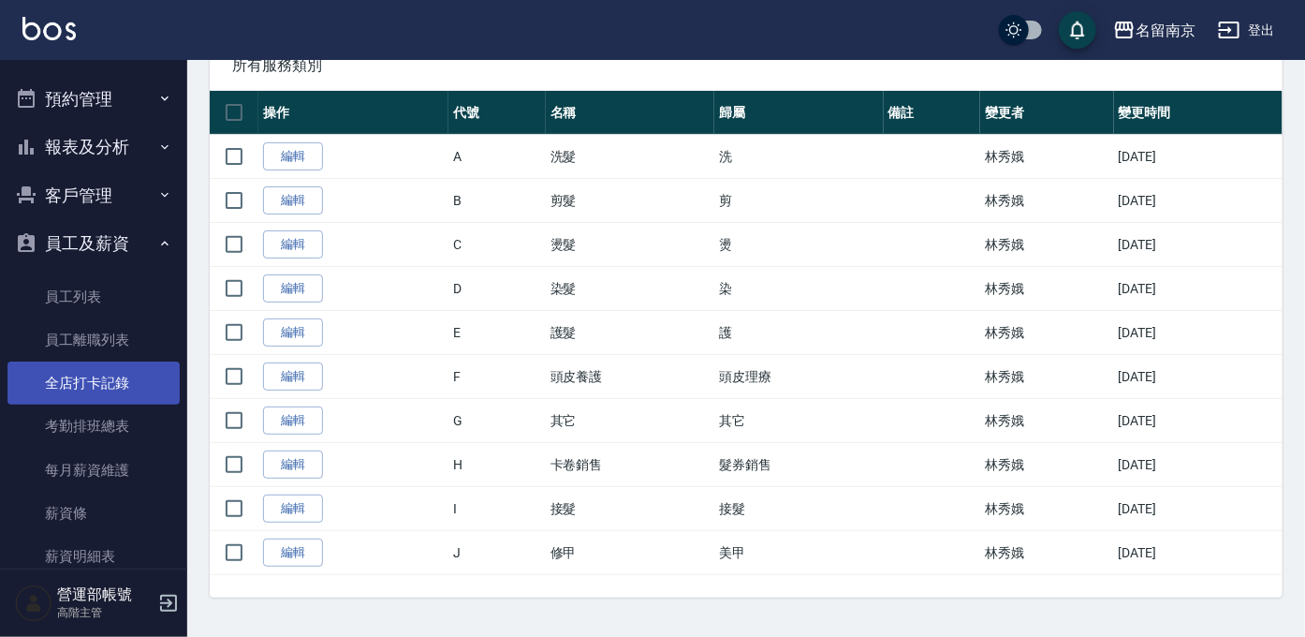
scroll to position [33, 0]
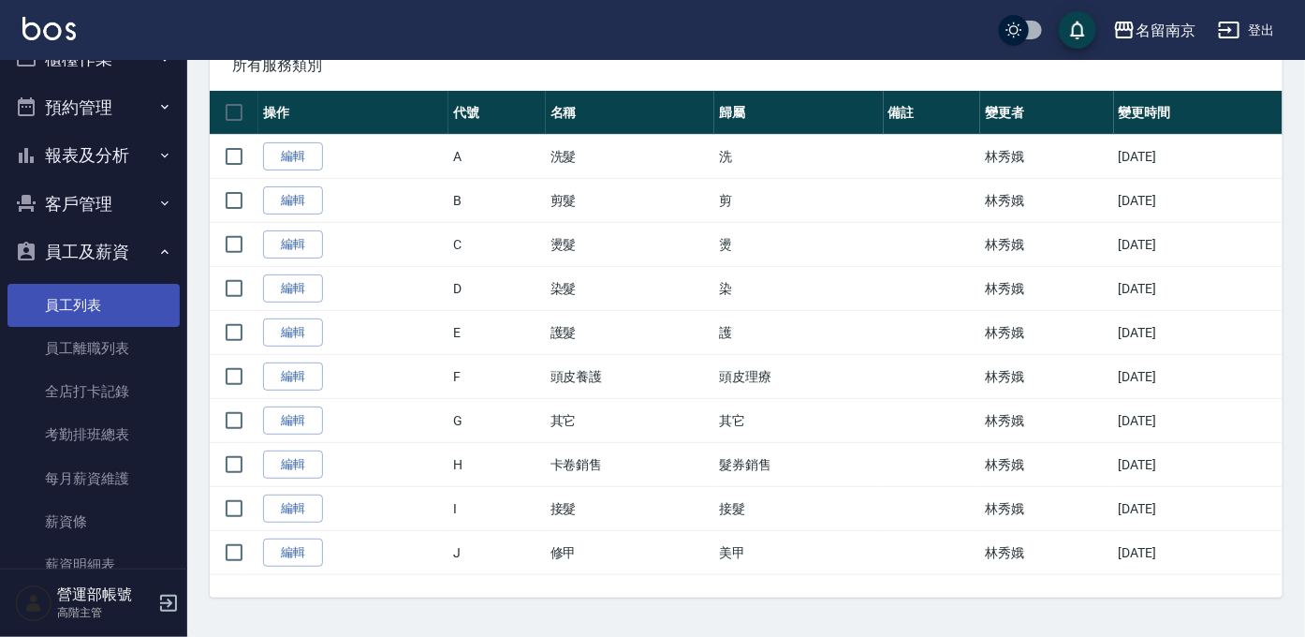
click at [92, 298] on link "員工列表" at bounding box center [93, 305] width 172 height 43
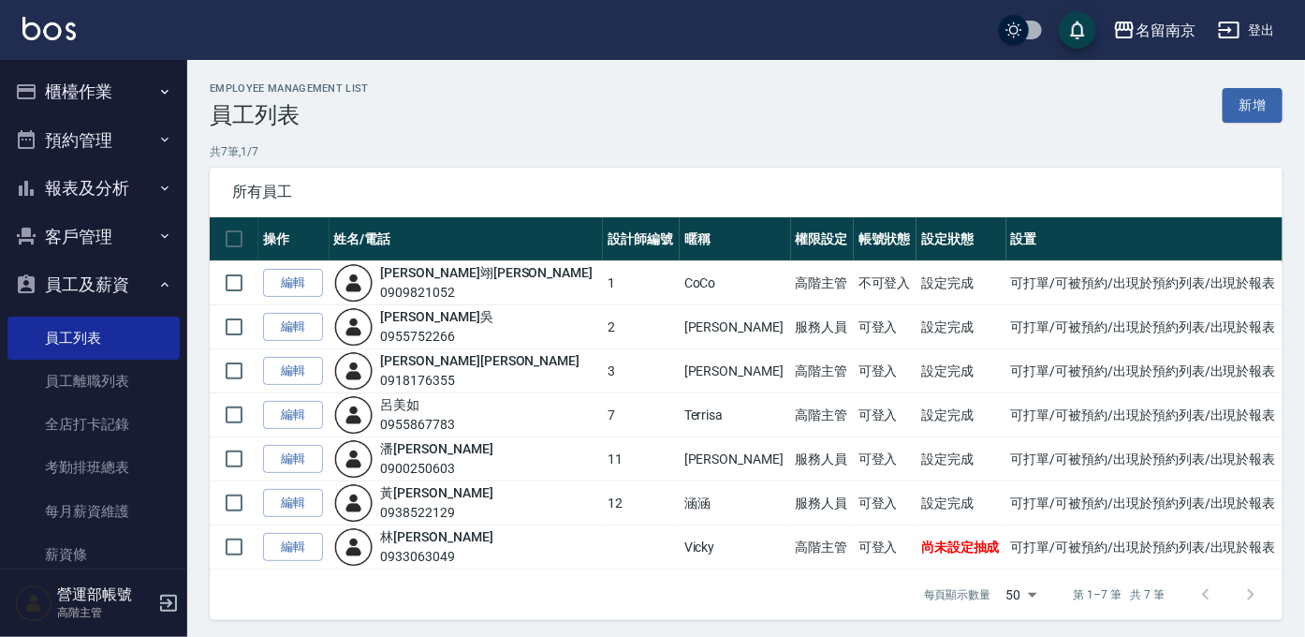
click at [95, 276] on button "員工及薪資" at bounding box center [93, 284] width 172 height 49
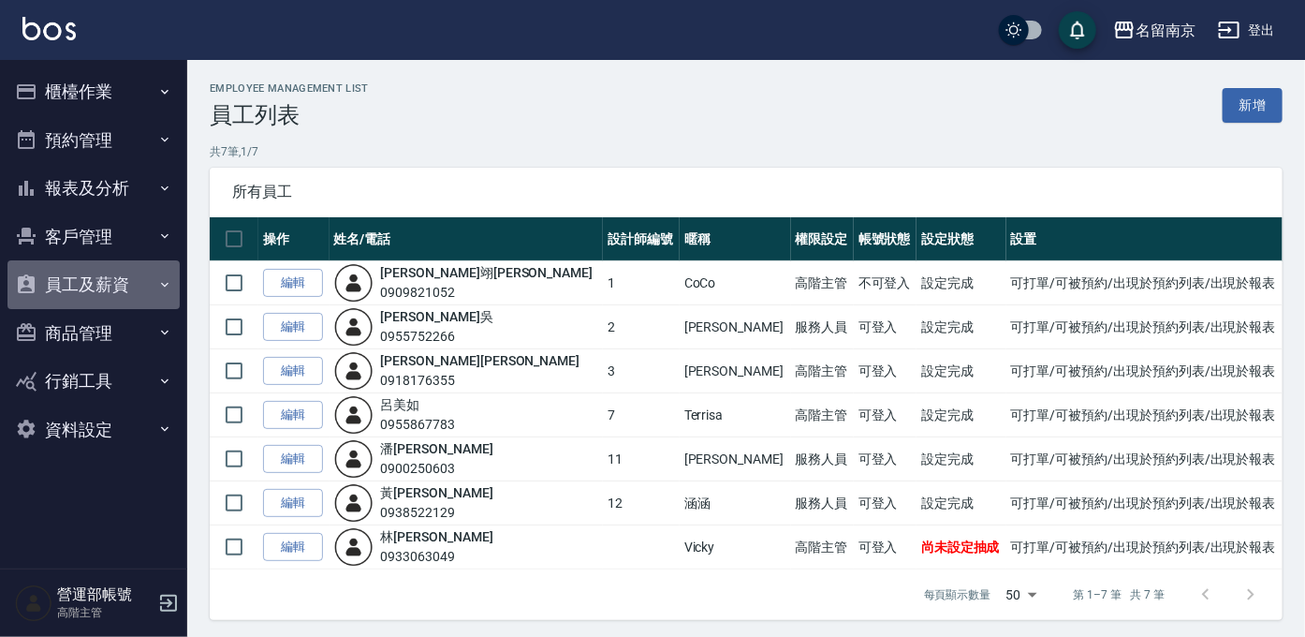
click at [105, 284] on button "員工及薪資" at bounding box center [93, 284] width 172 height 49
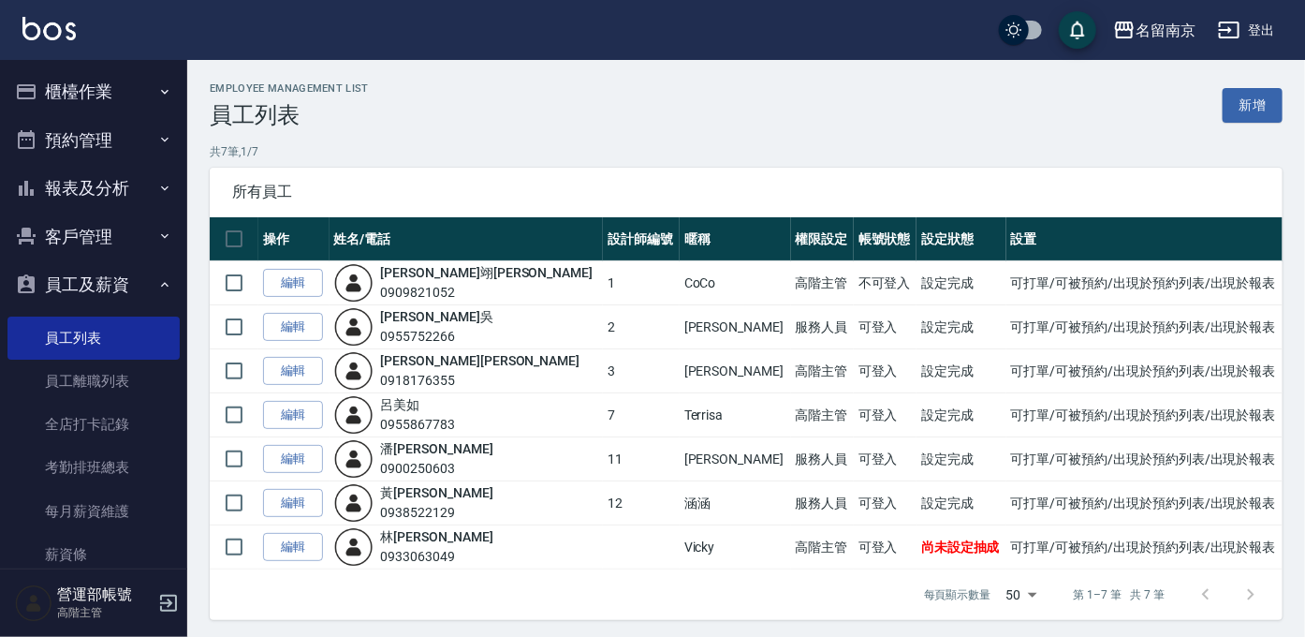
click at [113, 280] on button "員工及薪資" at bounding box center [93, 284] width 172 height 49
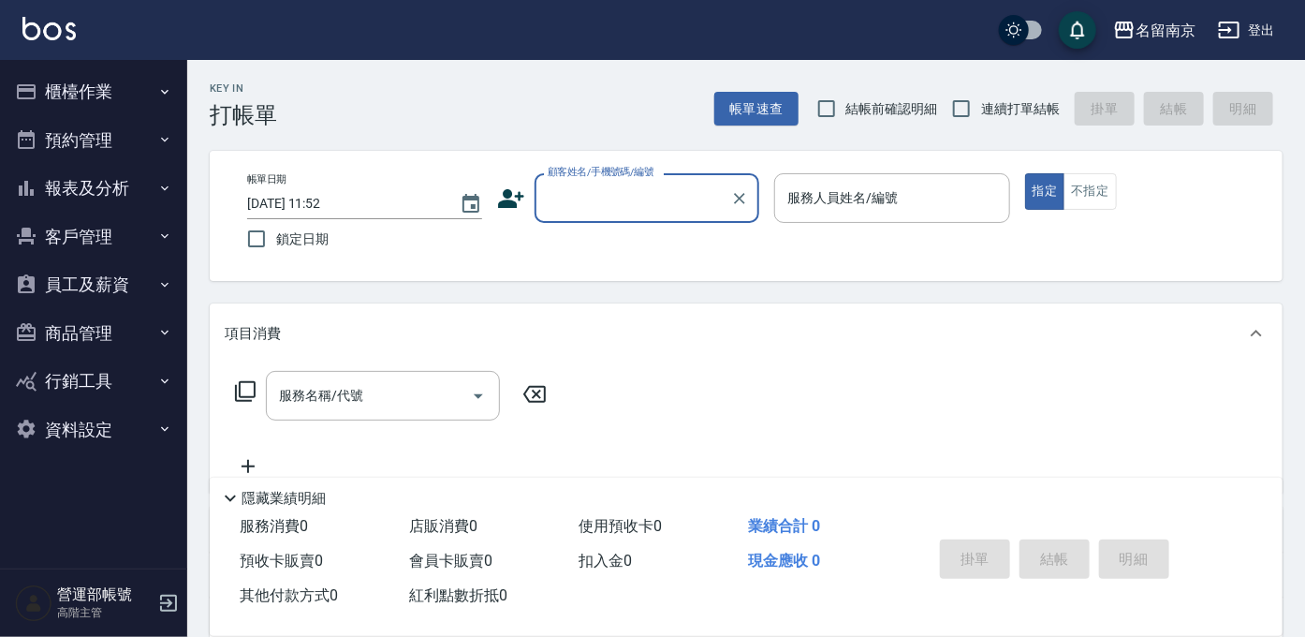
click at [93, 184] on button "報表及分析" at bounding box center [93, 188] width 172 height 49
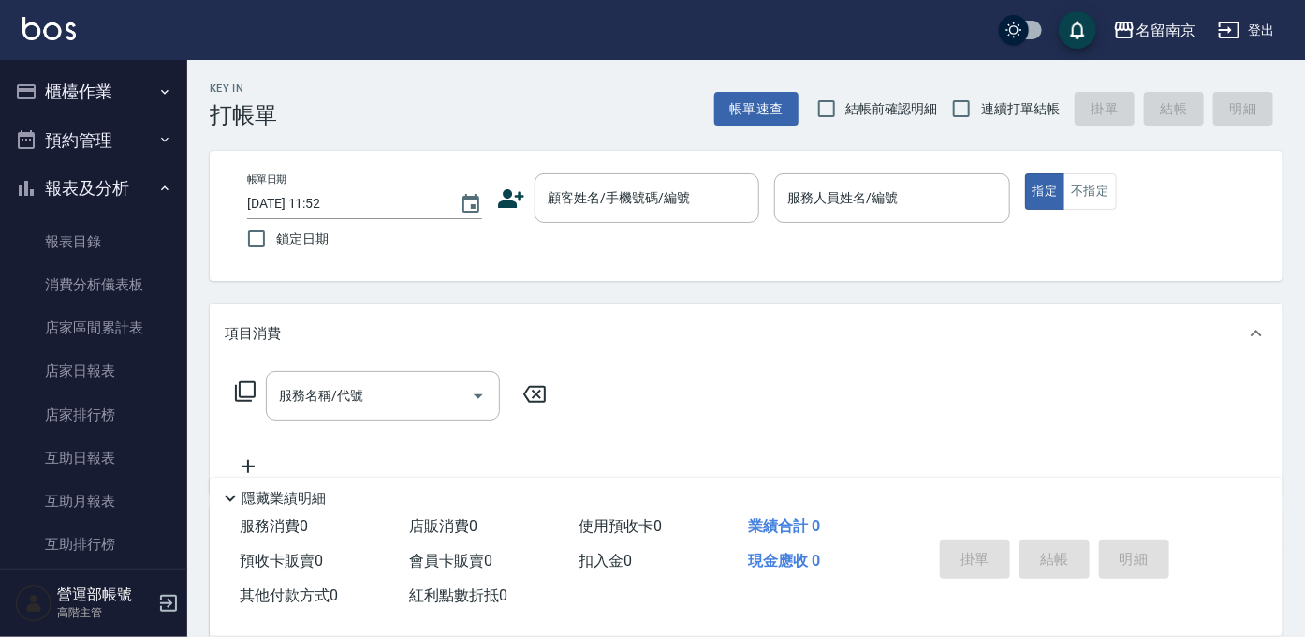
click at [127, 208] on button "報表及分析" at bounding box center [93, 188] width 172 height 49
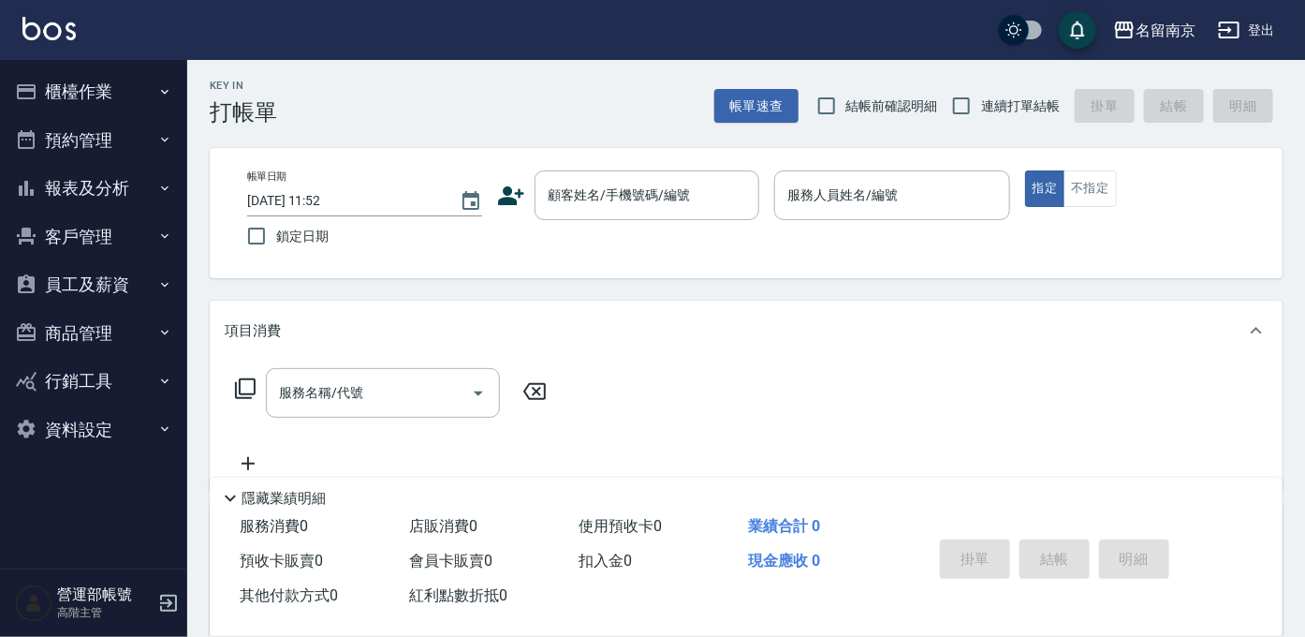
scroll to position [12, 0]
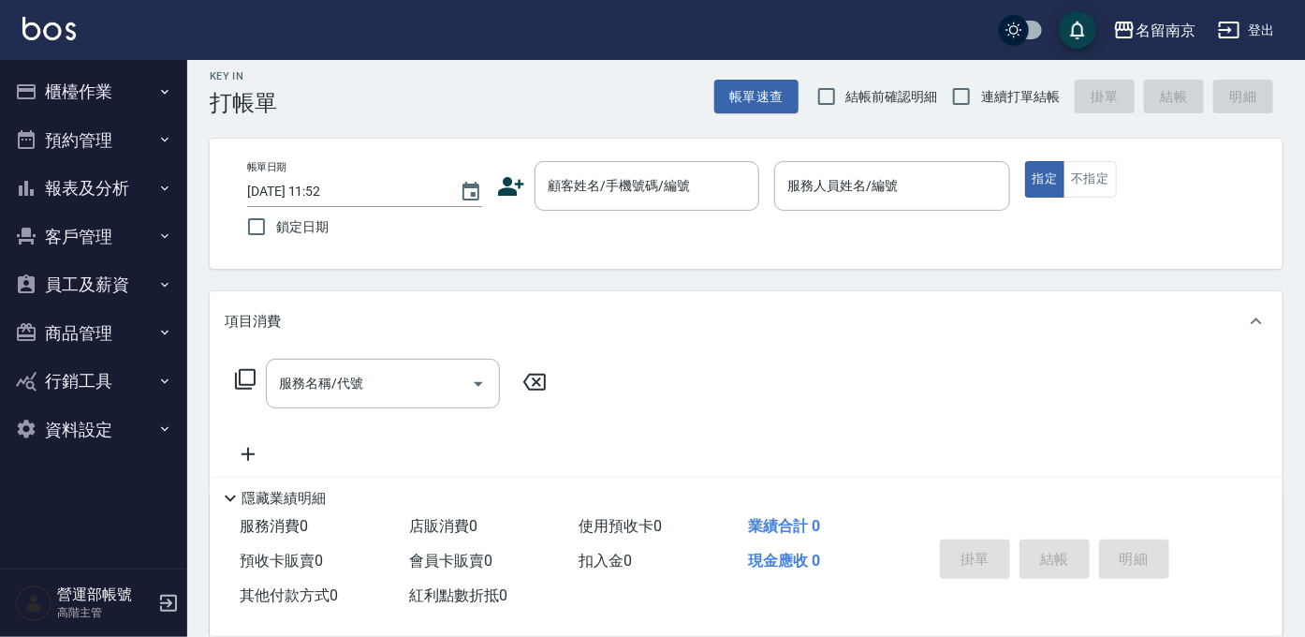
click at [101, 186] on button "報表及分析" at bounding box center [93, 188] width 172 height 49
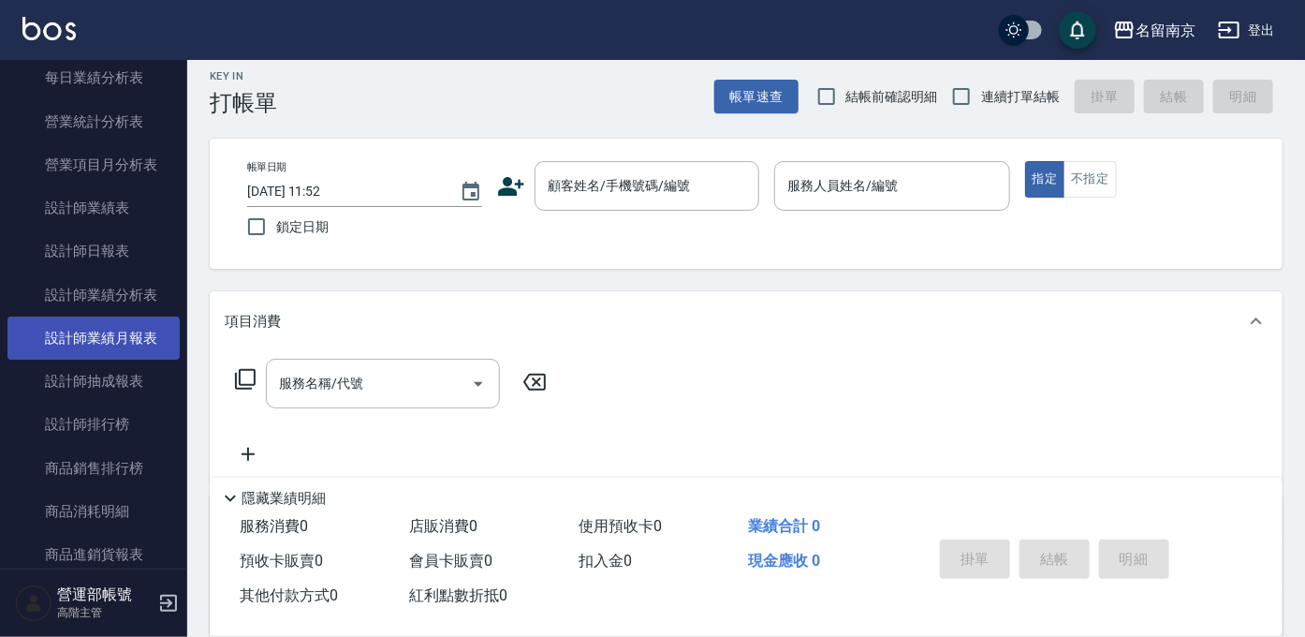
scroll to position [642, 0]
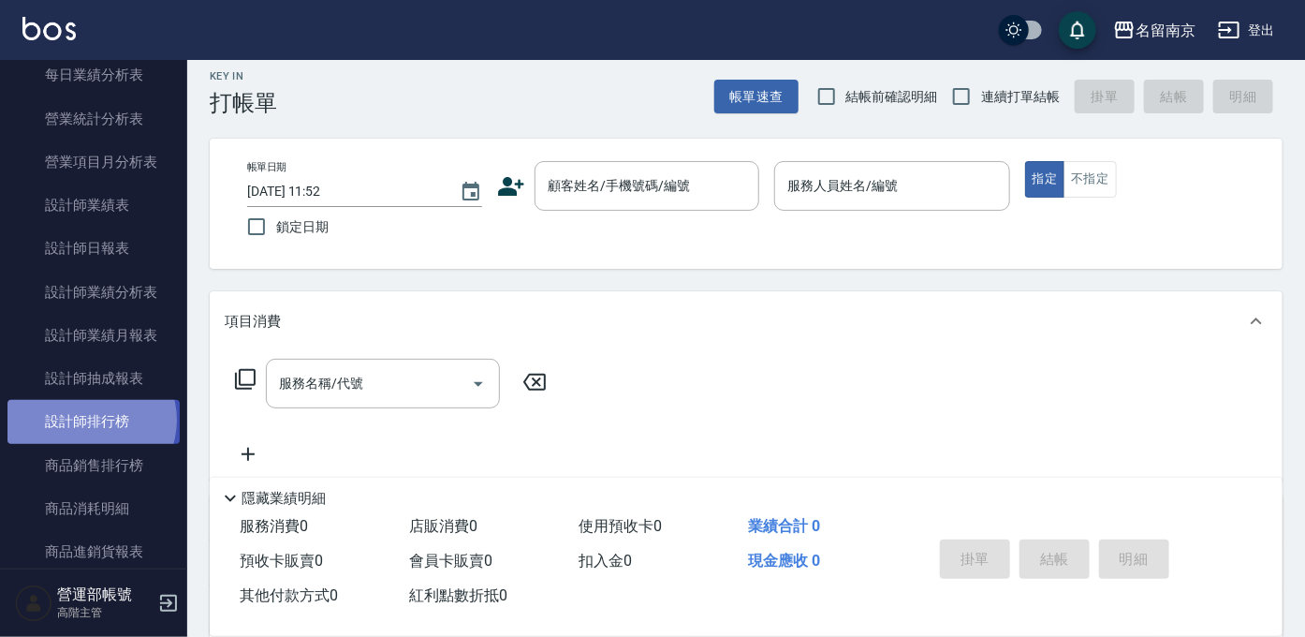
click at [90, 419] on link "設計師排行榜" at bounding box center [93, 421] width 172 height 43
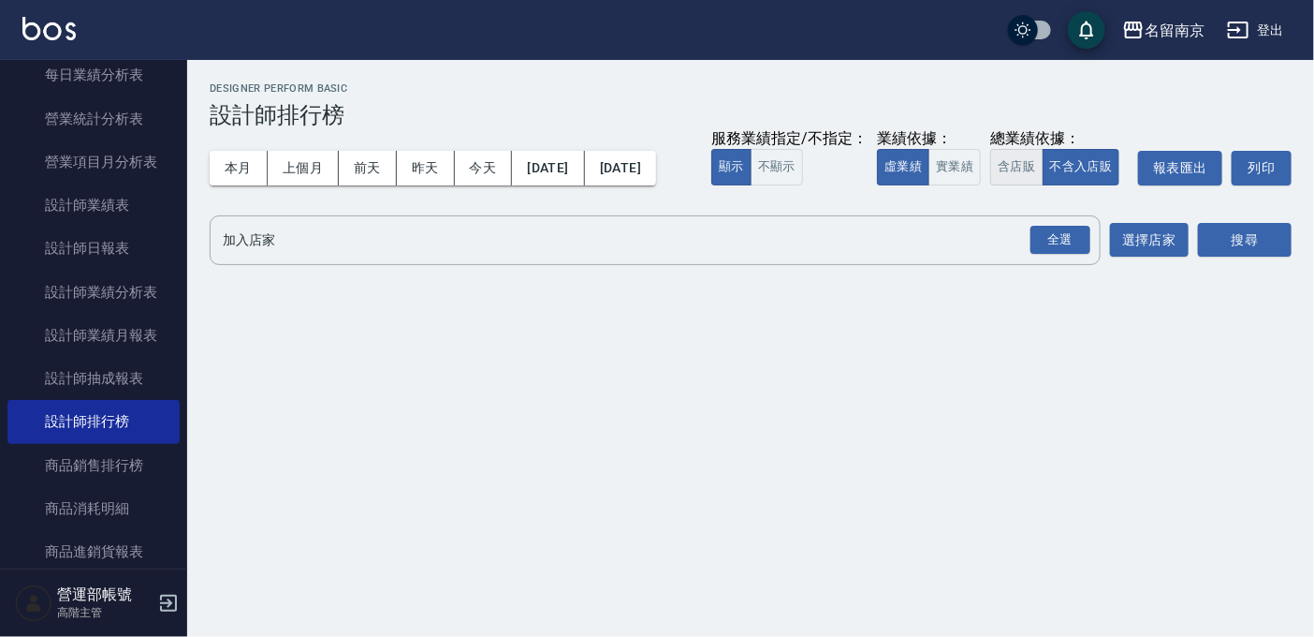
click at [990, 185] on button "含店販" at bounding box center [1016, 167] width 52 height 37
click at [309, 162] on button "上個月" at bounding box center [303, 168] width 71 height 35
click at [305, 163] on button "上個月" at bounding box center [303, 168] width 71 height 35
click at [282, 256] on input "加入店家" at bounding box center [641, 240] width 846 height 33
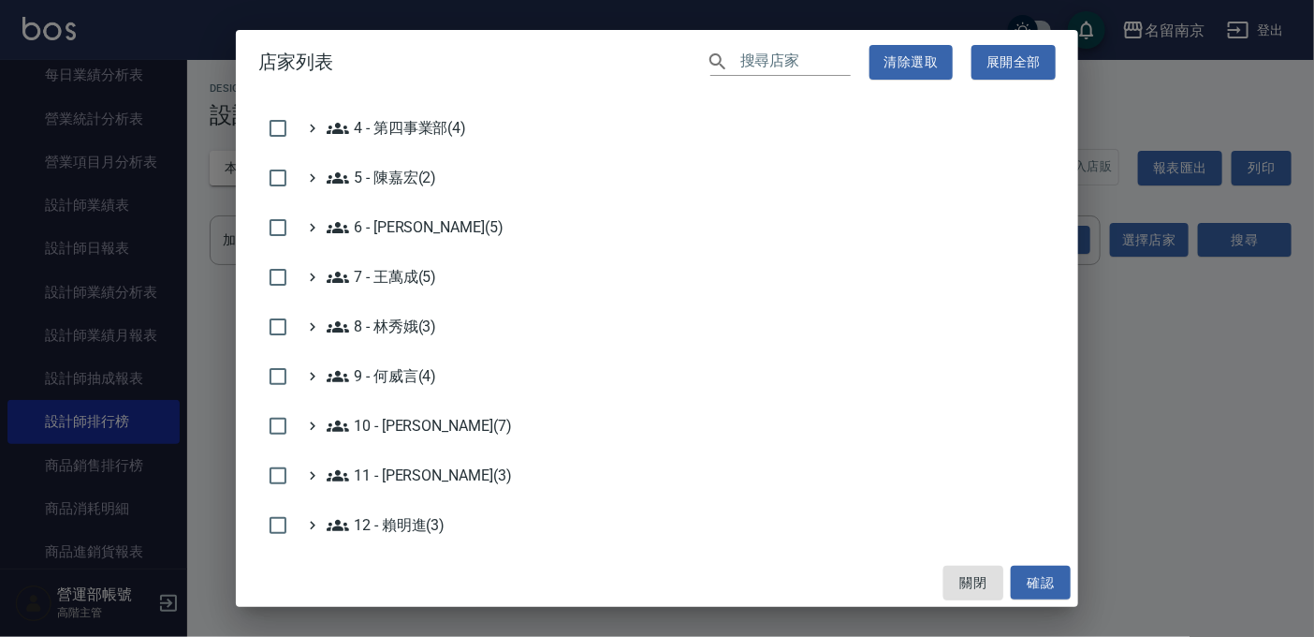
scroll to position [227, 0]
click at [404, 323] on 林秀娥\(3\) "8 - 林秀娥(3)" at bounding box center [382, 326] width 110 height 22
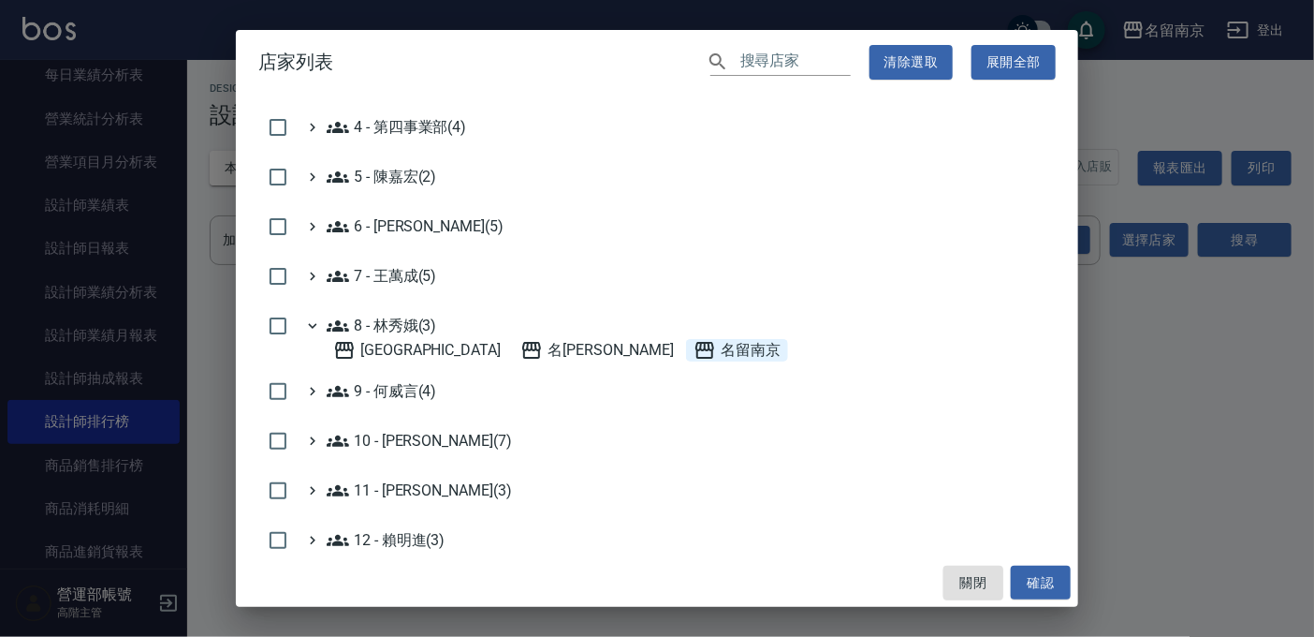
click at [694, 343] on span "名留南京" at bounding box center [737, 350] width 87 height 22
click at [1045, 573] on button "確認" at bounding box center [1041, 582] width 60 height 35
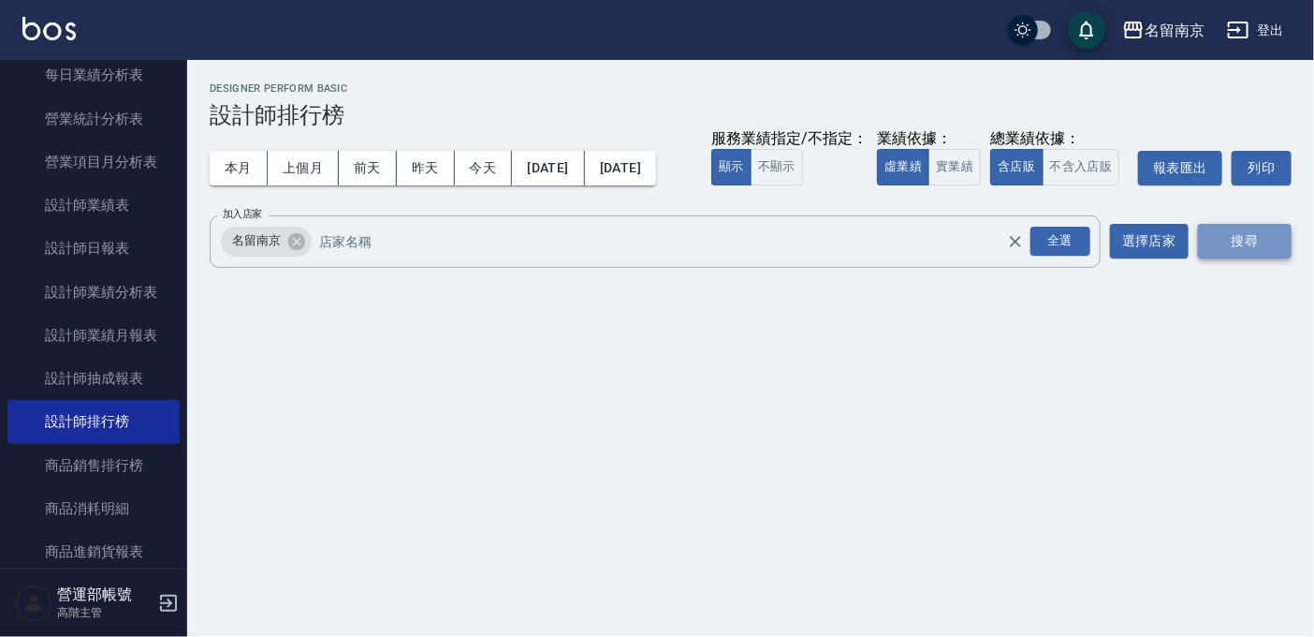
click at [1247, 258] on button "搜尋" at bounding box center [1245, 241] width 94 height 35
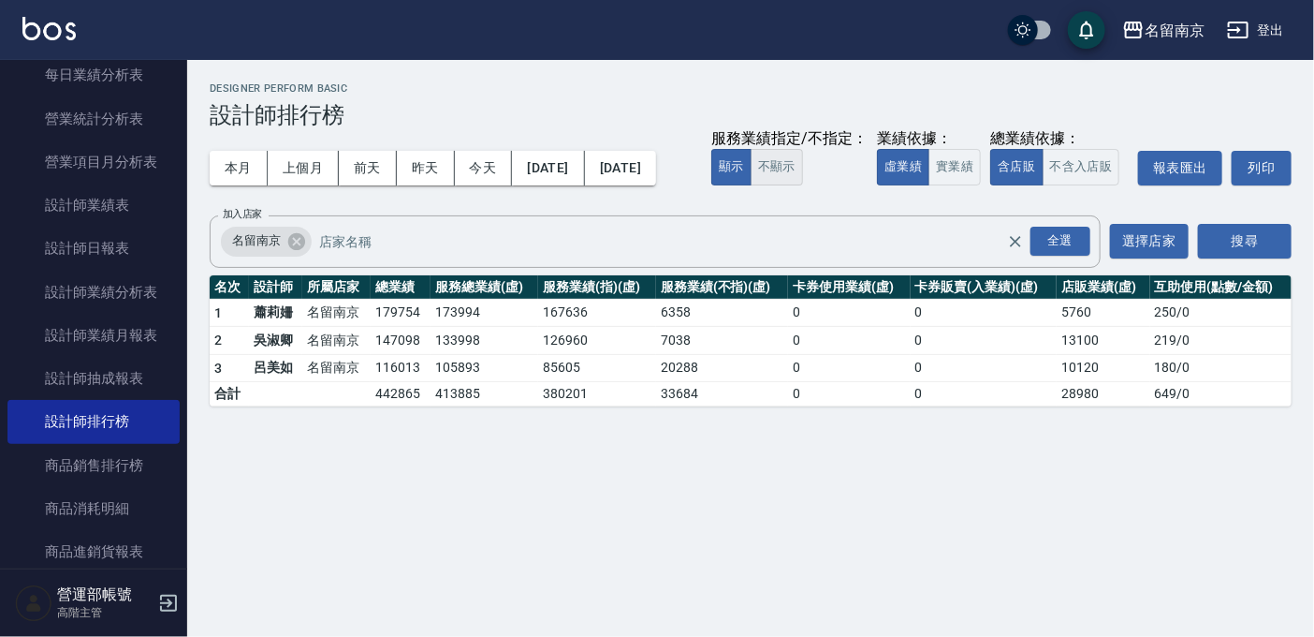
click at [751, 185] on button "不顯示" at bounding box center [777, 167] width 52 height 37
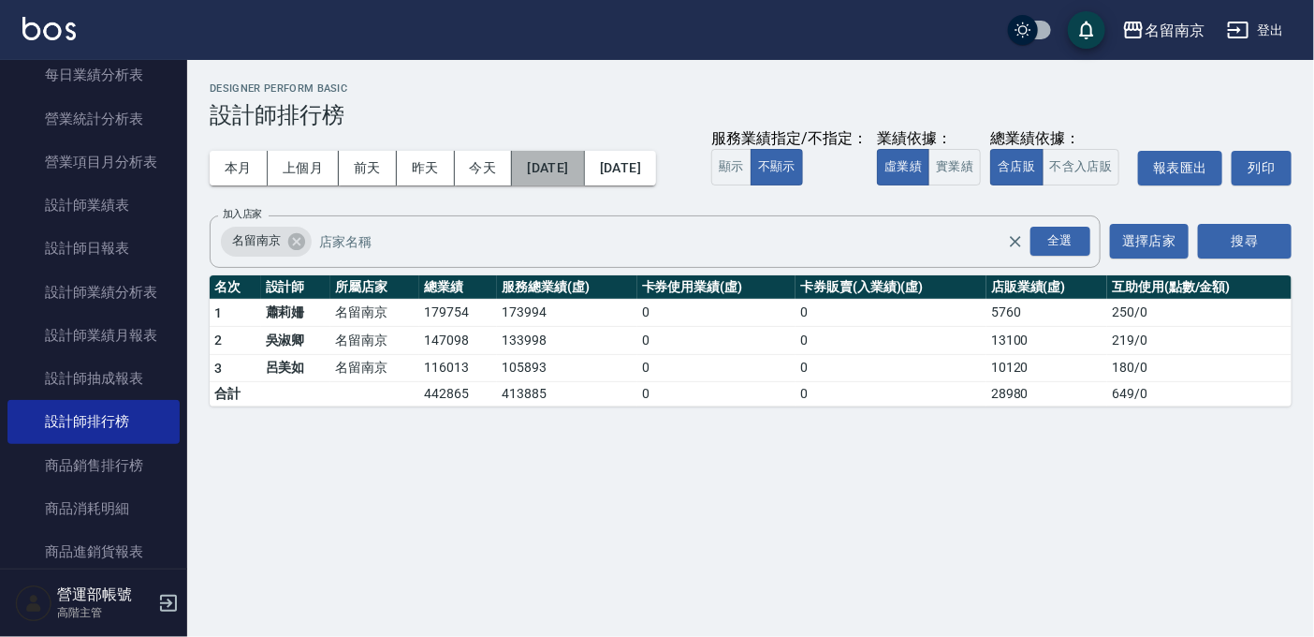
click at [562, 168] on button "[DATE]" at bounding box center [548, 168] width 72 height 35
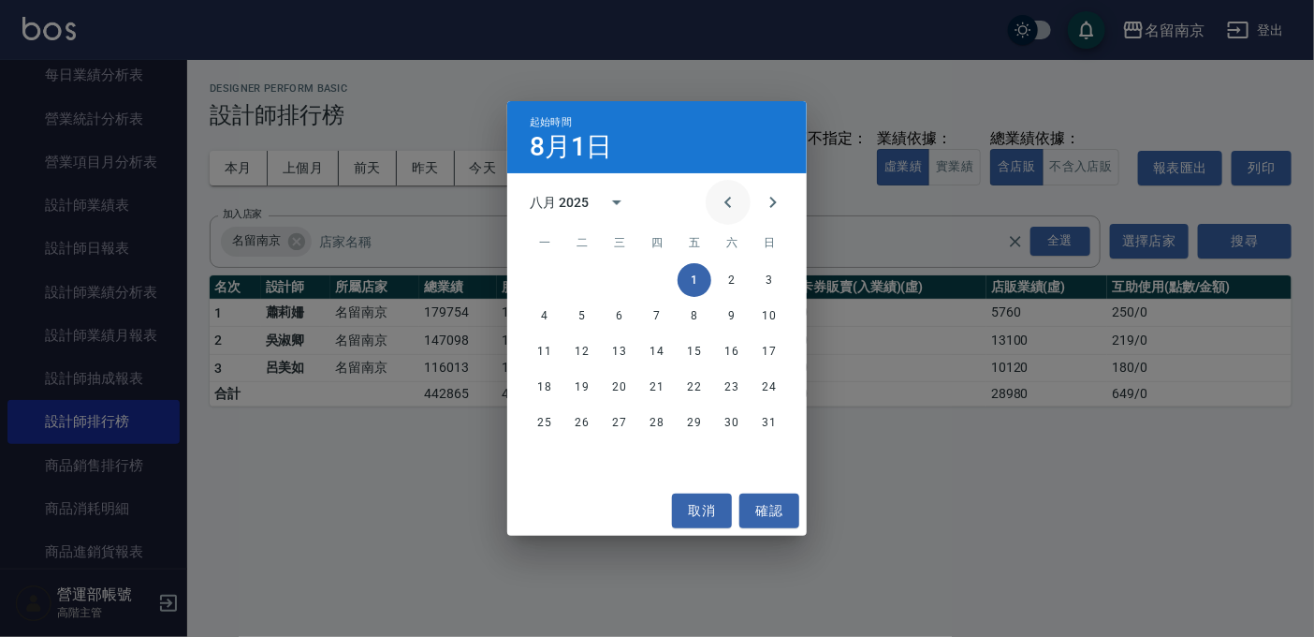
click at [726, 200] on icon "Previous month" at bounding box center [728, 202] width 7 height 11
click at [577, 281] on button "1" at bounding box center [582, 280] width 34 height 34
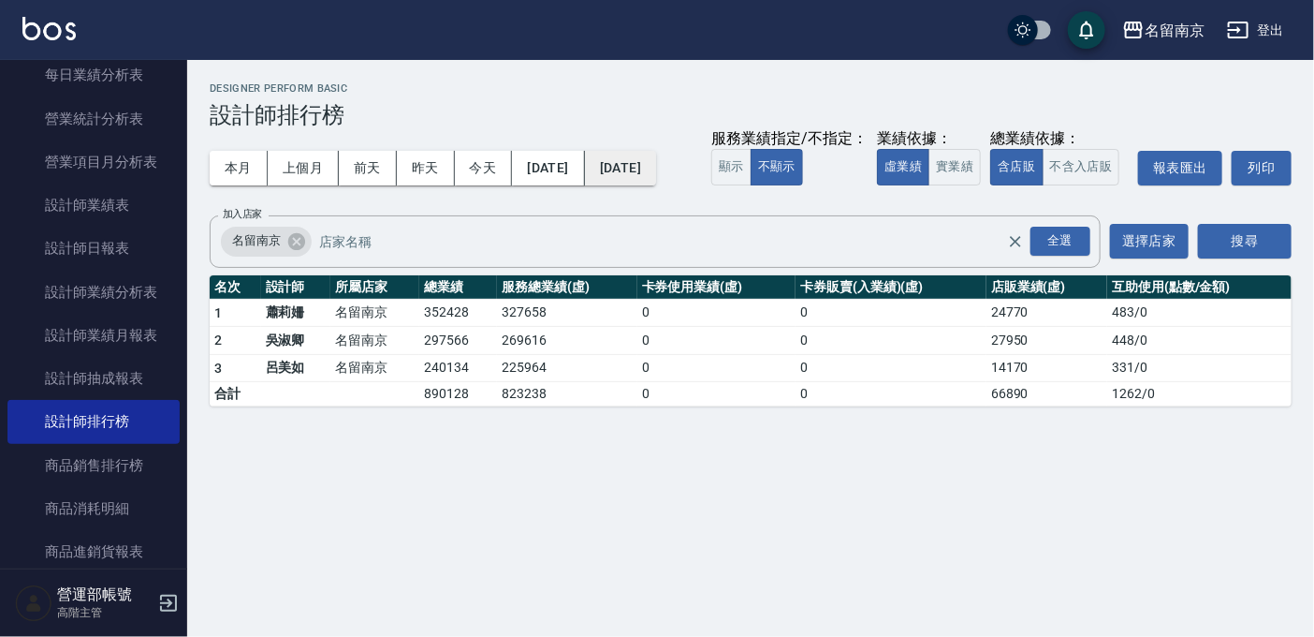
click at [656, 166] on button "[DATE]" at bounding box center [620, 168] width 71 height 35
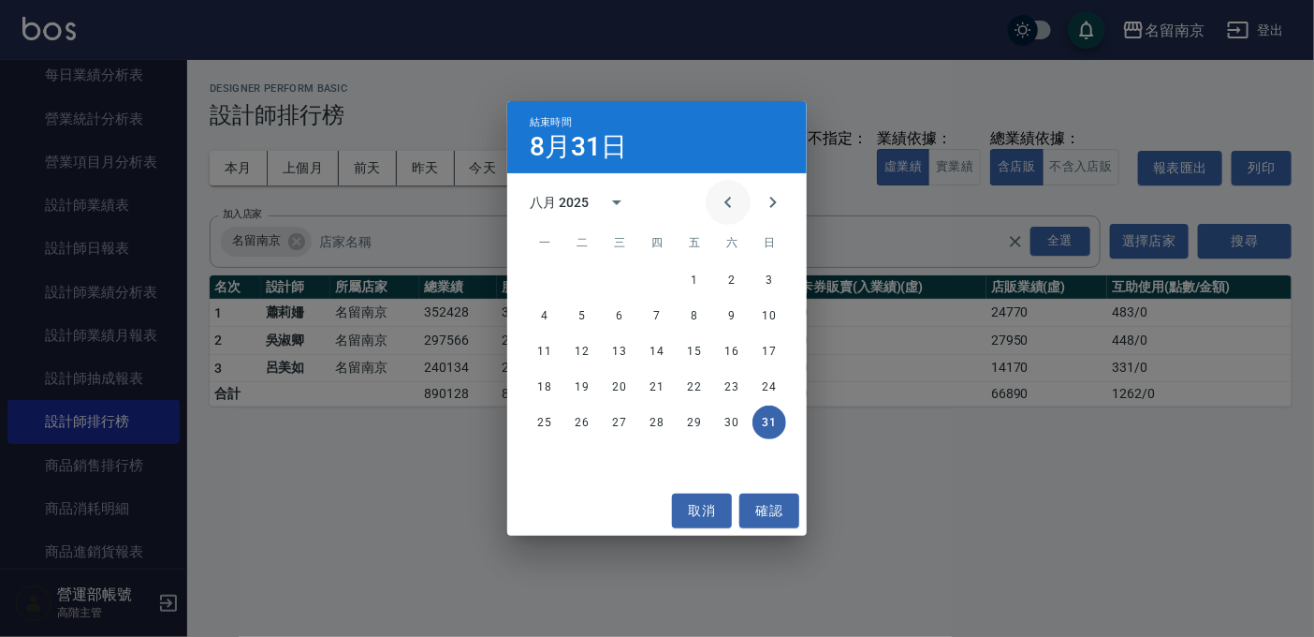
click at [728, 202] on icon "Previous month" at bounding box center [728, 202] width 22 height 22
click at [656, 418] on button "31" at bounding box center [657, 422] width 34 height 34
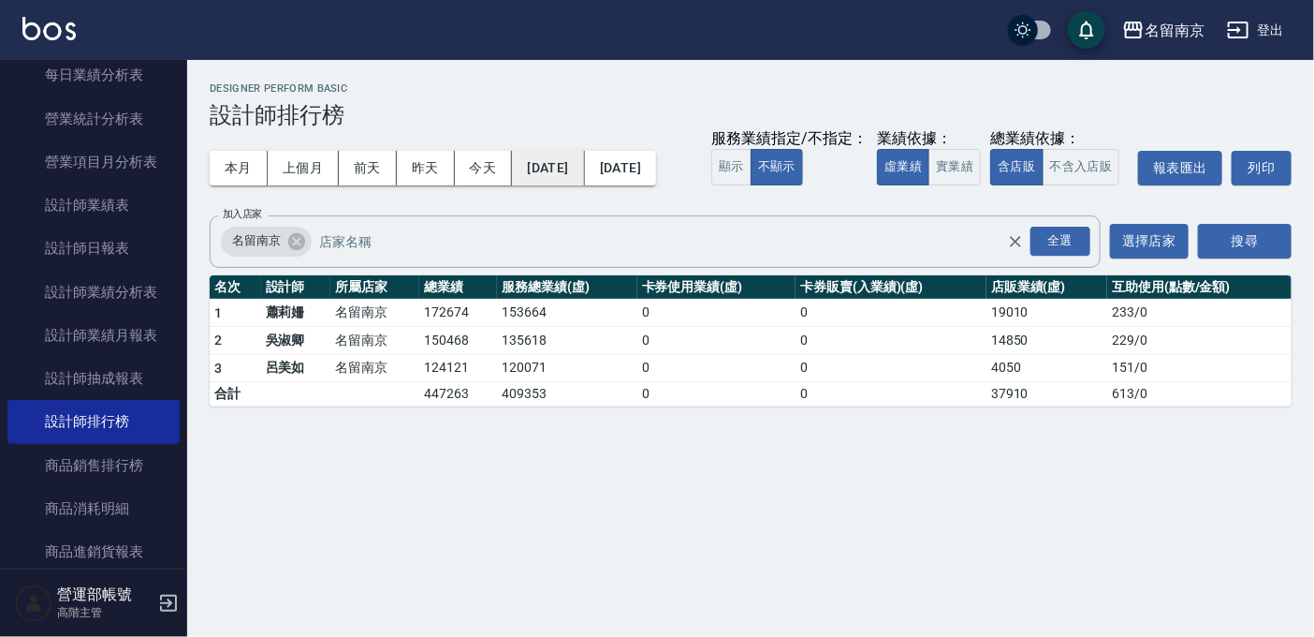
click at [580, 164] on button "[DATE]" at bounding box center [548, 168] width 72 height 35
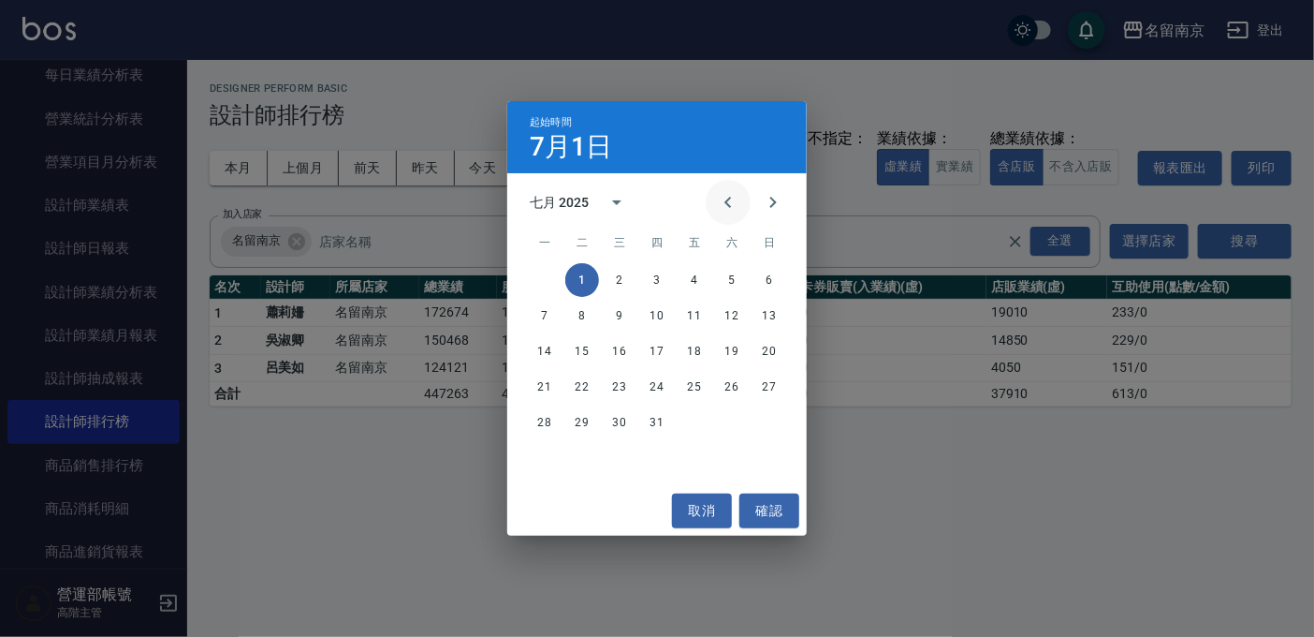
click at [725, 196] on icon "Previous month" at bounding box center [728, 202] width 22 height 22
click at [772, 281] on button "1" at bounding box center [770, 280] width 34 height 34
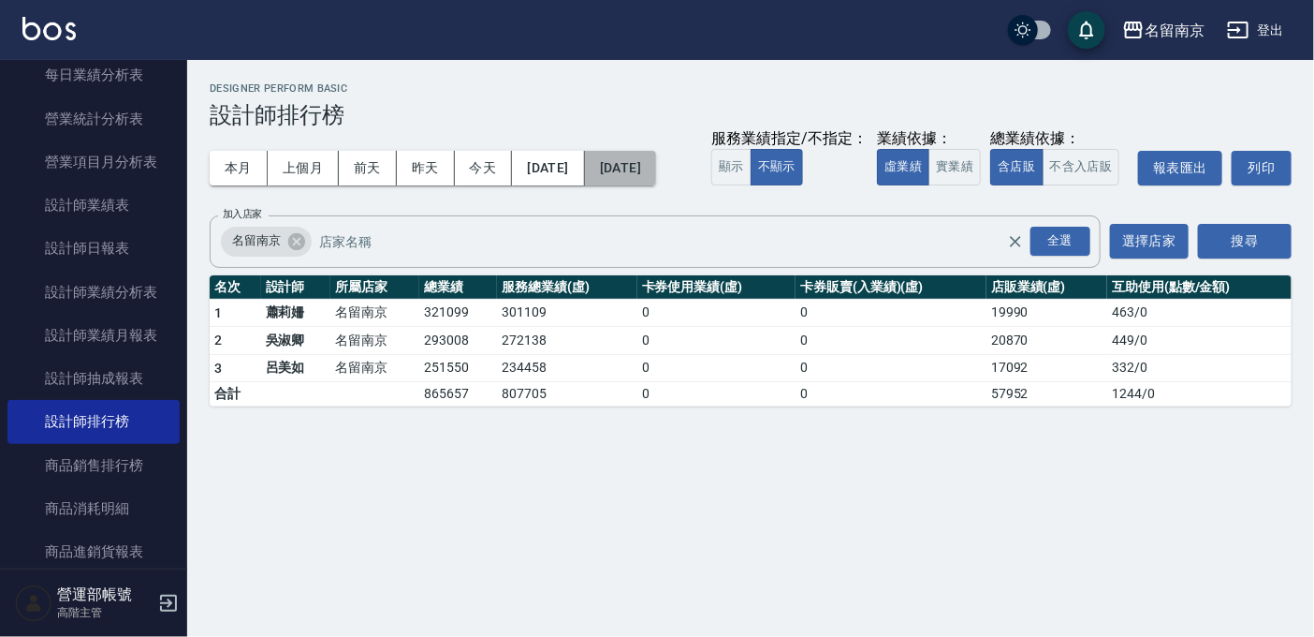
click at [656, 176] on button "[DATE]" at bounding box center [620, 168] width 71 height 35
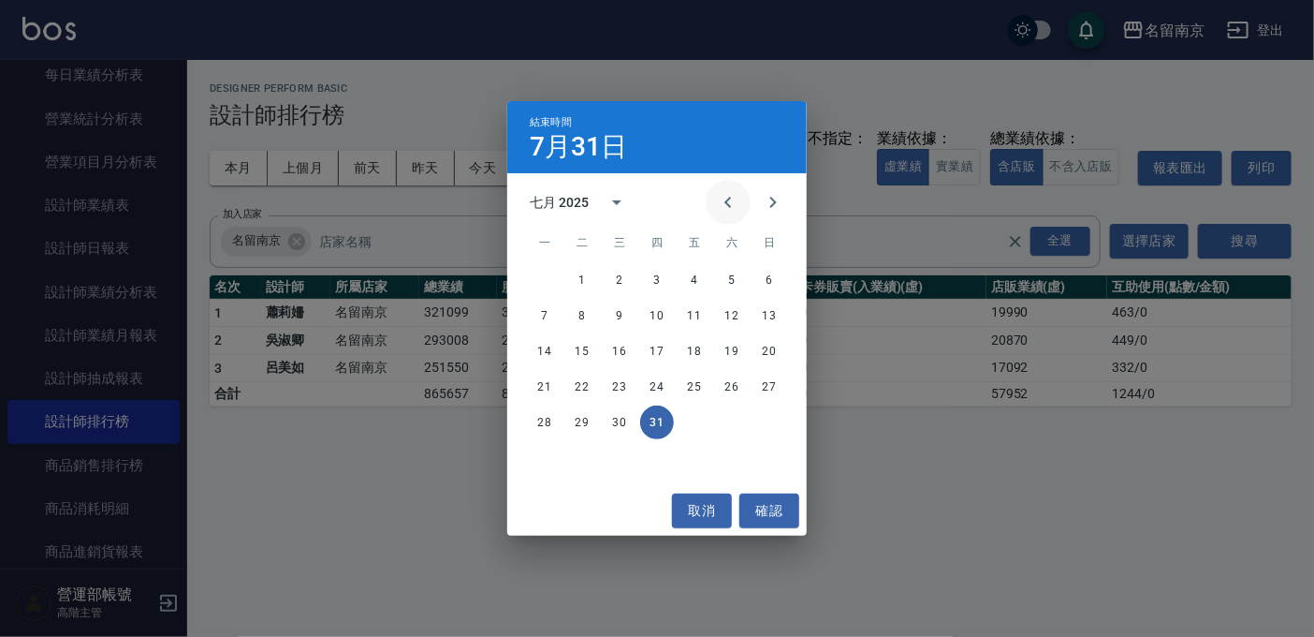
click at [728, 198] on icon "Previous month" at bounding box center [728, 202] width 7 height 11
click at [537, 454] on button "30" at bounding box center [545, 458] width 34 height 34
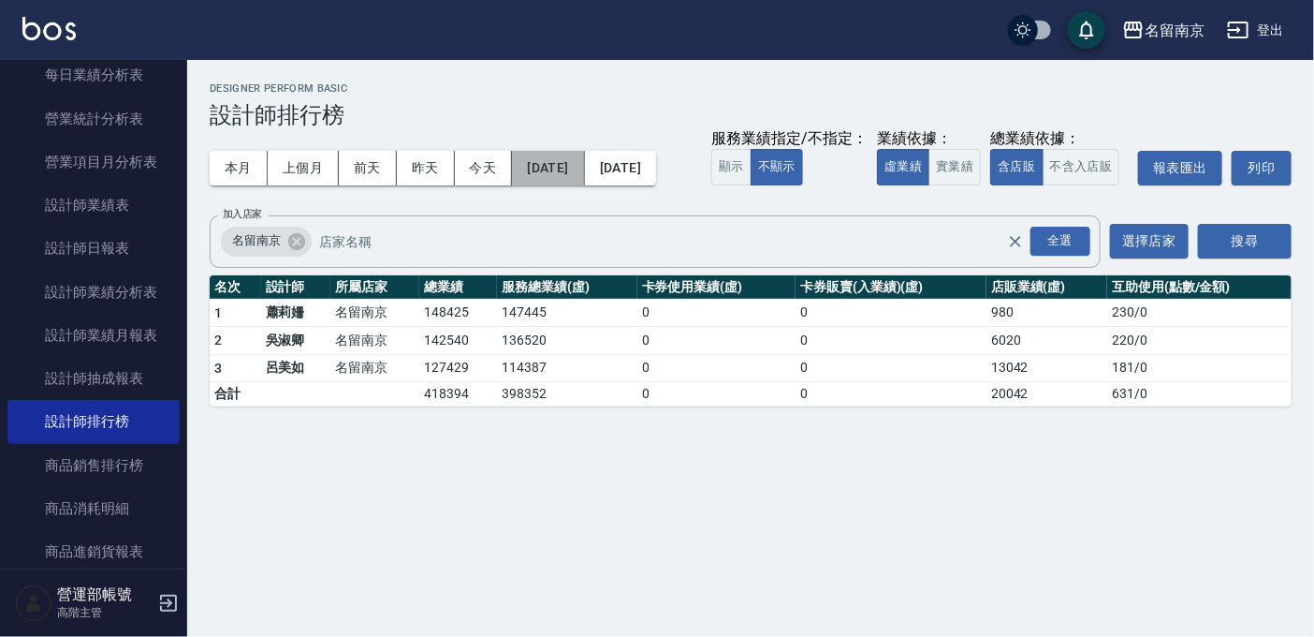
click at [569, 155] on button "[DATE]" at bounding box center [548, 168] width 72 height 35
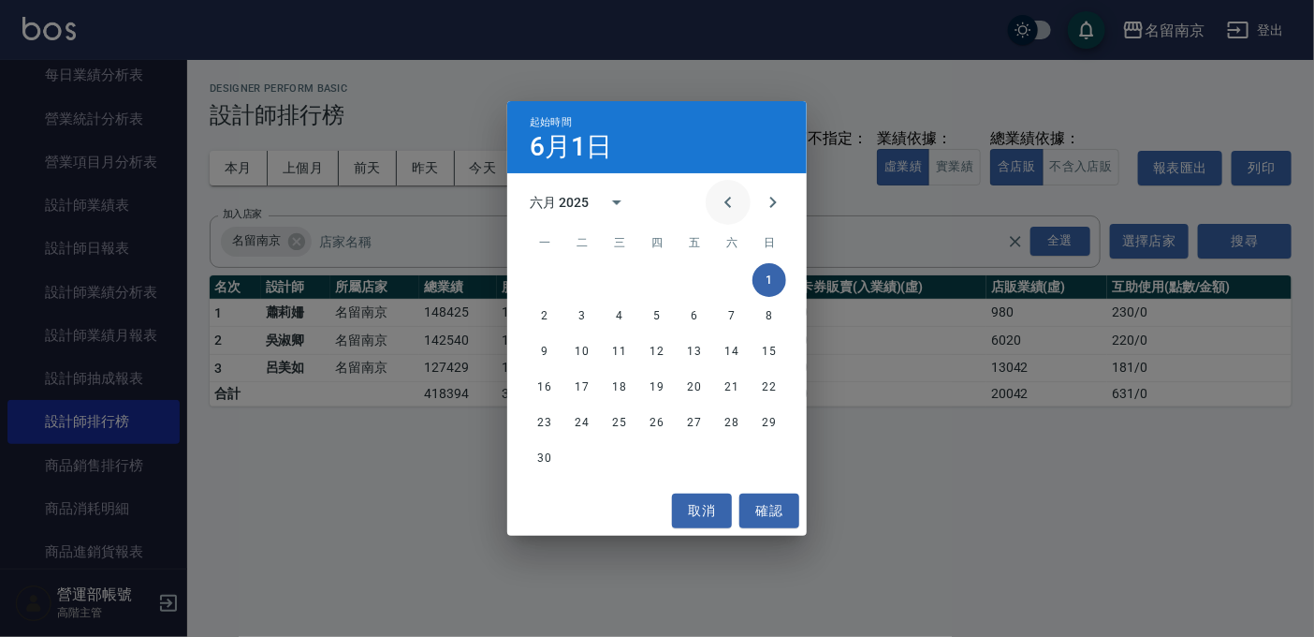
click at [733, 191] on icon "Previous month" at bounding box center [728, 202] width 22 height 22
click at [659, 279] on button "1" at bounding box center [657, 280] width 34 height 34
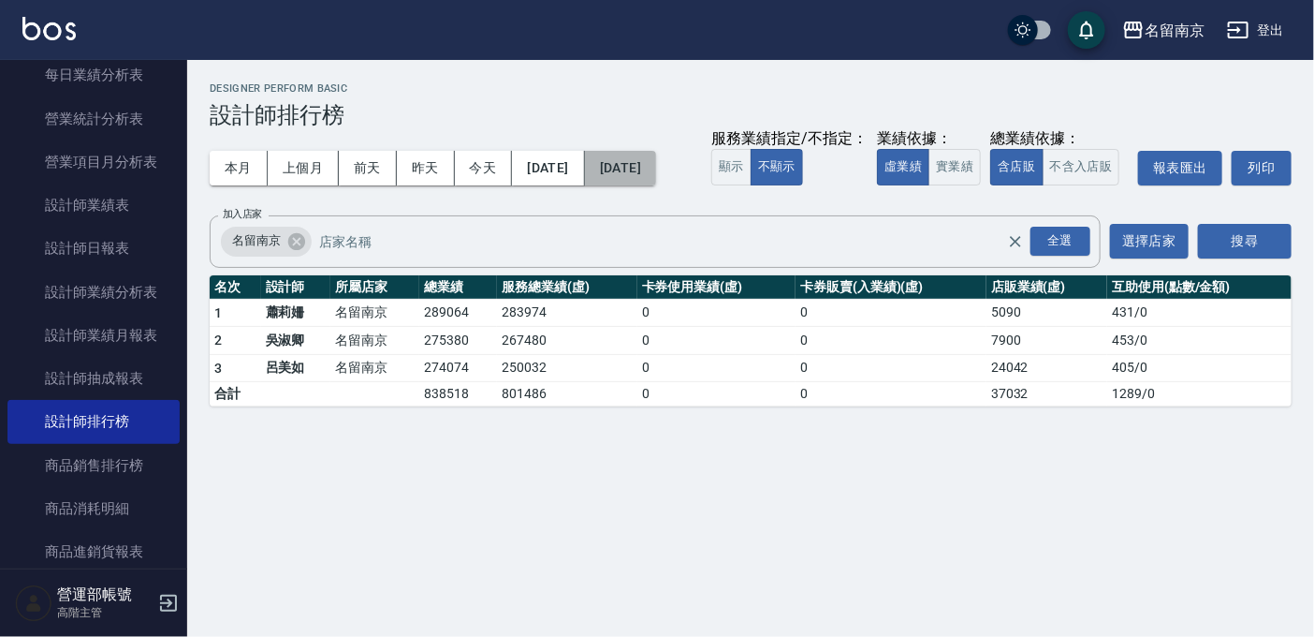
click at [656, 161] on button "[DATE]" at bounding box center [620, 168] width 71 height 35
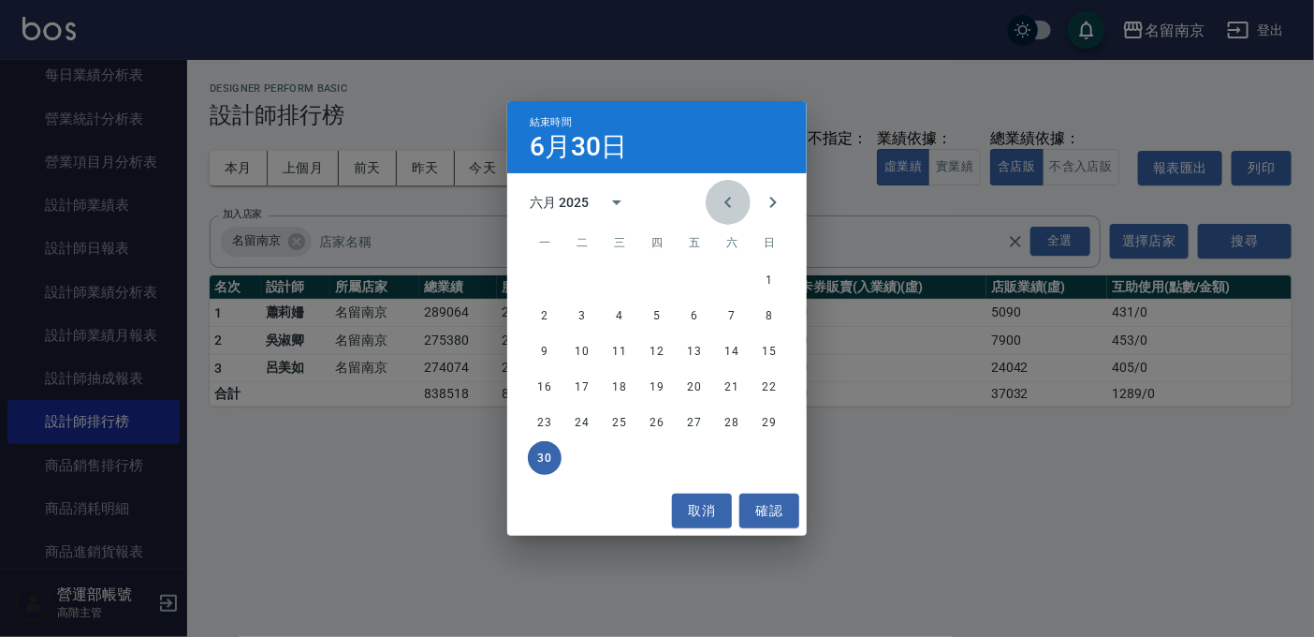
click at [728, 205] on icon "Previous month" at bounding box center [728, 202] width 7 height 11
click at [731, 421] on button "31" at bounding box center [732, 422] width 34 height 34
